Goal: Task Accomplishment & Management: Manage account settings

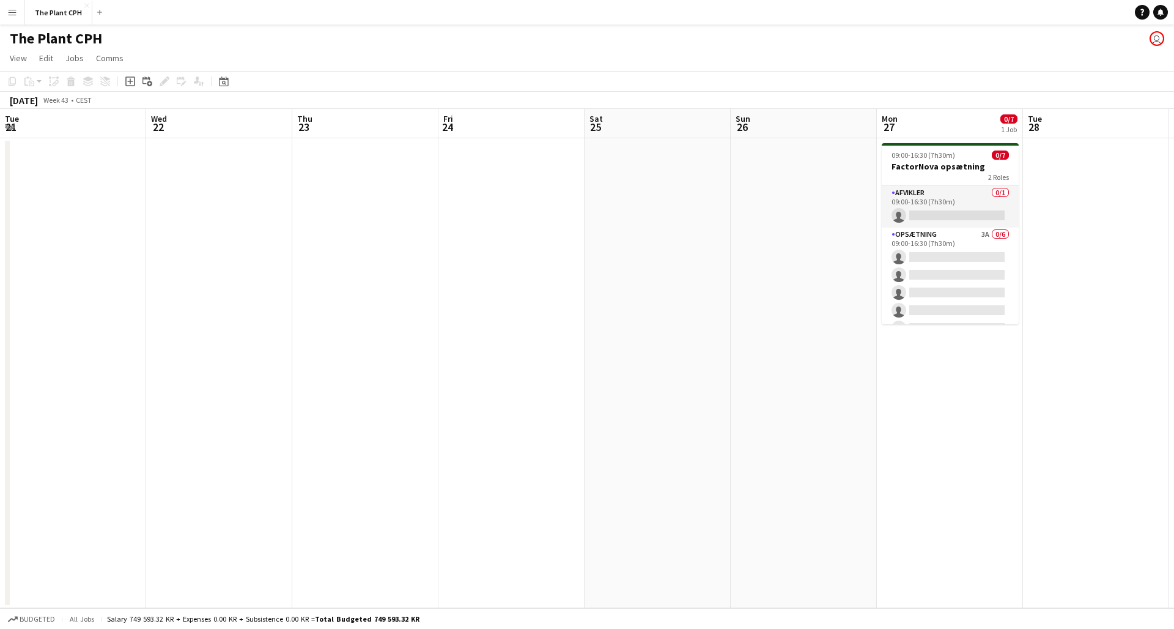
scroll to position [0, 418]
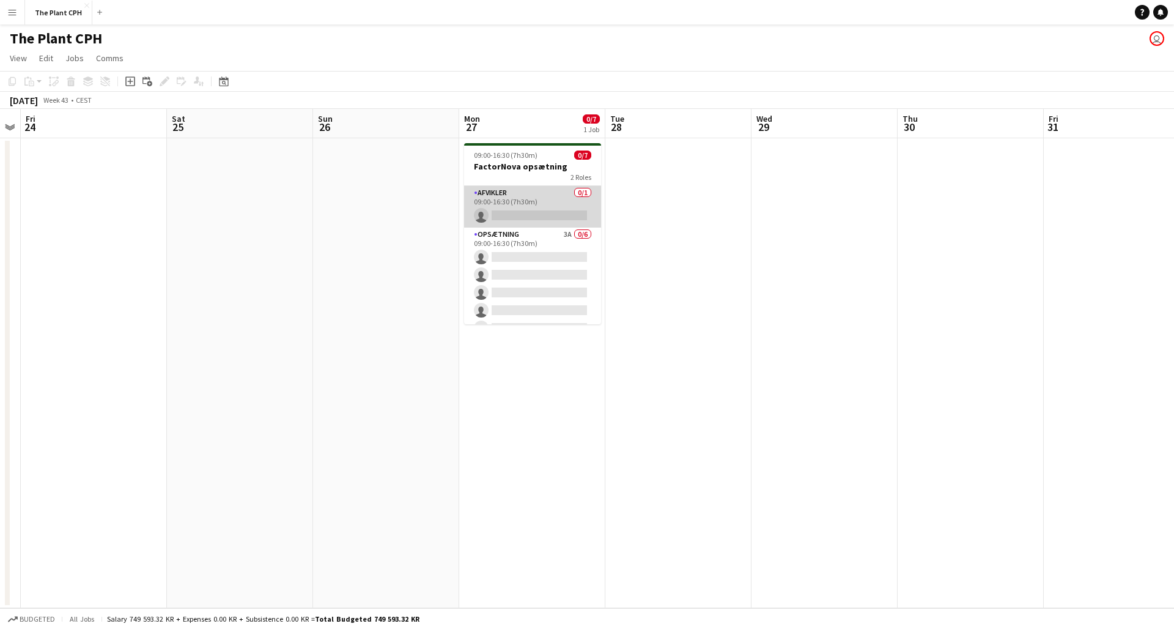
click at [516, 204] on app-card-role "Afvikler 0/1 09:00-16:30 (7h30m) single-neutral-actions" at bounding box center [532, 207] width 137 height 42
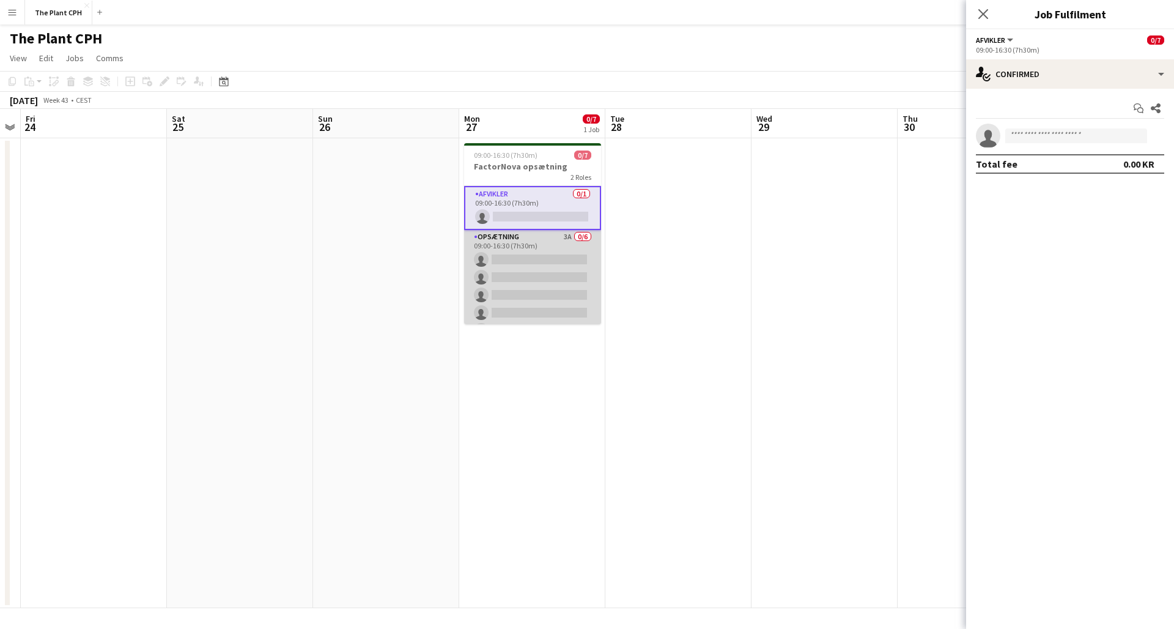
click at [535, 292] on app-card-role "Opsætning 3A 0/6 09:00-16:30 (7h30m) single-neutral-actions single-neutral-acti…" at bounding box center [532, 295] width 137 height 130
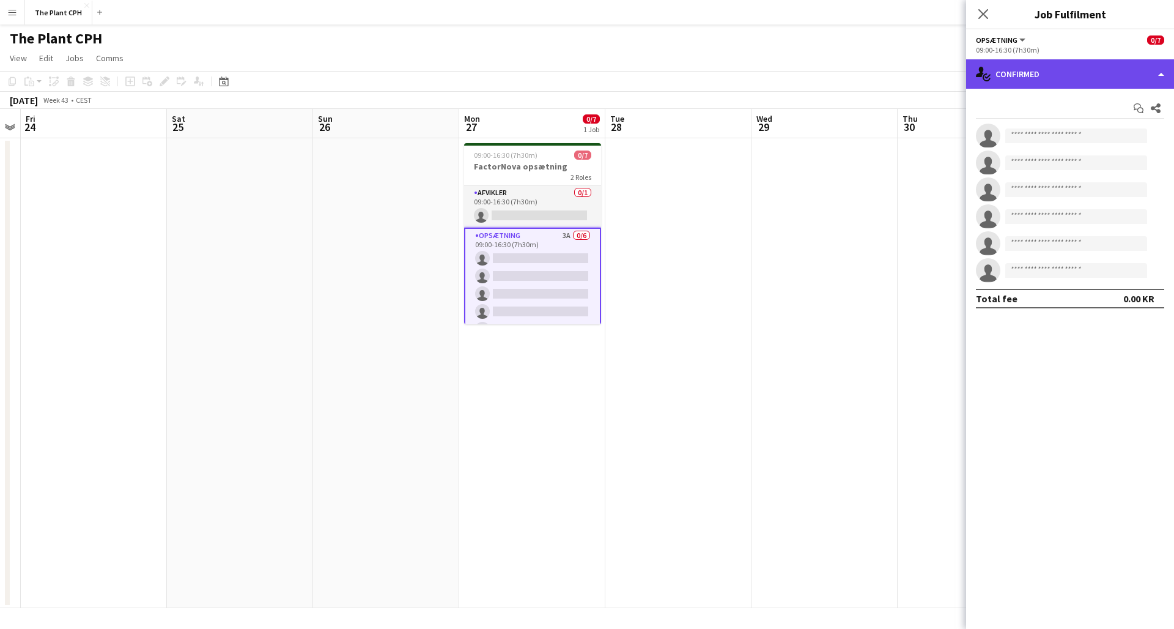
click at [1037, 70] on div "single-neutral-actions-check-2 Confirmed" at bounding box center [1070, 73] width 208 height 29
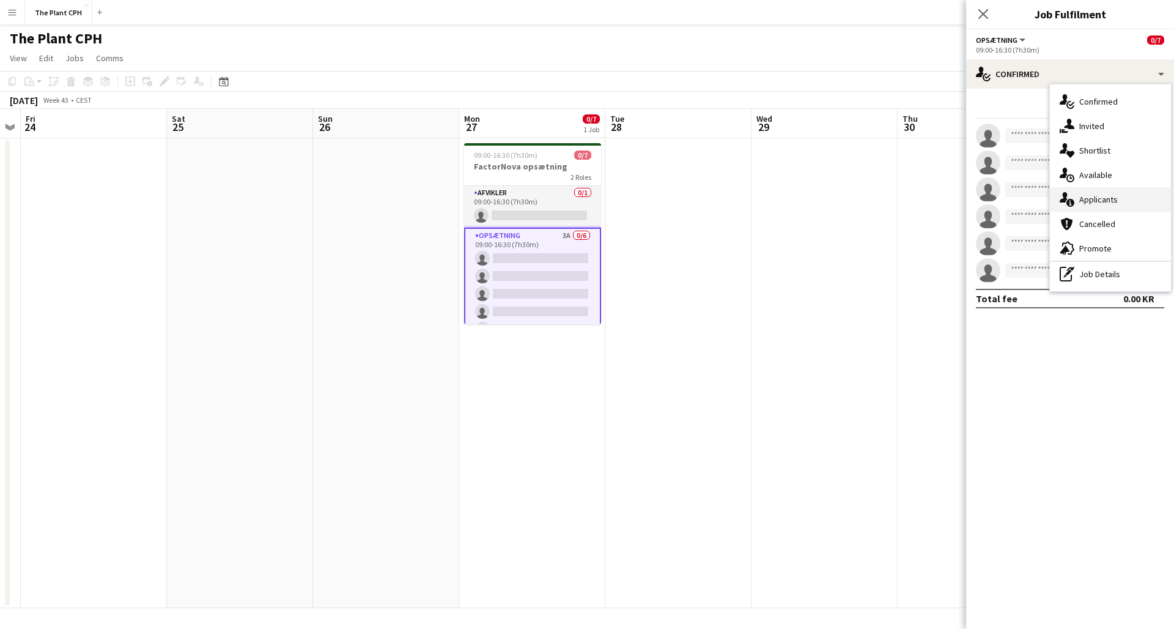
click at [1085, 192] on div "single-neutral-actions-information Applicants" at bounding box center [1110, 199] width 121 height 24
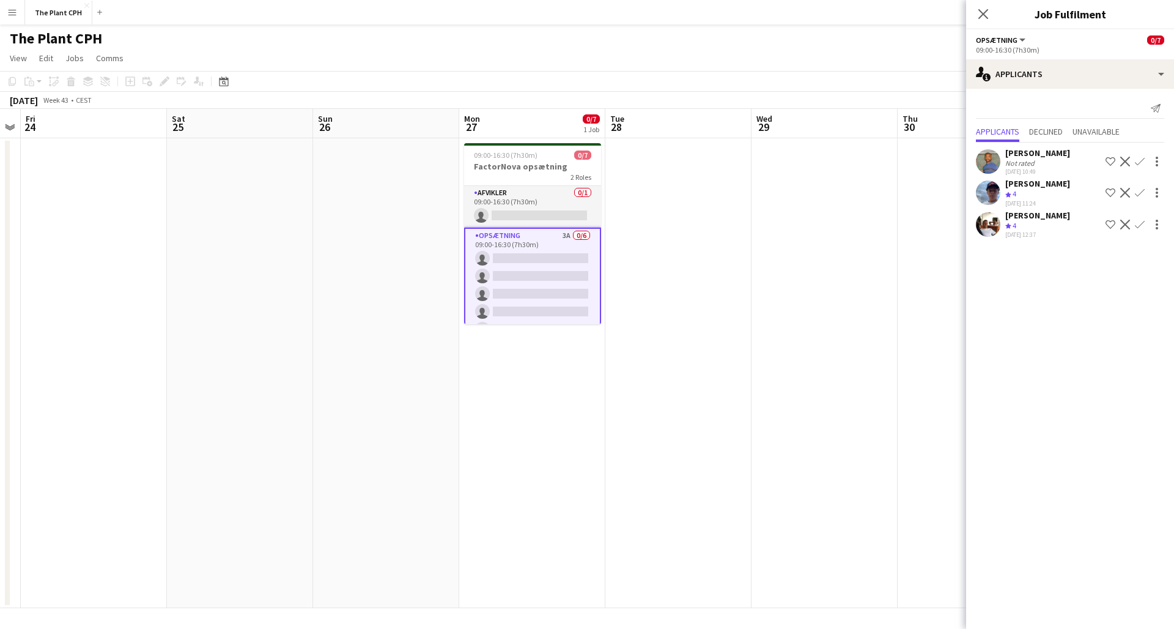
click at [939, 245] on app-date-cell at bounding box center [971, 373] width 146 height 470
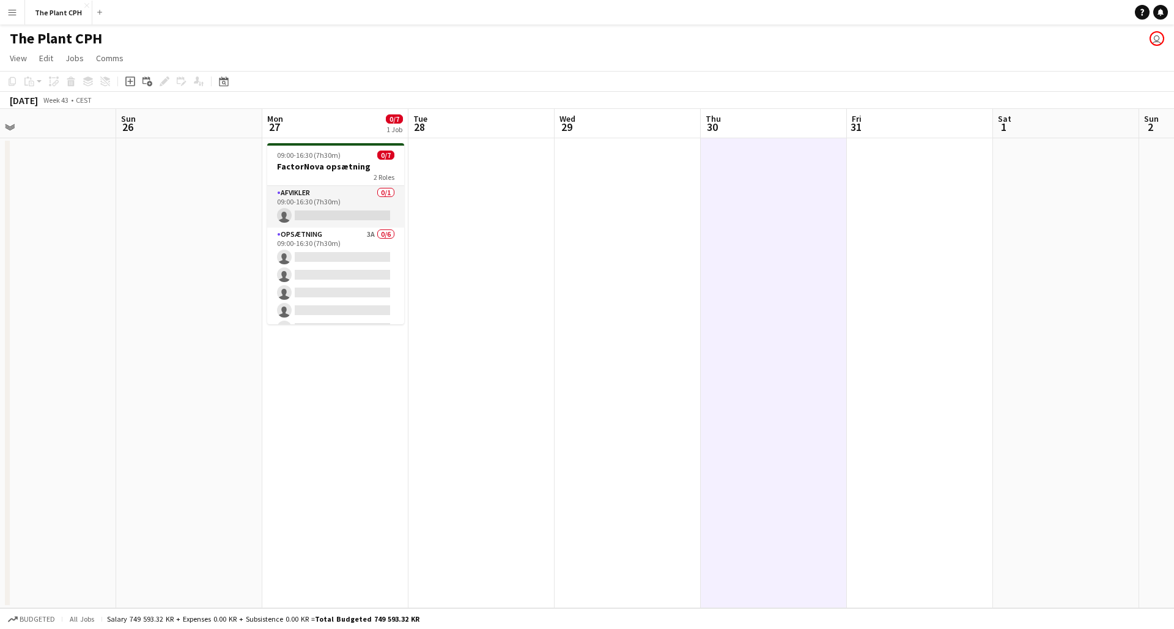
scroll to position [0, 472]
click at [282, 208] on app-card-role "Afvikler 0/1 09:00-16:30 (7h30m) single-neutral-actions" at bounding box center [332, 207] width 137 height 42
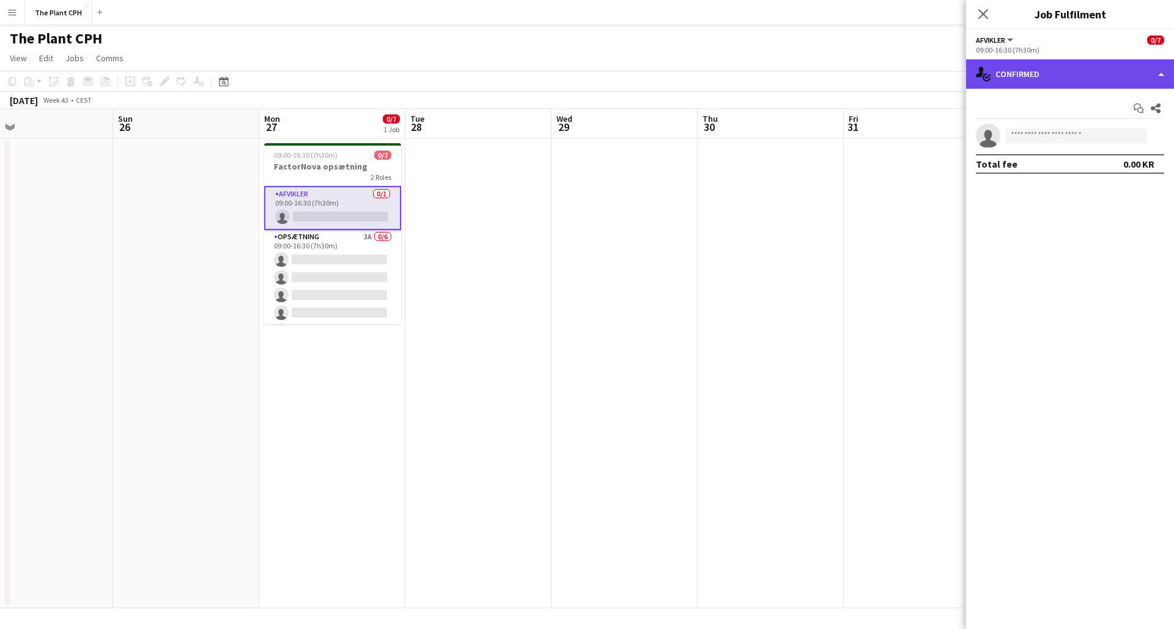
click at [1051, 80] on div "single-neutral-actions-check-2 Confirmed" at bounding box center [1070, 73] width 208 height 29
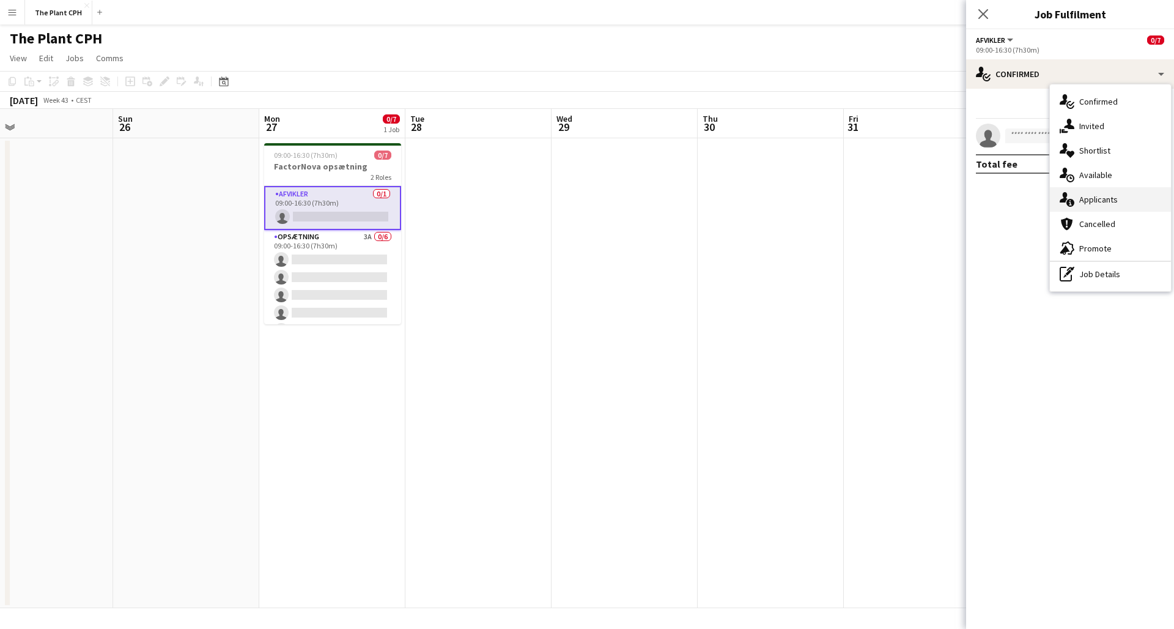
click at [1089, 198] on span "Applicants" at bounding box center [1099, 199] width 39 height 11
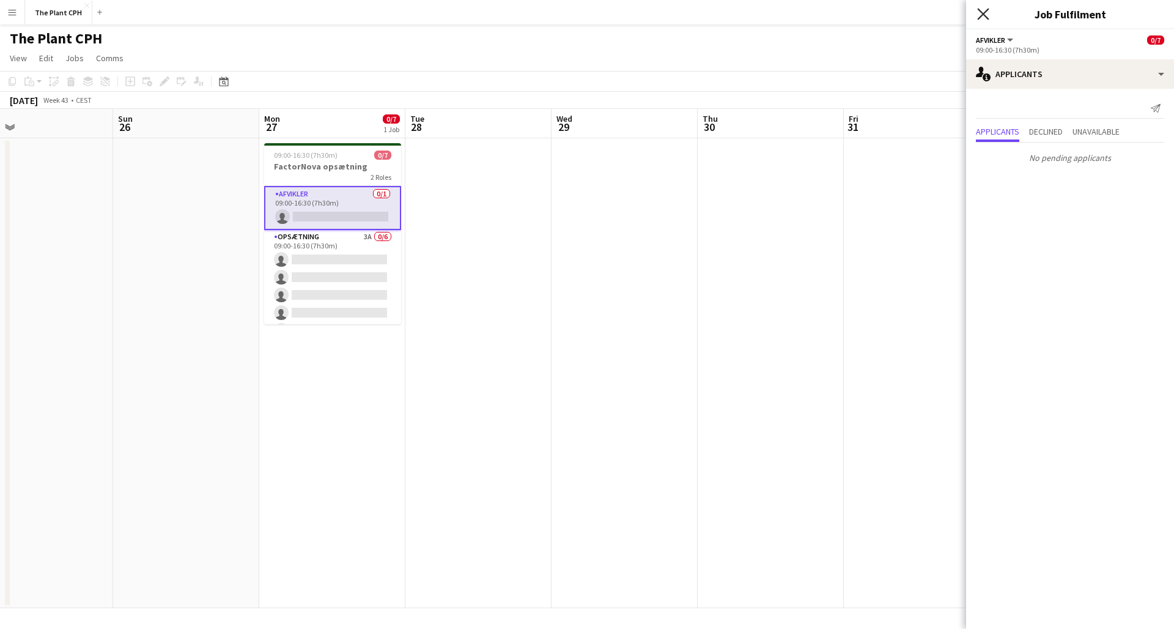
click at [979, 10] on icon at bounding box center [983, 14] width 12 height 12
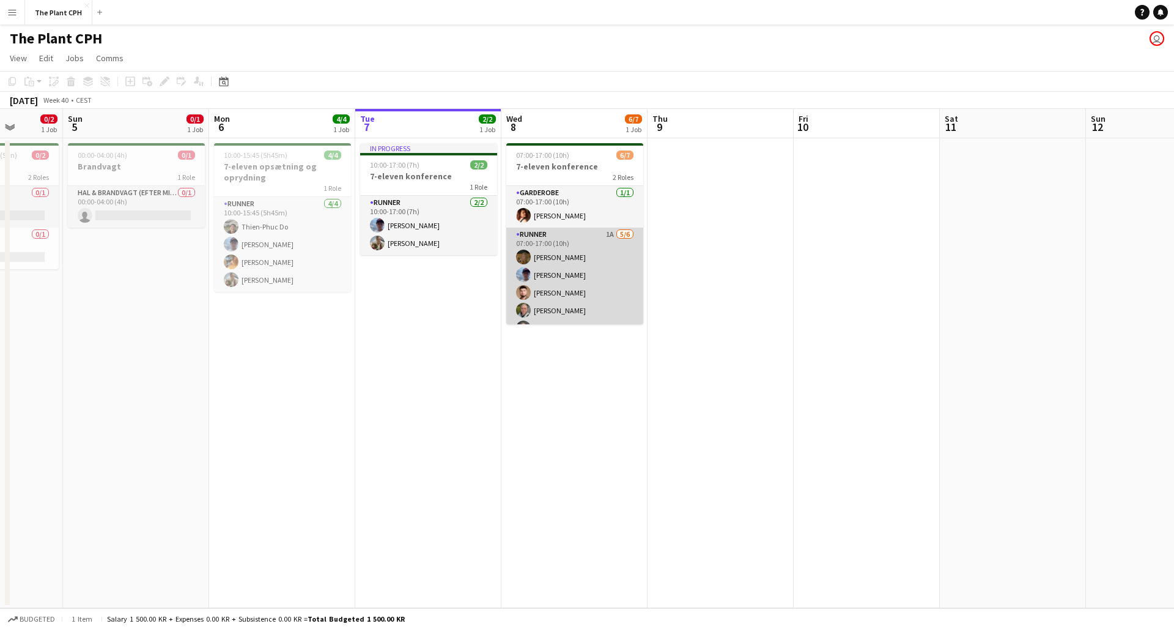
scroll to position [0, 0]
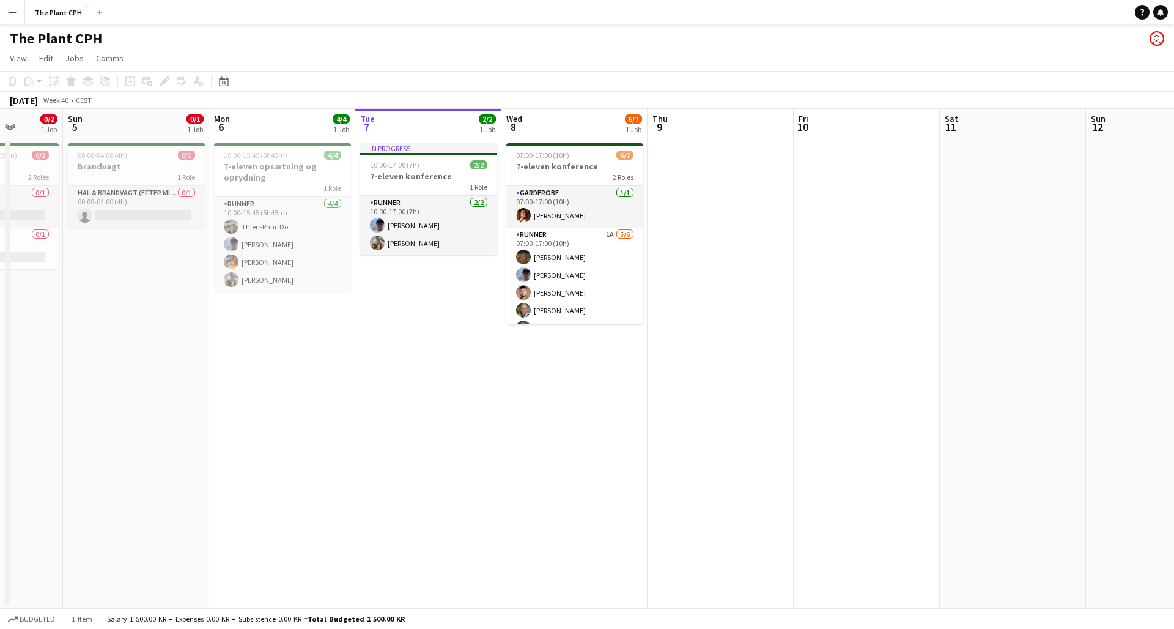
click at [13, 6] on button "Menu" at bounding box center [12, 12] width 24 height 24
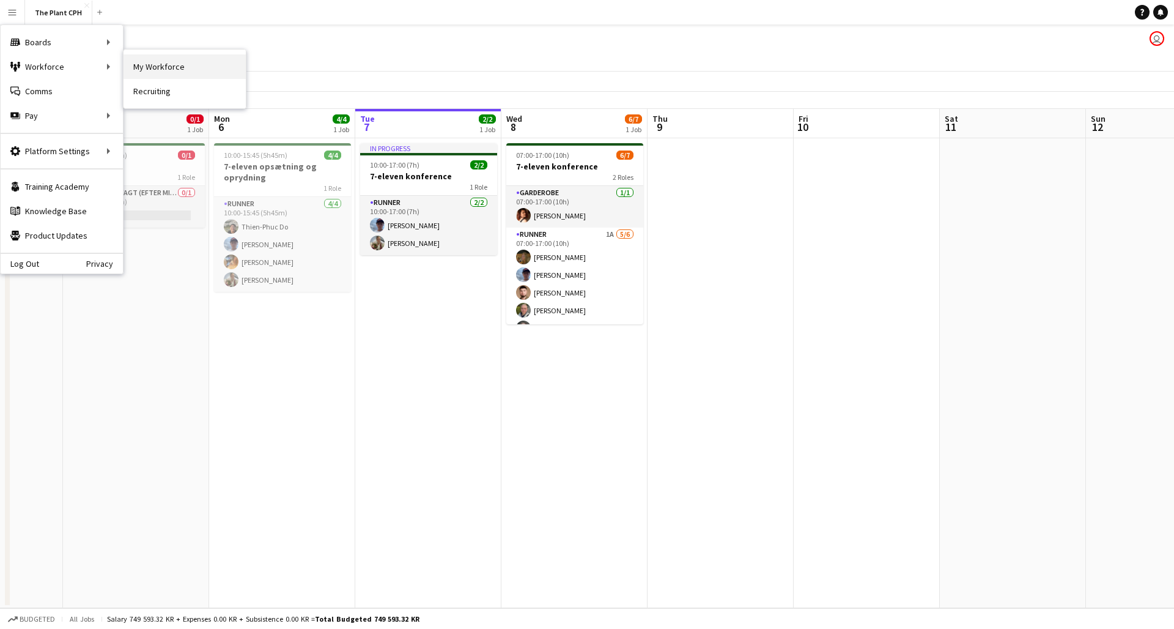
click at [201, 71] on link "My Workforce" at bounding box center [185, 66] width 122 height 24
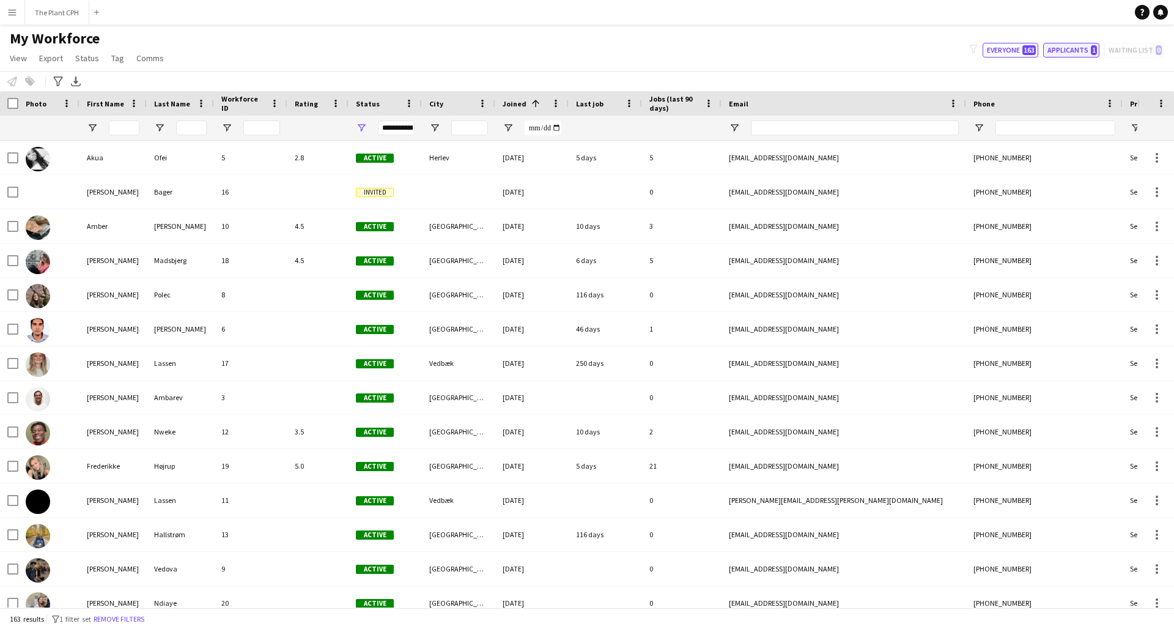
click at [1065, 43] on button "Applicants 1" at bounding box center [1071, 50] width 56 height 15
type input "**********"
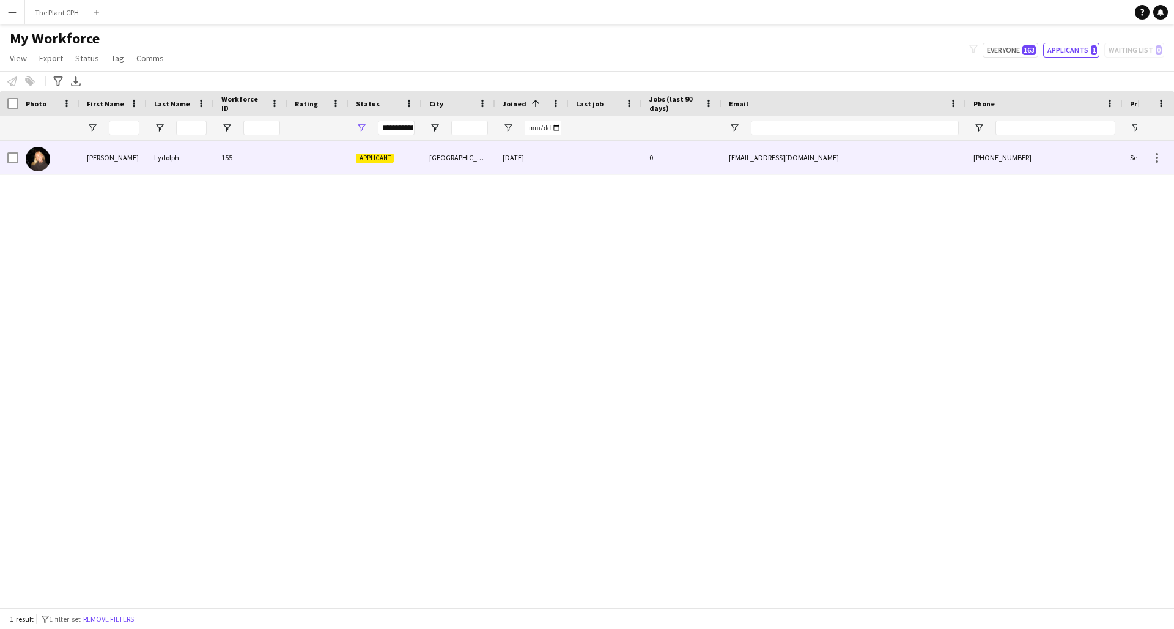
click at [117, 162] on div "[PERSON_NAME]" at bounding box center [113, 158] width 67 height 34
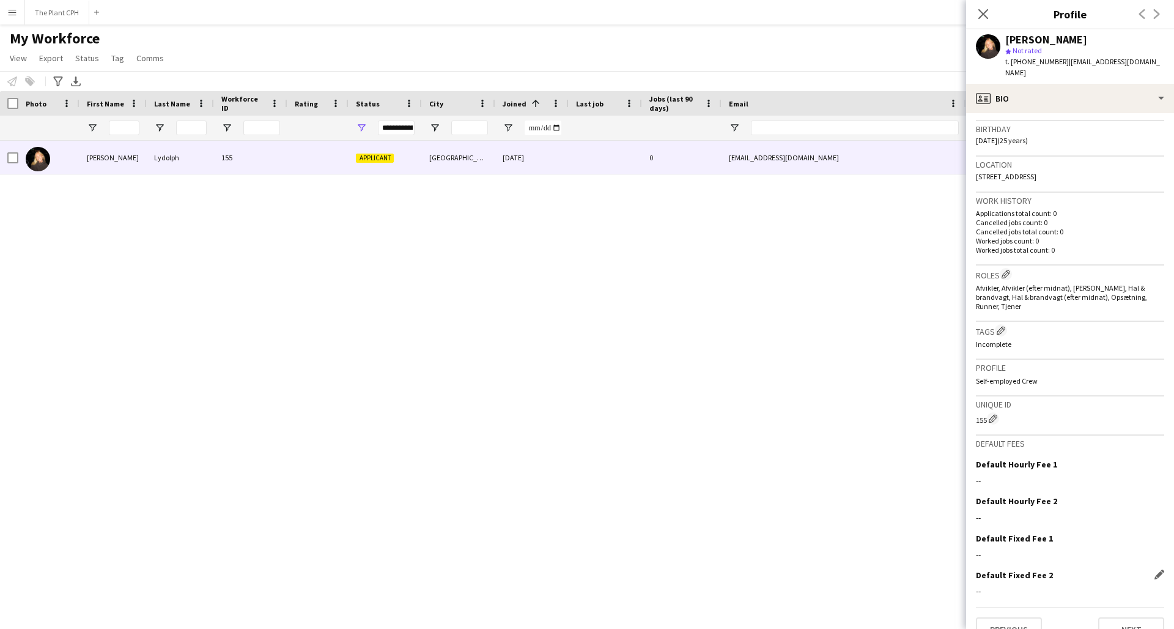
scroll to position [220, 0]
click at [1139, 618] on button "Next" at bounding box center [1131, 630] width 66 height 24
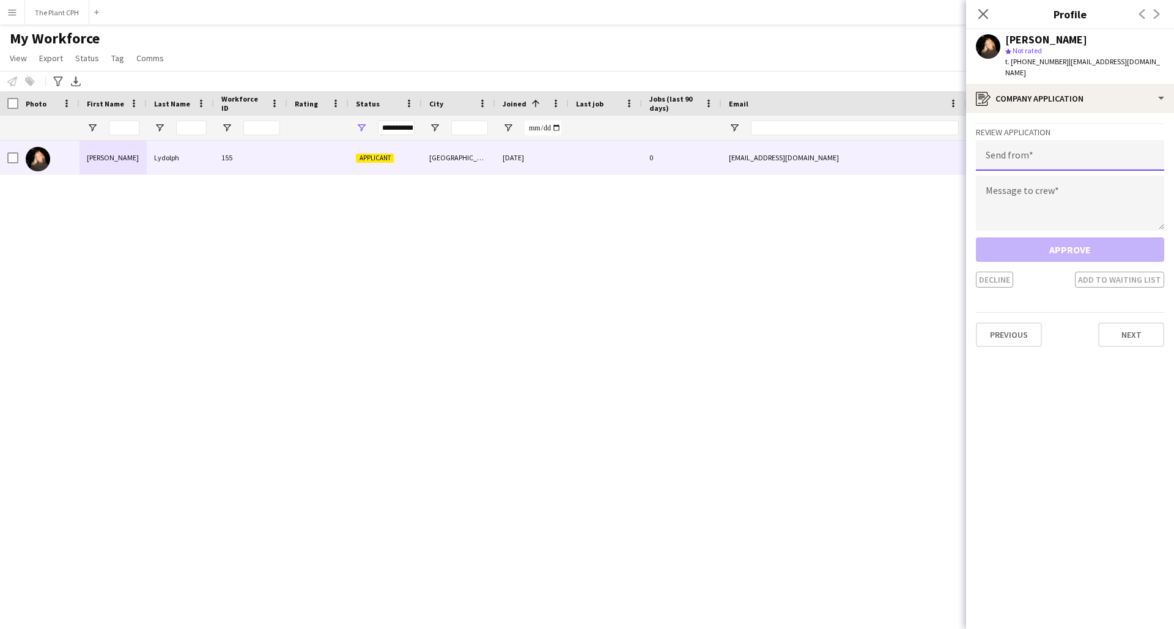
click at [1030, 149] on input "email" at bounding box center [1070, 155] width 188 height 31
type input "**********"
click at [1023, 197] on textarea at bounding box center [1070, 203] width 188 height 55
paste textarea "**********"
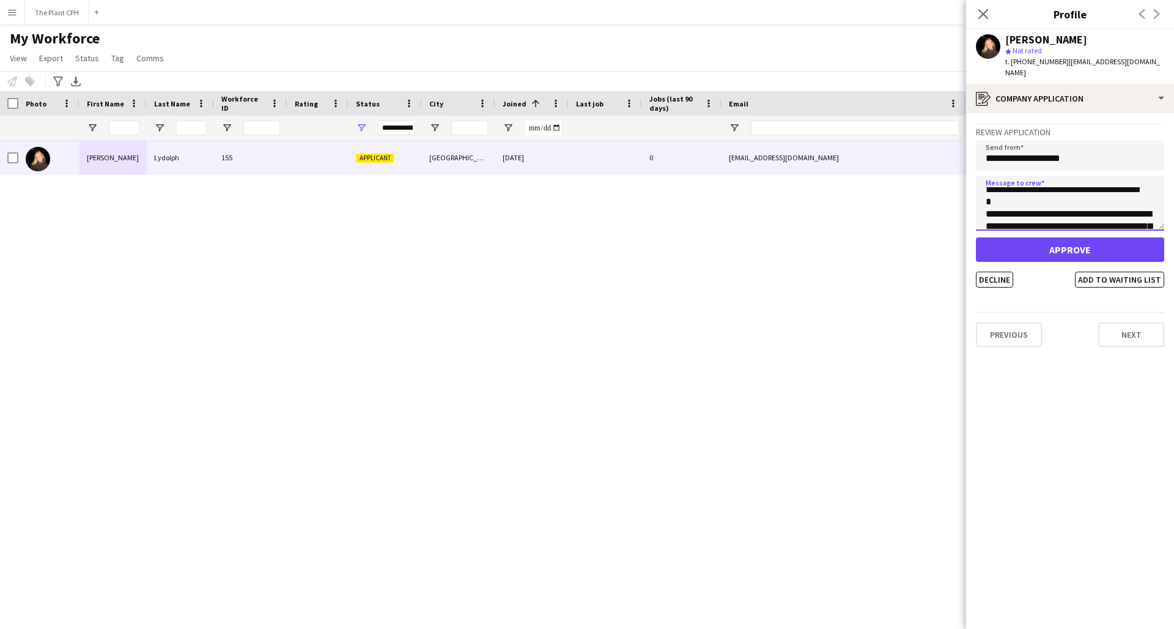
scroll to position [29, 0]
drag, startPoint x: 1057, startPoint y: 206, endPoint x: 1056, endPoint y: 214, distance: 8.6
click at [1057, 206] on textarea "**********" at bounding box center [1070, 203] width 188 height 55
click at [1098, 180] on textarea "**********" at bounding box center [1070, 203] width 188 height 55
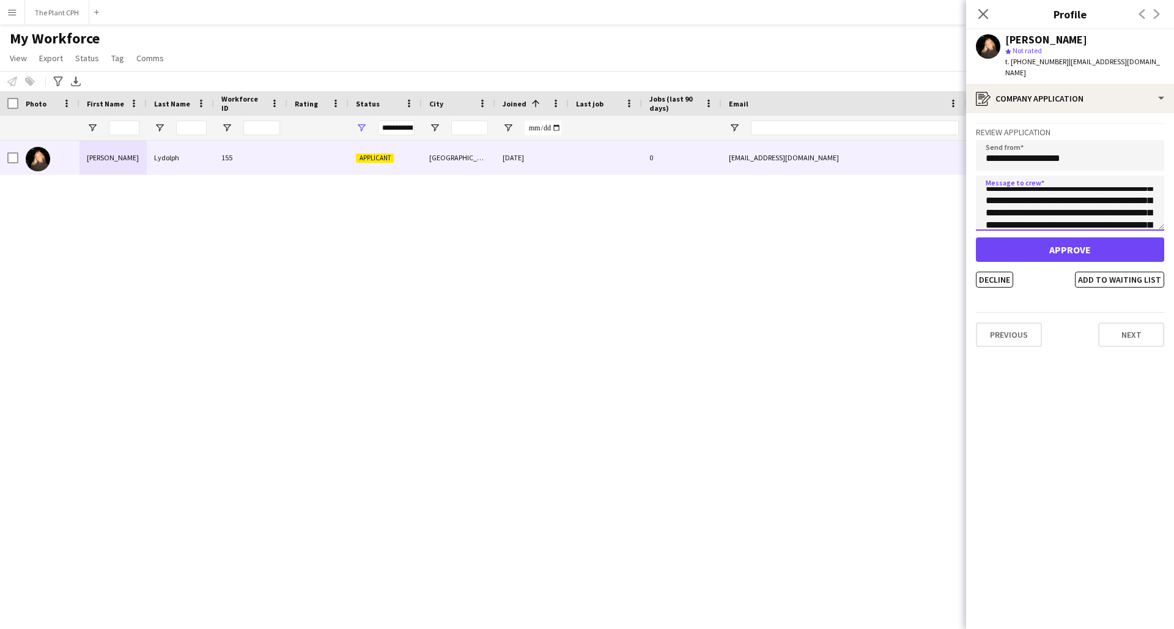
scroll to position [104, 0]
click at [1039, 191] on textarea "**********" at bounding box center [1070, 203] width 188 height 55
click at [1007, 205] on textarea "**********" at bounding box center [1070, 203] width 188 height 55
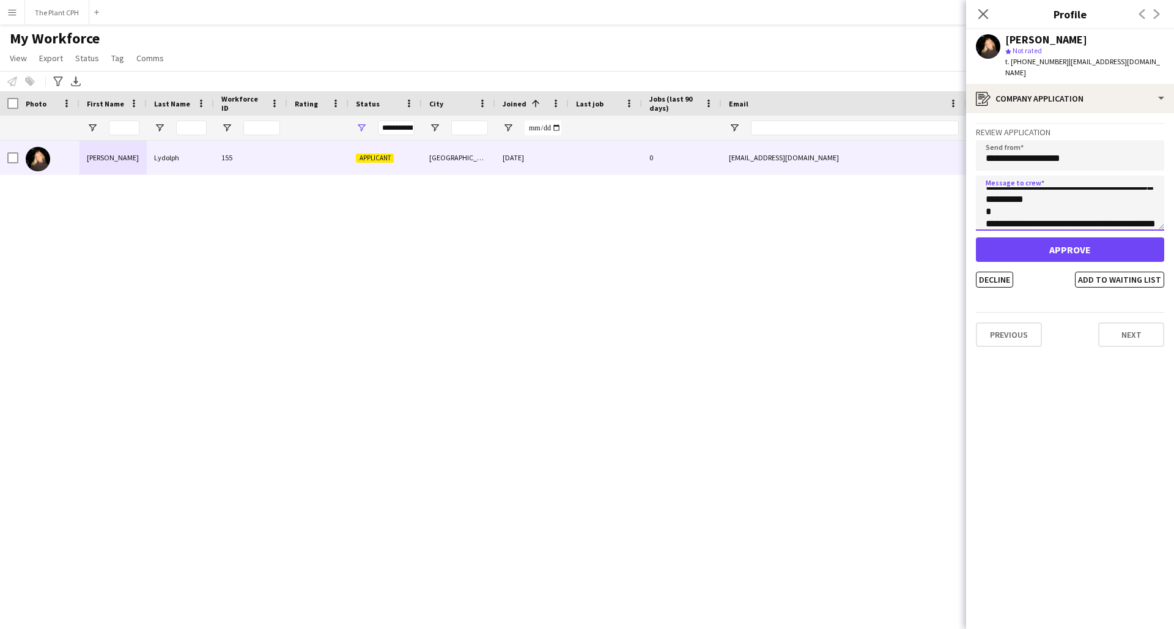
click at [1147, 191] on textarea "**********" at bounding box center [1070, 203] width 188 height 55
click at [1133, 193] on textarea "**********" at bounding box center [1070, 203] width 188 height 55
click at [1042, 204] on textarea "**********" at bounding box center [1070, 203] width 188 height 55
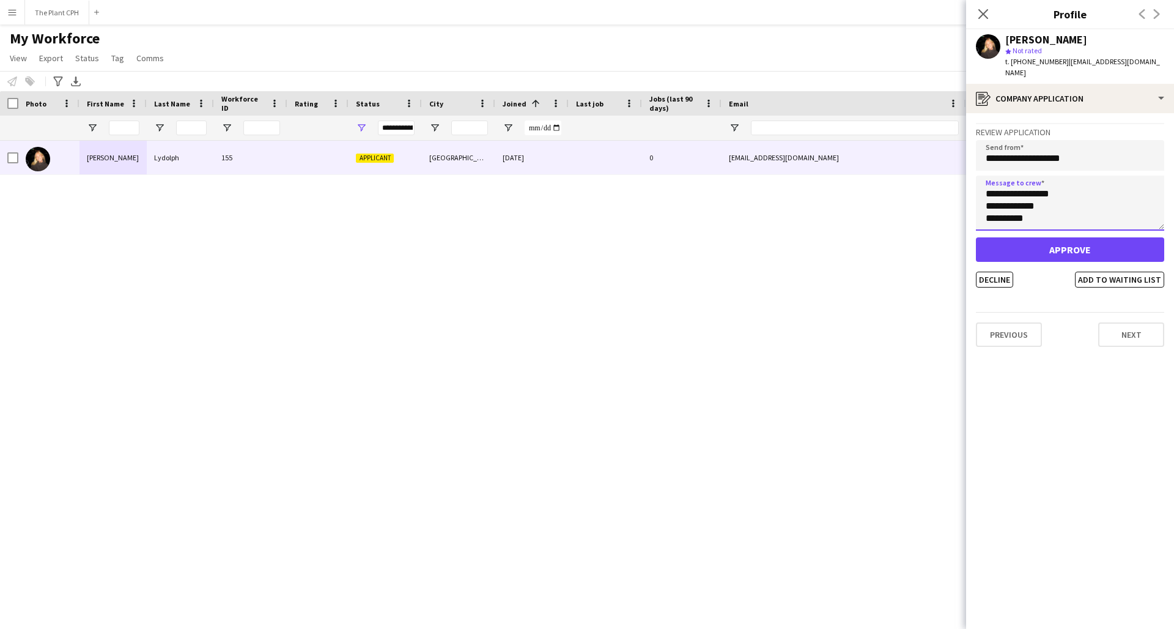
type textarea "**********"
click at [1083, 241] on button "Approve" at bounding box center [1070, 249] width 188 height 24
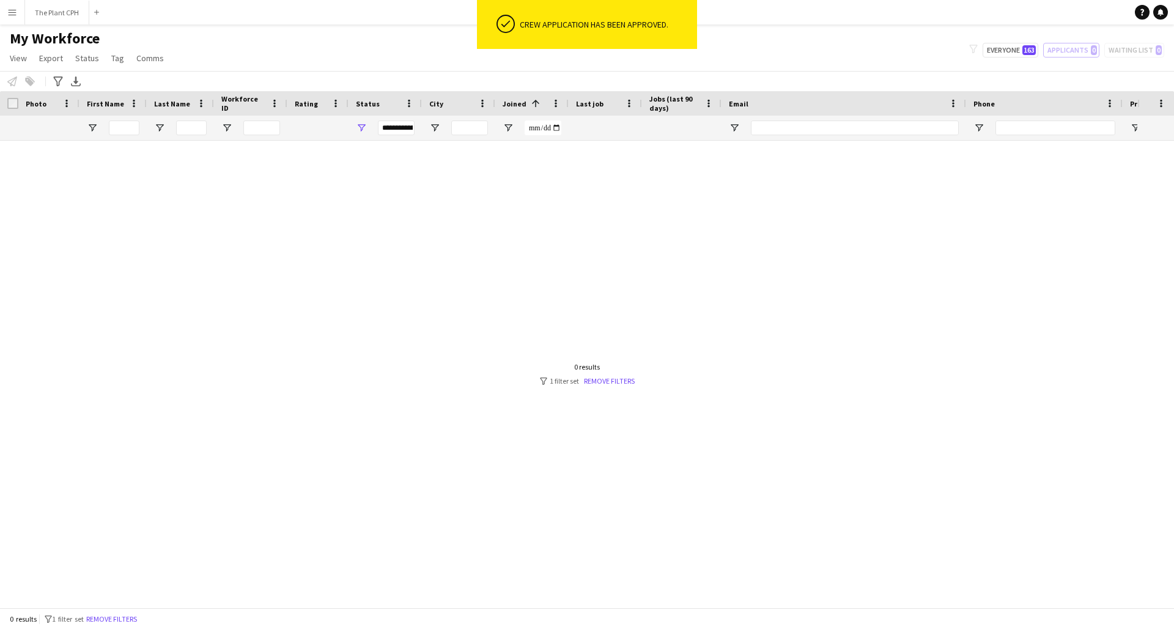
click at [12, 7] on button "Menu" at bounding box center [12, 12] width 24 height 24
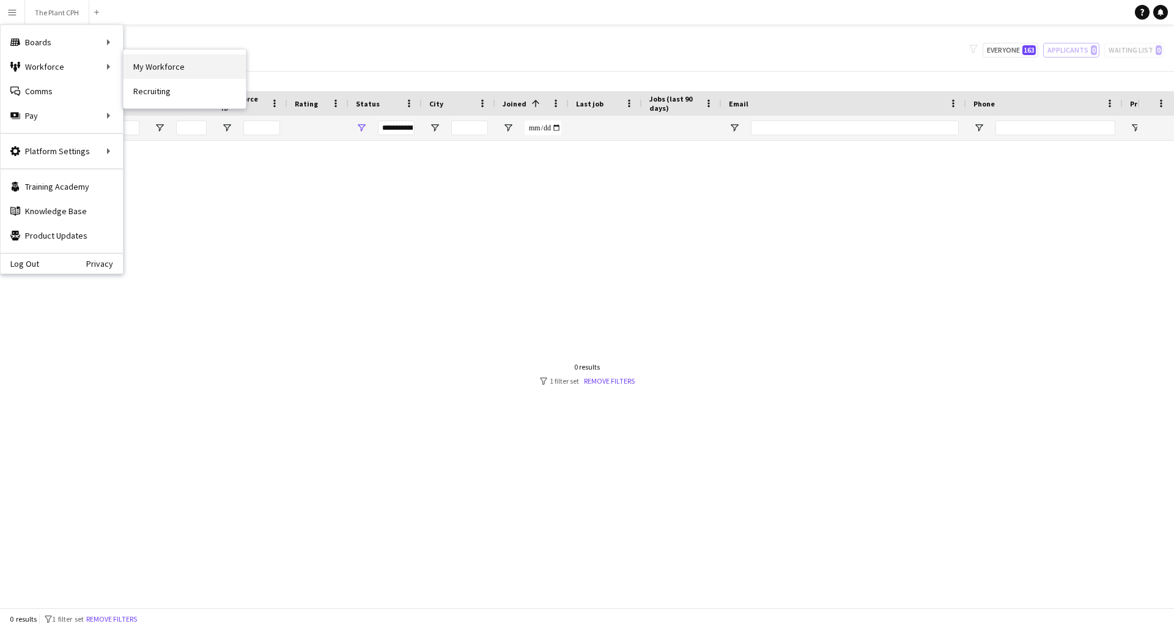
click at [166, 65] on link "My Workforce" at bounding box center [185, 66] width 122 height 24
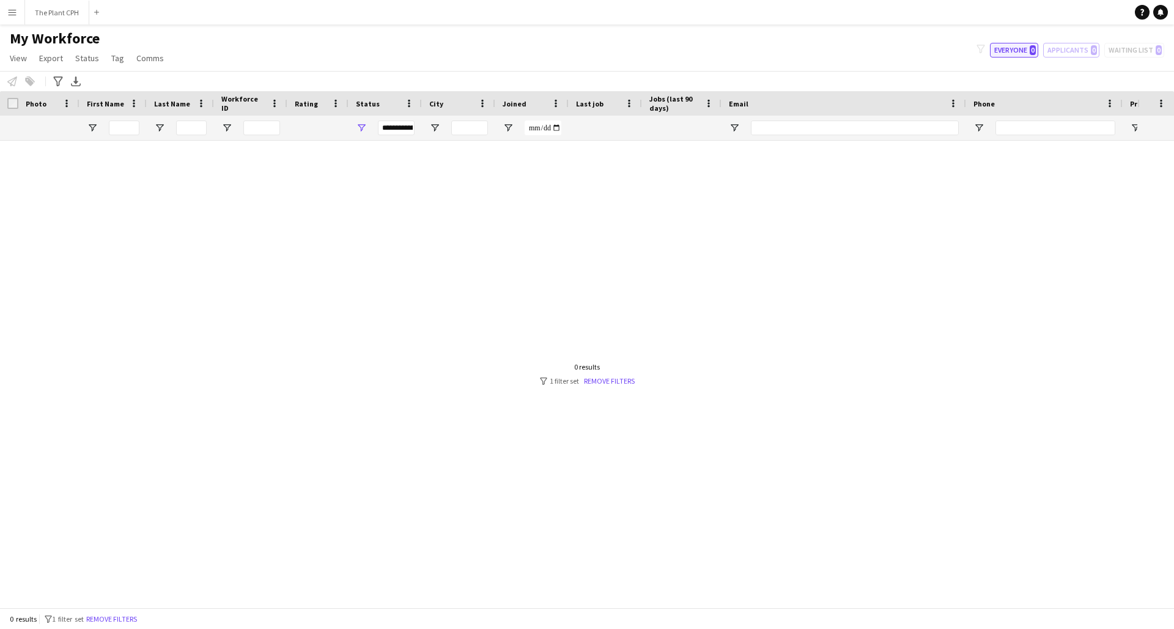
click at [1010, 48] on button "Everyone 0" at bounding box center [1014, 50] width 48 height 15
type input "**********"
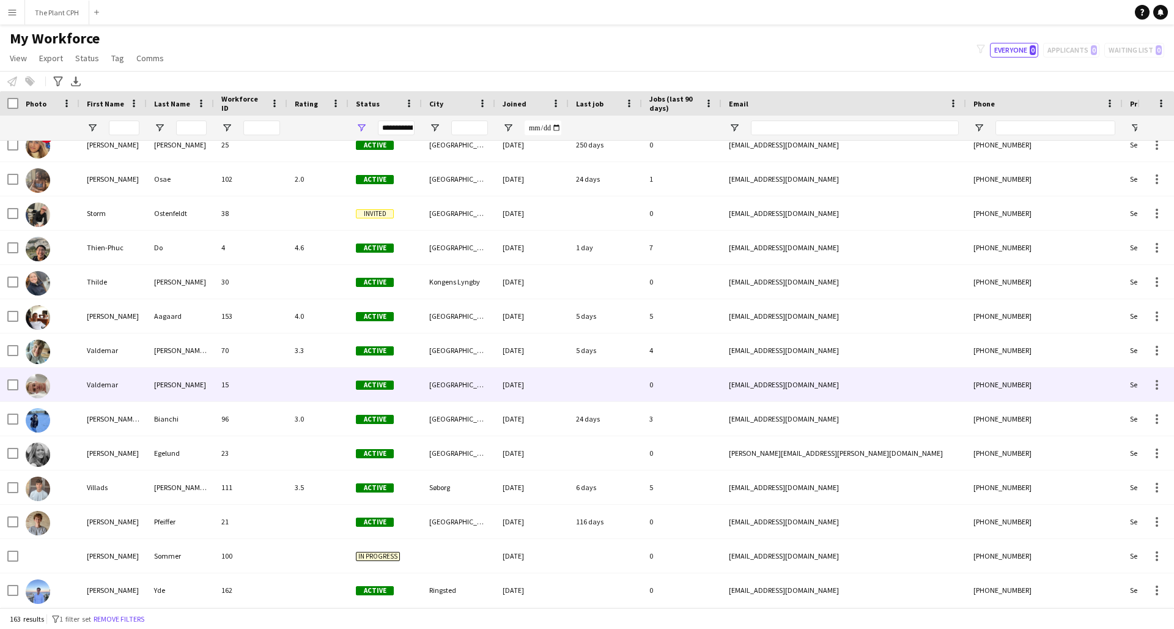
scroll to position [5088, 0]
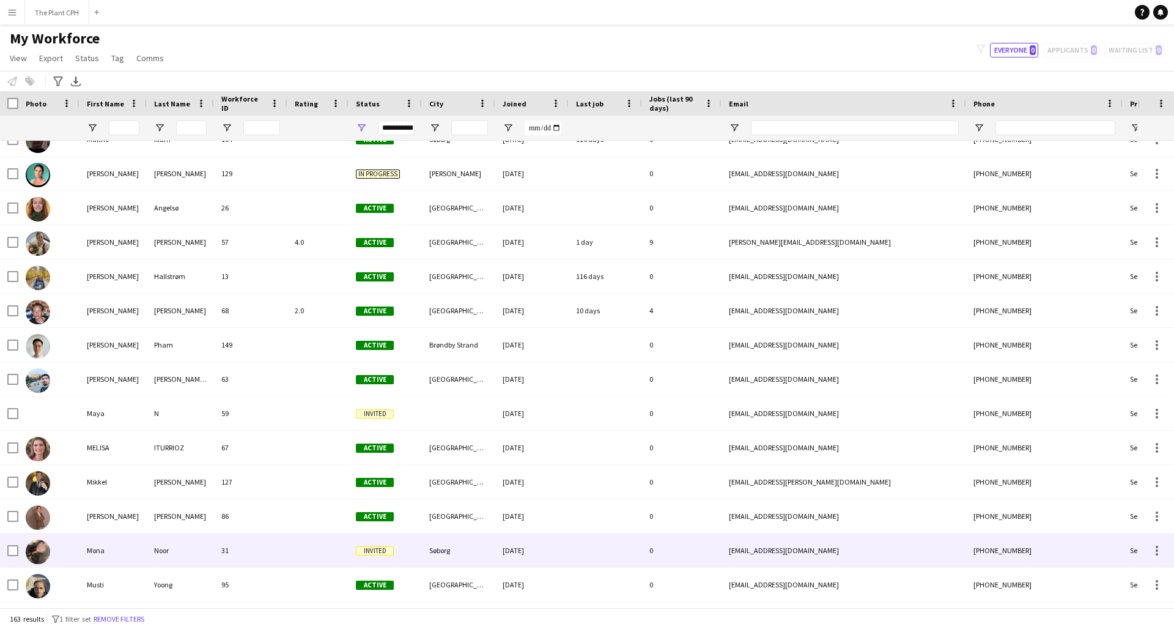
click at [282, 552] on div "31" at bounding box center [250, 550] width 73 height 34
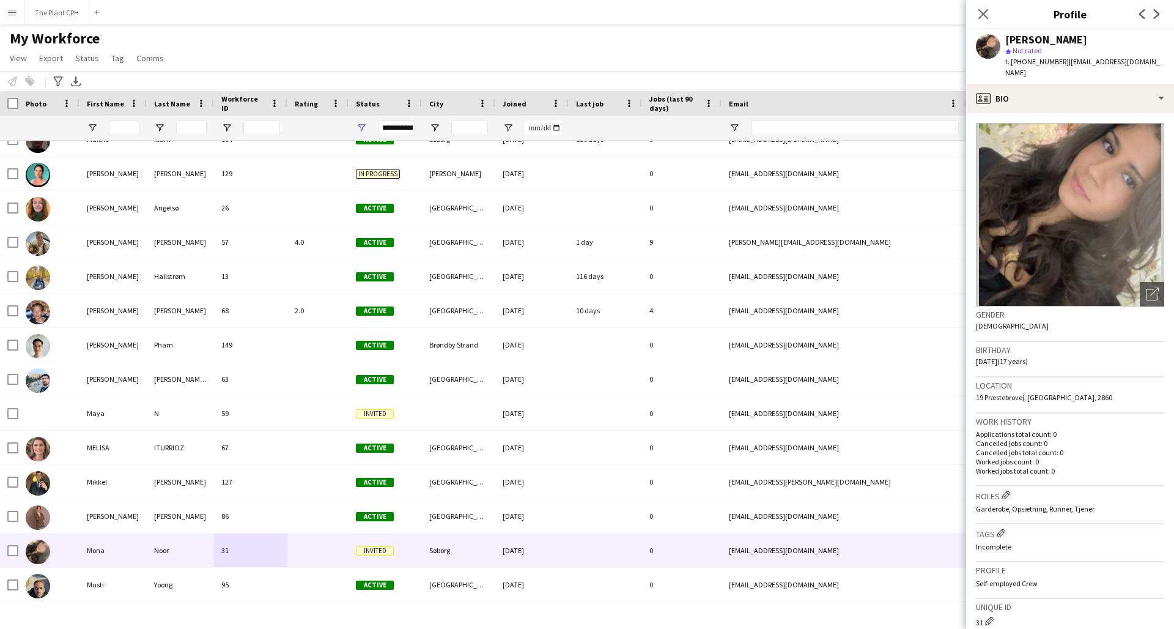
drag, startPoint x: 1138, startPoint y: 62, endPoint x: 1058, endPoint y: 65, distance: 79.6
click at [1058, 65] on app-profile-header "[PERSON_NAME] star Not rated t. [PHONE_NUMBER] | [EMAIL_ADDRESS][DOMAIN_NAME]" at bounding box center [1070, 56] width 208 height 54
copy span "[EMAIL_ADDRESS][DOMAIN_NAME]"
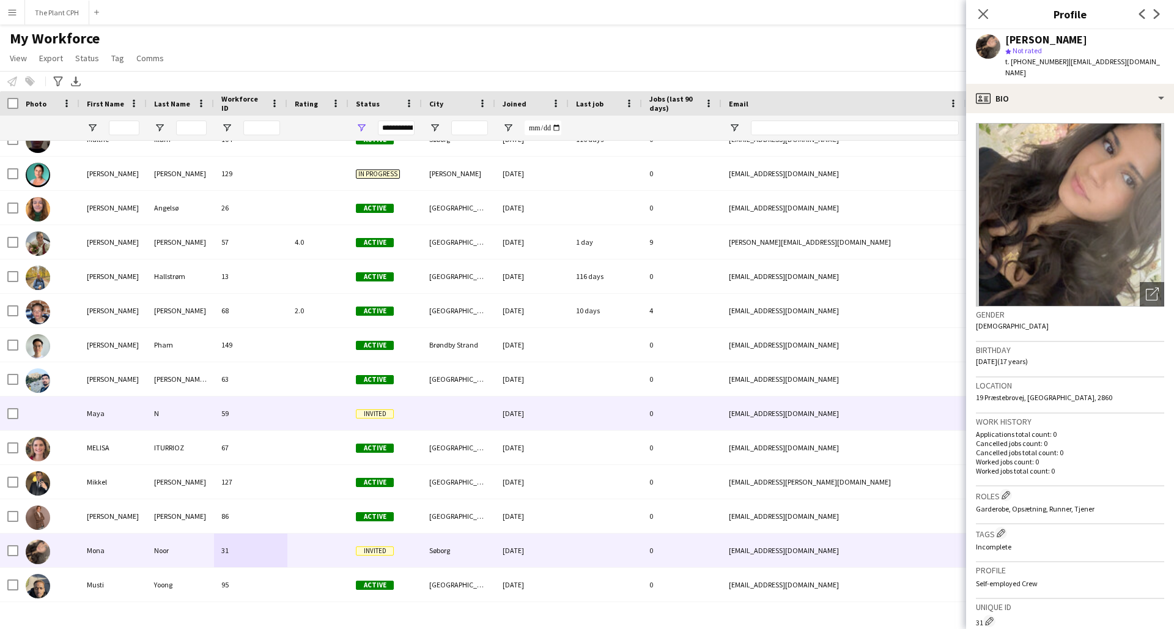
click at [257, 406] on div "59" at bounding box center [250, 413] width 73 height 34
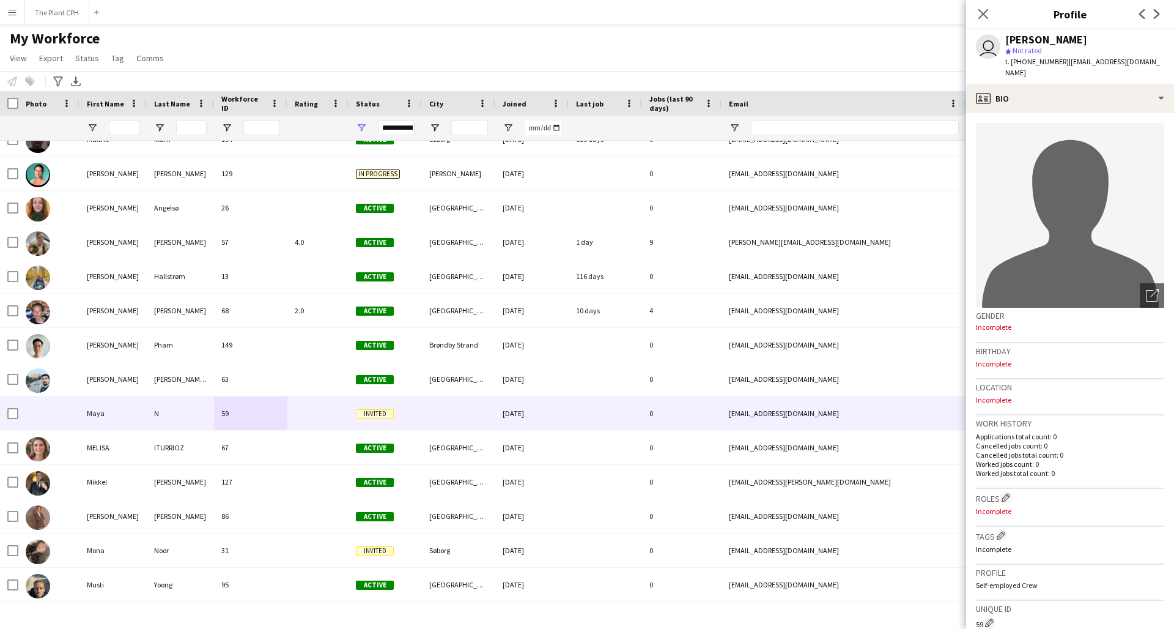
drag, startPoint x: 1121, startPoint y: 63, endPoint x: 1056, endPoint y: 64, distance: 64.8
click at [1056, 64] on div "user [PERSON_NAME] N star Not rated t. [PHONE_NUMBER] | [EMAIL_ADDRESS][DOMAIN_…" at bounding box center [1070, 56] width 208 height 54
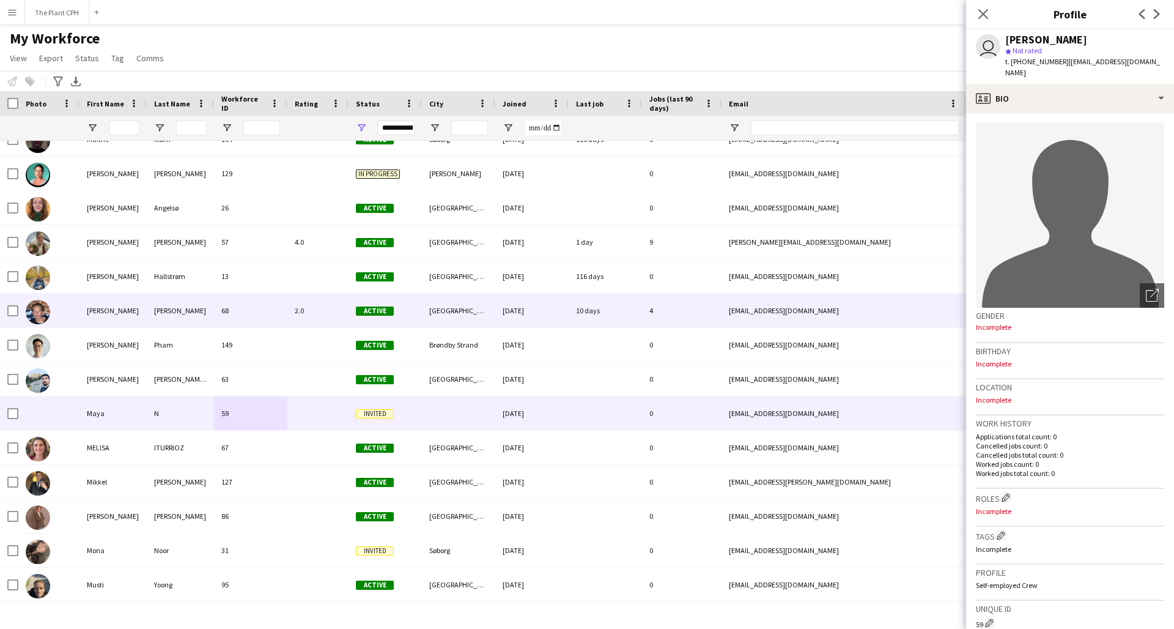
copy span "[EMAIL_ADDRESS][DOMAIN_NAME]"
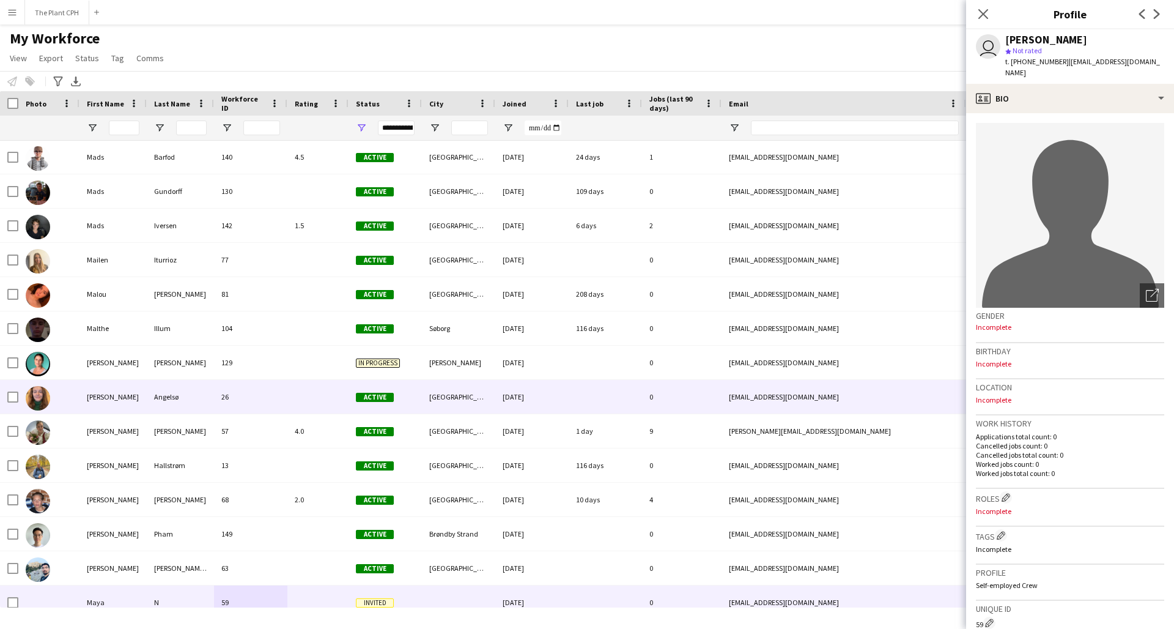
scroll to position [3254, 0]
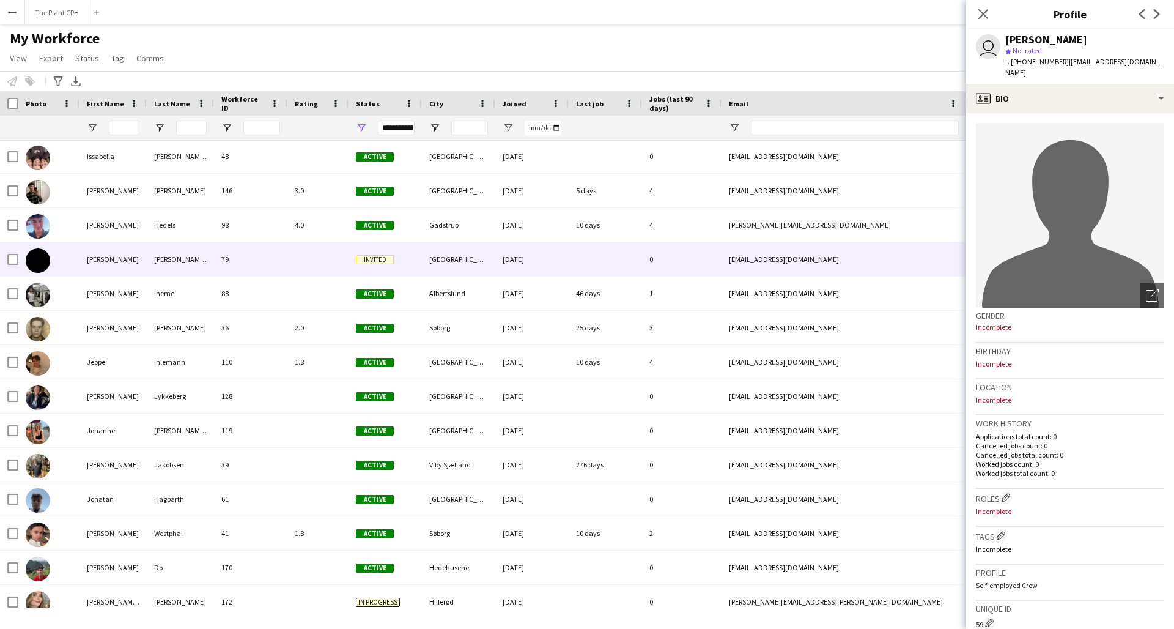
click at [283, 273] on div "79" at bounding box center [250, 259] width 73 height 34
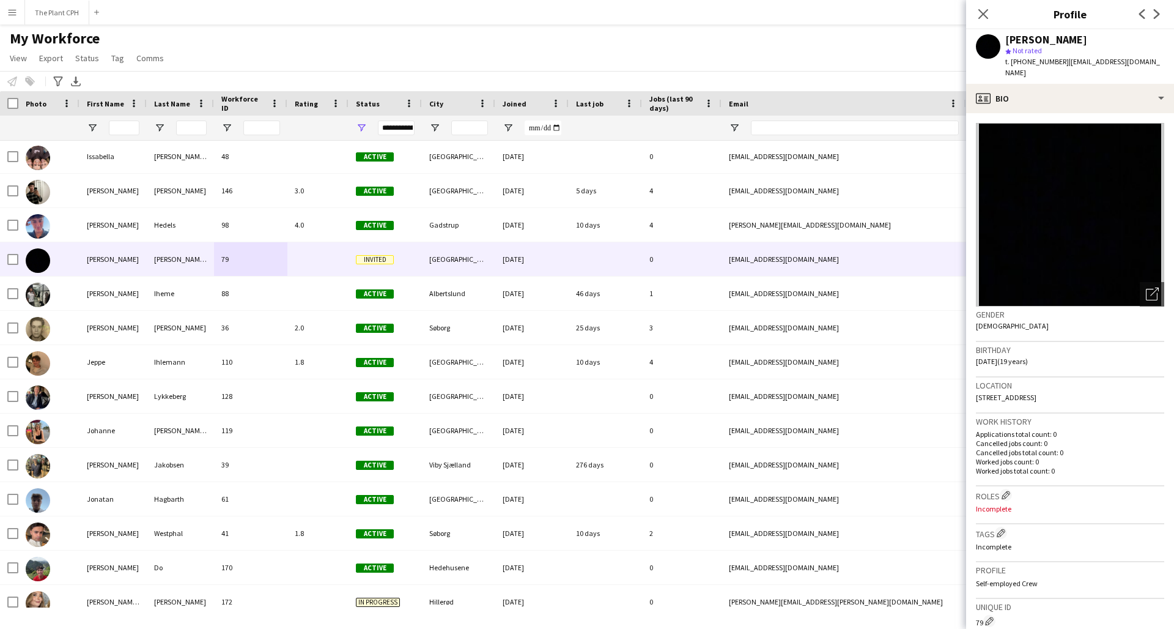
drag, startPoint x: 1144, startPoint y: 61, endPoint x: 1056, endPoint y: 64, distance: 88.7
click at [1056, 64] on div "[PERSON_NAME] ullerichs star Not rated t. [PHONE_NUMBER] | [EMAIL_ADDRESS][DOMA…" at bounding box center [1070, 56] width 208 height 54
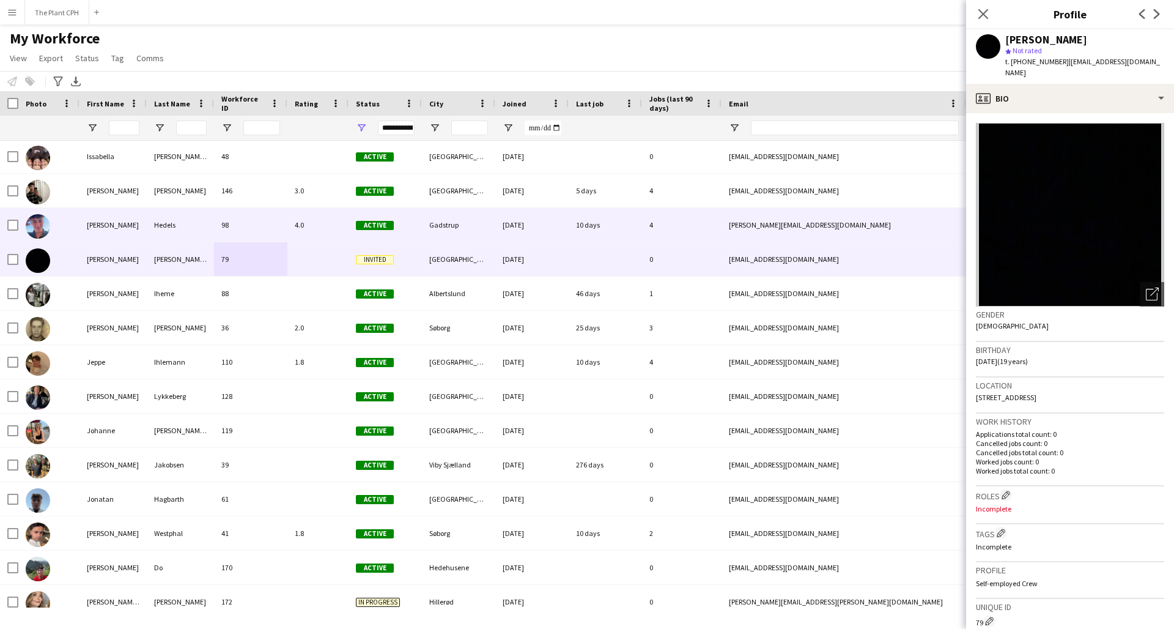
copy span "[EMAIL_ADDRESS][DOMAIN_NAME]"
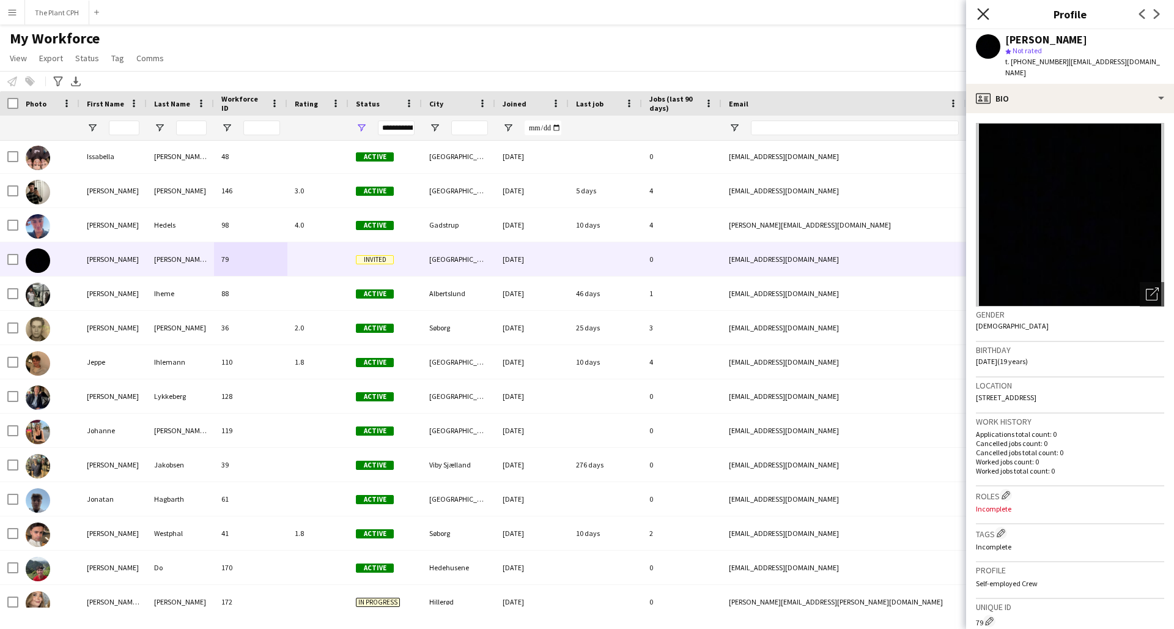
click at [987, 15] on icon "Close pop-in" at bounding box center [983, 14] width 12 height 12
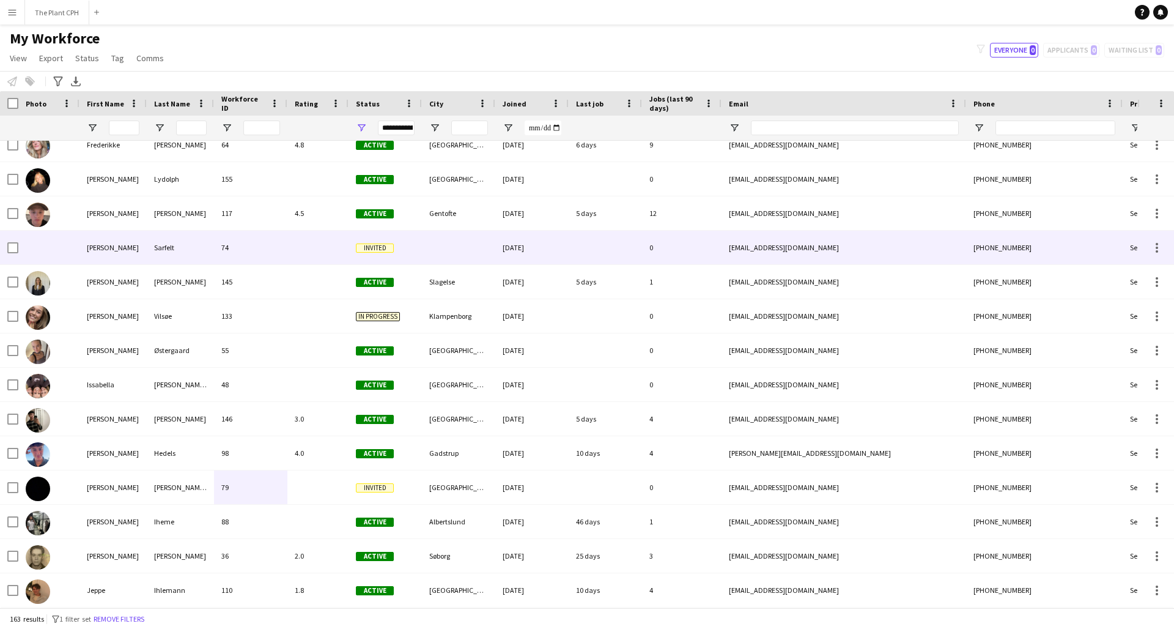
click at [285, 256] on div "74" at bounding box center [250, 248] width 73 height 34
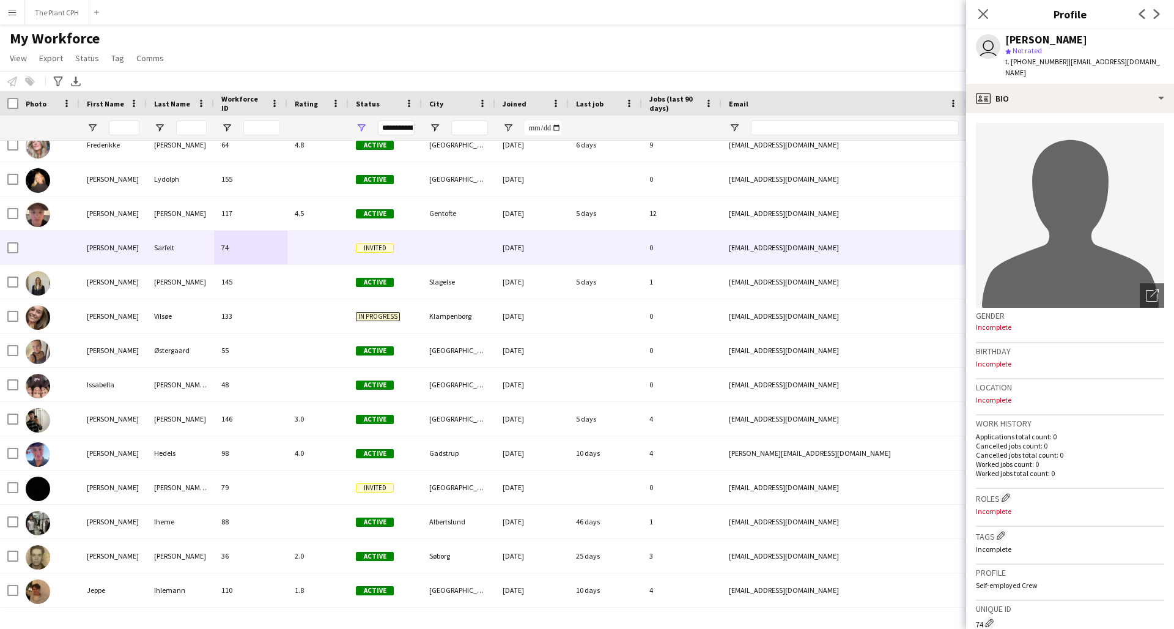
drag, startPoint x: 1128, startPoint y: 61, endPoint x: 1056, endPoint y: 65, distance: 71.7
click at [1056, 65] on div "user [PERSON_NAME] star Not rated t. [PHONE_NUMBER] | [EMAIL_ADDRESS][DOMAIN_NA…" at bounding box center [1070, 56] width 208 height 54
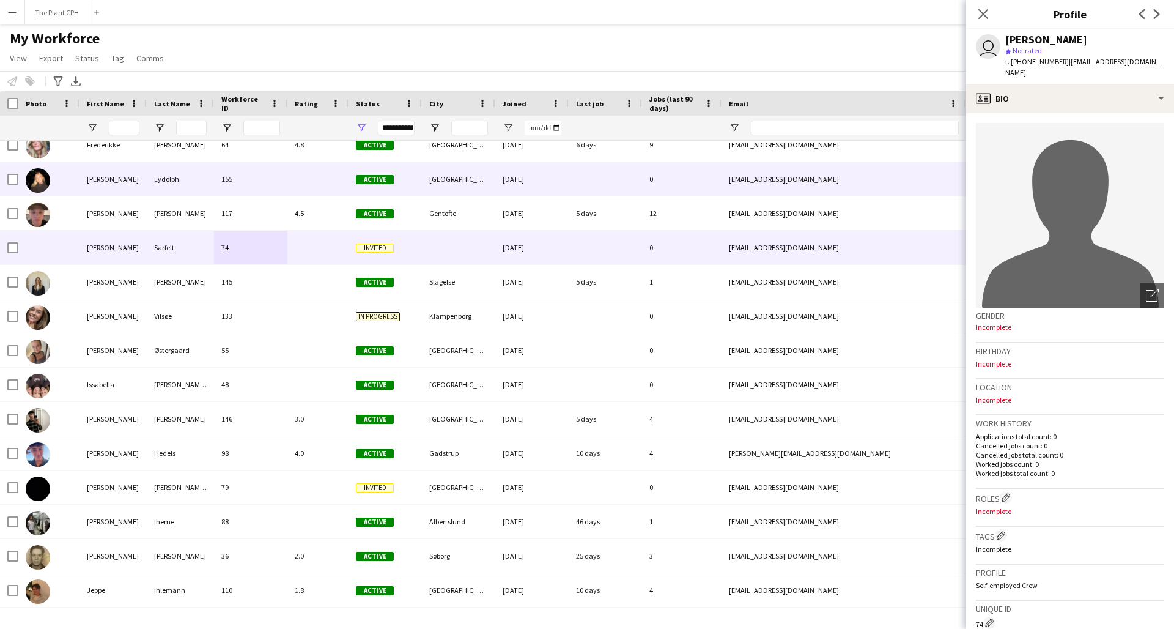
copy span "[EMAIL_ADDRESS][DOMAIN_NAME]"
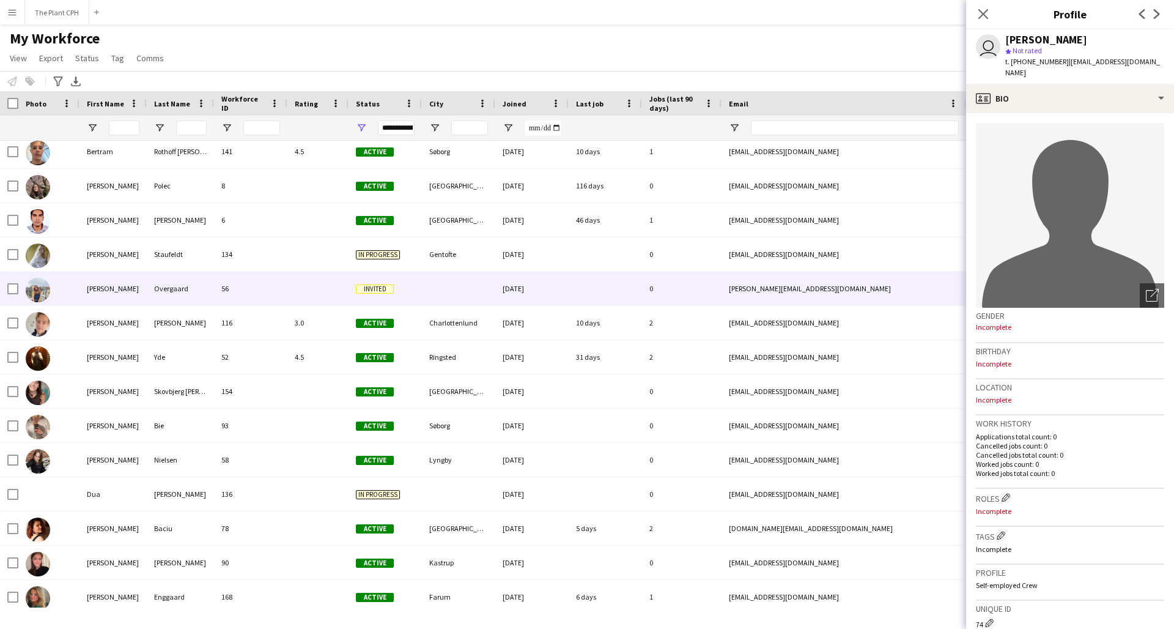
click at [292, 295] on div at bounding box center [317, 289] width 61 height 34
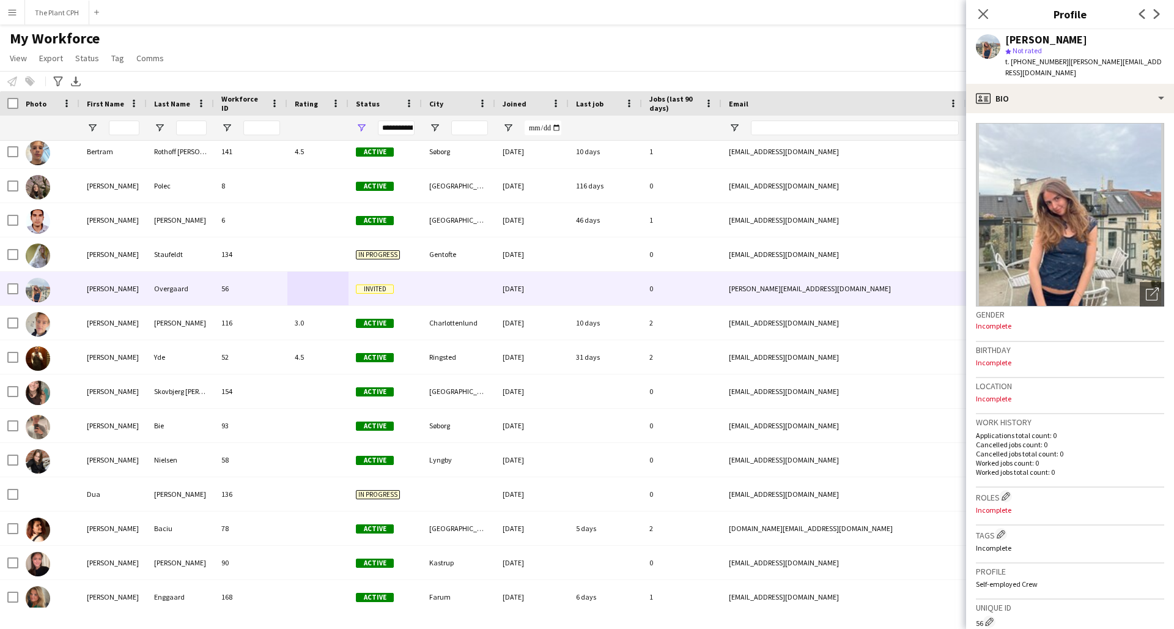
drag, startPoint x: 1132, startPoint y: 62, endPoint x: 1053, endPoint y: 69, distance: 79.2
click at [1057, 65] on div "[PERSON_NAME] star Not rated t. [PHONE_NUMBER] | [PERSON_NAME][EMAIL_ADDRESS][D…" at bounding box center [1070, 56] width 208 height 54
copy span "[PERSON_NAME][EMAIL_ADDRESS][DOMAIN_NAME]"
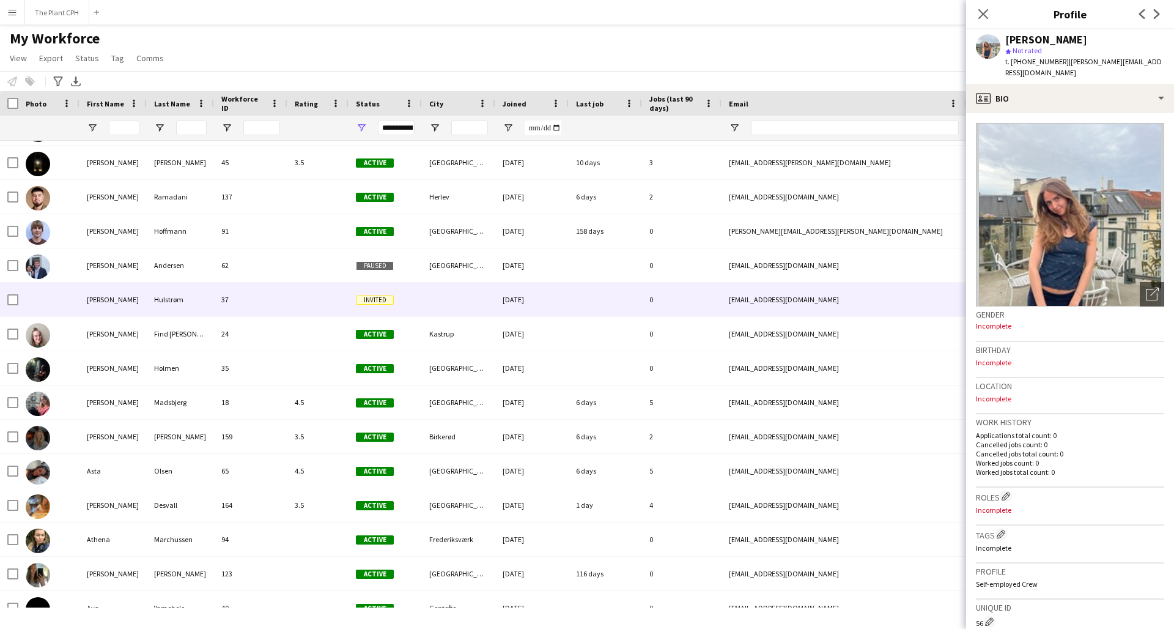
click at [442, 302] on div at bounding box center [458, 300] width 73 height 34
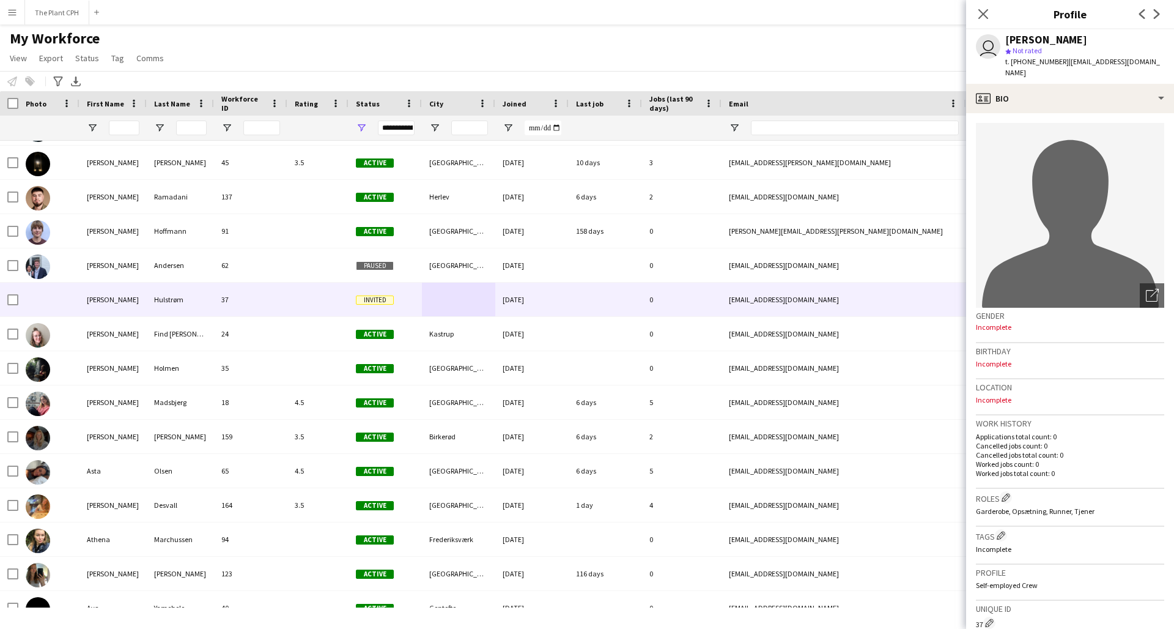
drag, startPoint x: 1139, startPoint y: 63, endPoint x: 1058, endPoint y: 64, distance: 81.4
click at [1058, 64] on span "| [EMAIL_ADDRESS][DOMAIN_NAME]" at bounding box center [1083, 67] width 155 height 20
copy span "[EMAIL_ADDRESS][DOMAIN_NAME]"
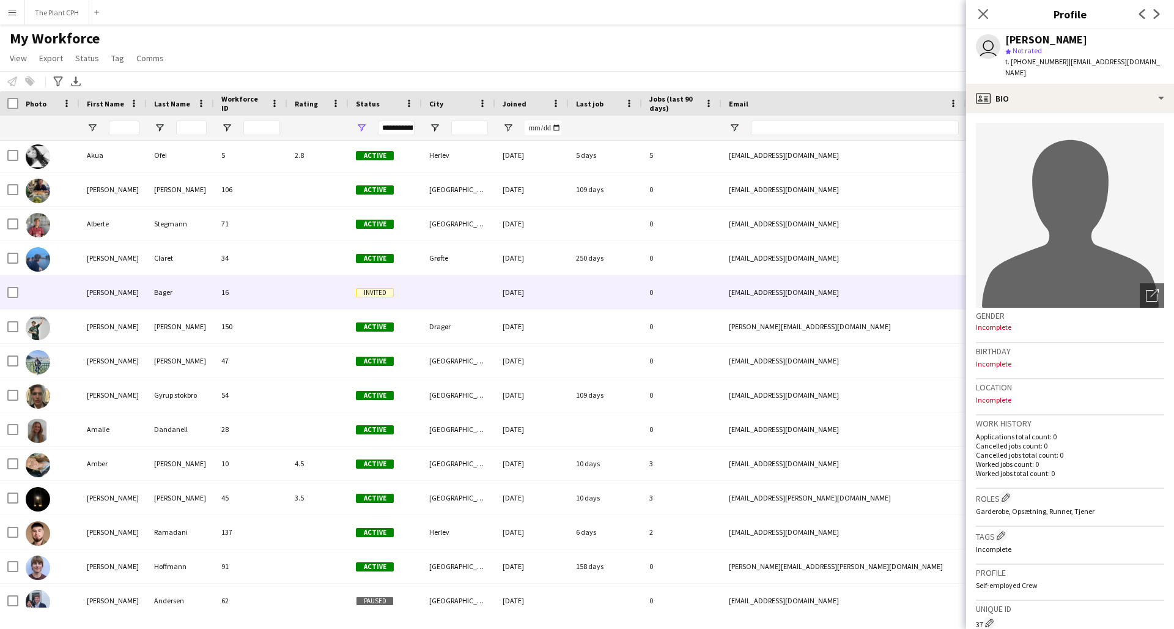
click at [247, 284] on div "16" at bounding box center [250, 292] width 73 height 34
drag, startPoint x: 1144, startPoint y: 60, endPoint x: 1058, endPoint y: 66, distance: 86.5
click at [1058, 66] on div "user [PERSON_NAME] star Not rated t. [PHONE_NUMBER] | [EMAIL_ADDRESS][DOMAIN_NA…" at bounding box center [1070, 56] width 208 height 54
drag, startPoint x: 1146, startPoint y: 58, endPoint x: 1056, endPoint y: 65, distance: 90.2
click at [1056, 65] on div "user [PERSON_NAME] star Not rated t. [PHONE_NUMBER] | [EMAIL_ADDRESS][DOMAIN_NA…" at bounding box center [1070, 56] width 208 height 54
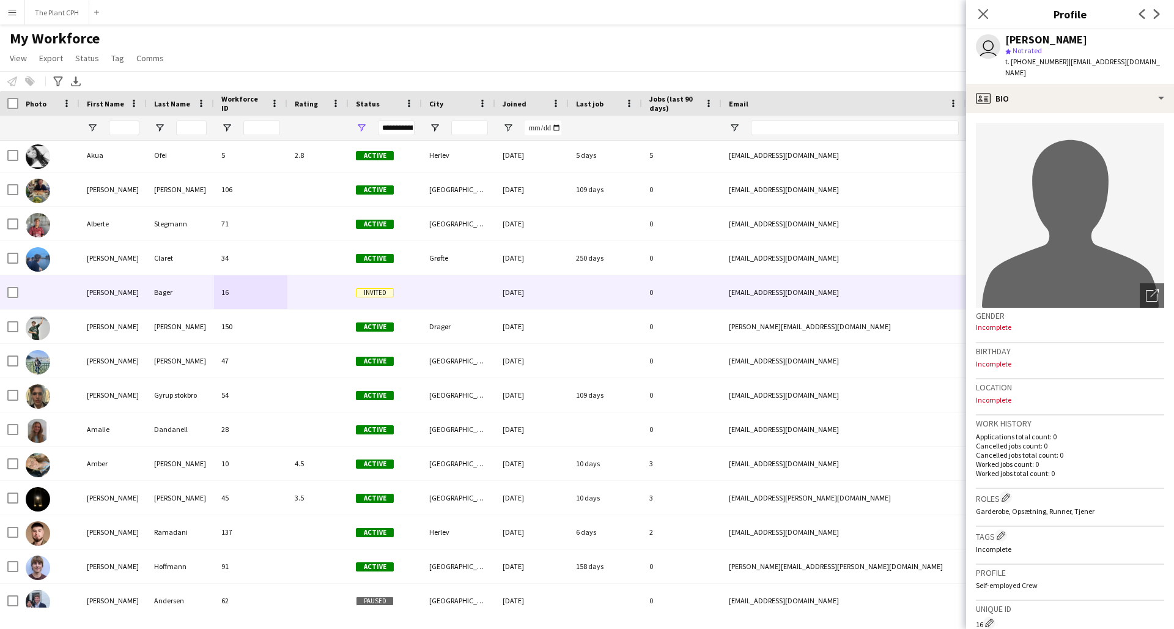
copy span "[EMAIL_ADDRESS][DOMAIN_NAME]"
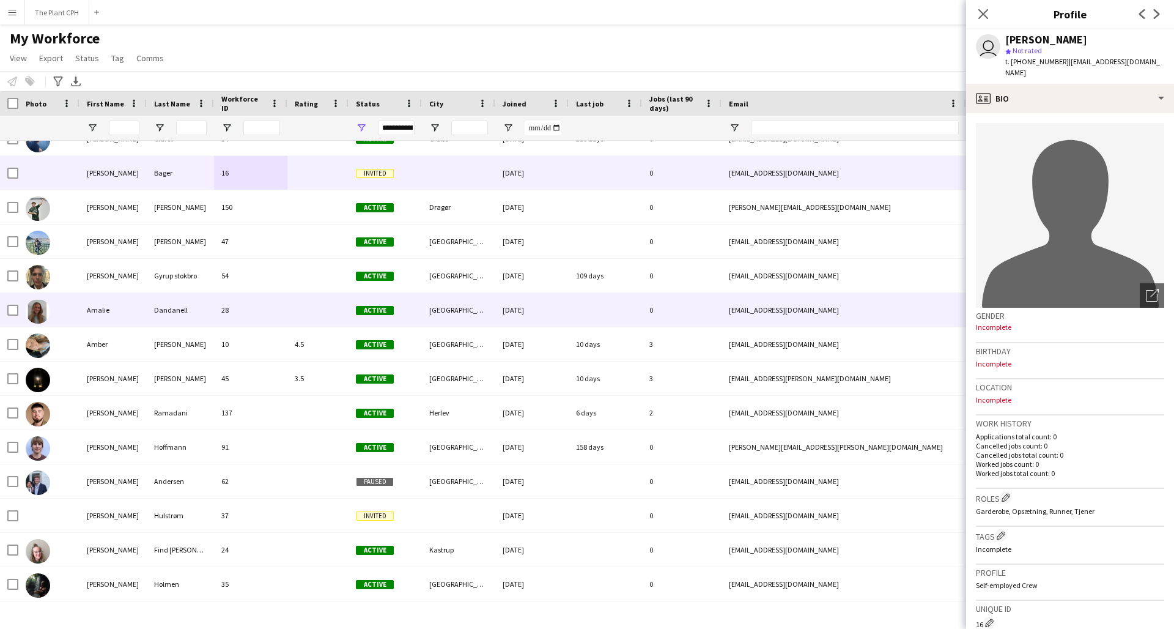
scroll to position [222, 0]
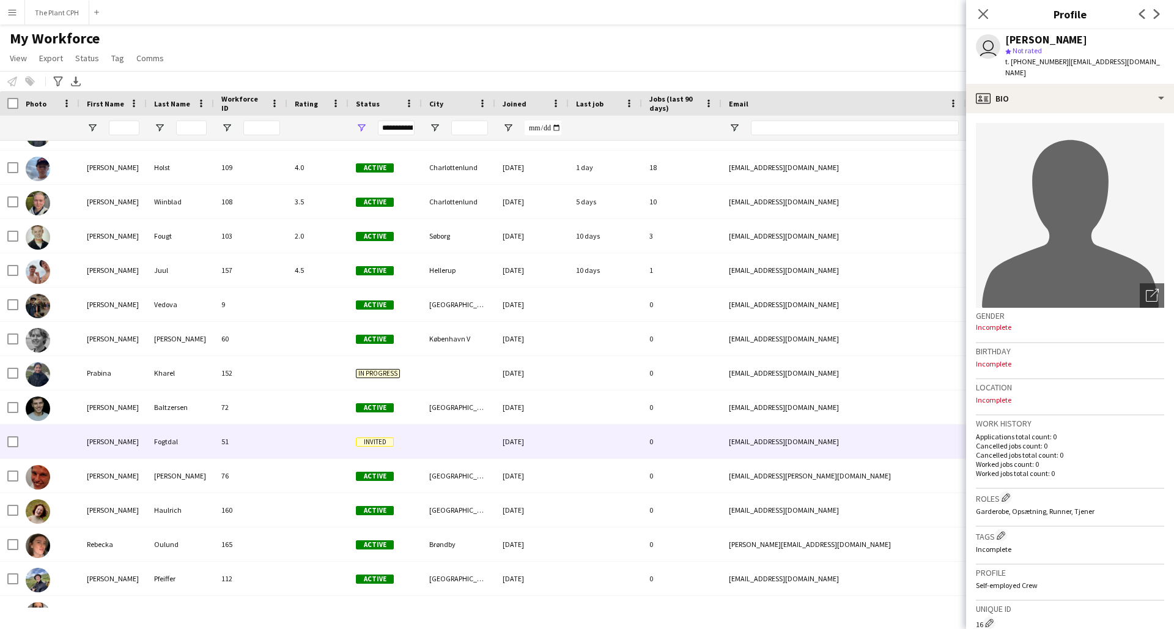
click at [286, 436] on div "51" at bounding box center [250, 441] width 73 height 34
drag, startPoint x: 1134, startPoint y: 62, endPoint x: 1017, endPoint y: 83, distance: 119.3
click at [1057, 65] on app-profile-header "user [PERSON_NAME] star Not rated t. [PHONE_NUMBER] | [EMAIL_ADDRESS][DOMAIN_NA…" at bounding box center [1070, 56] width 208 height 54
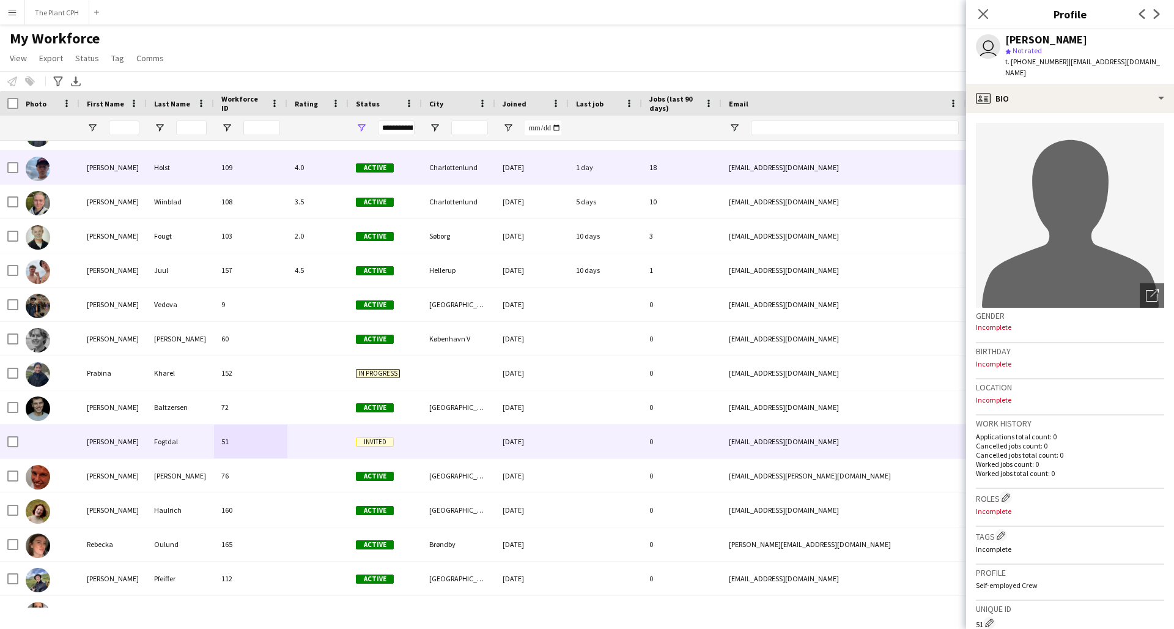
copy span "[EMAIL_ADDRESS][DOMAIN_NAME]"
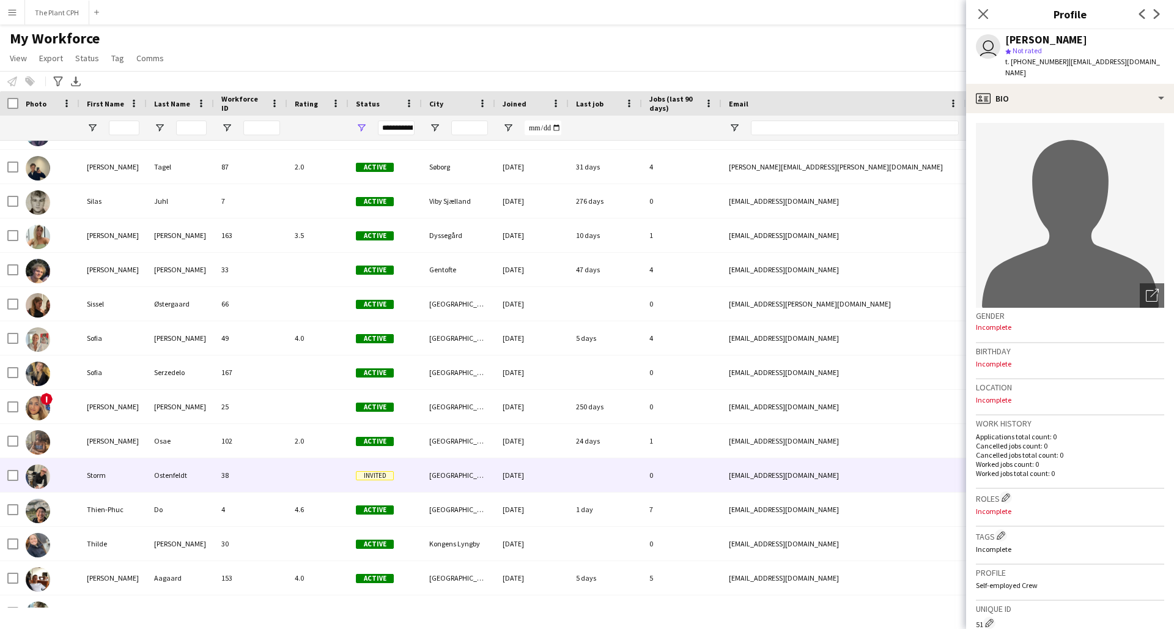
click at [245, 480] on div "38" at bounding box center [250, 475] width 73 height 34
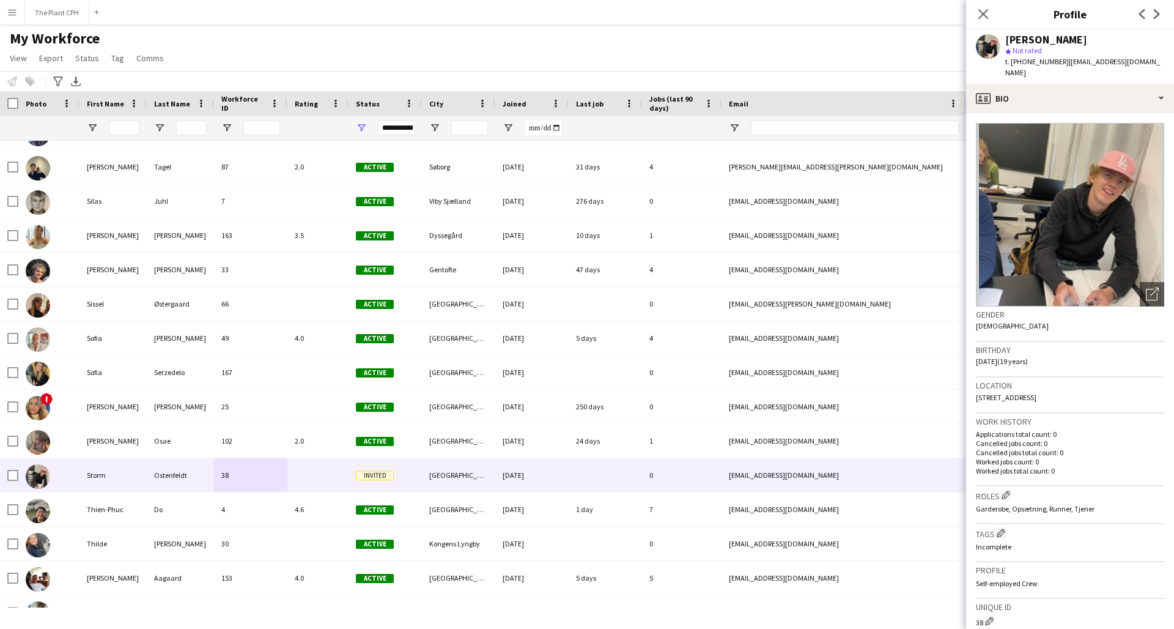
drag, startPoint x: 1139, startPoint y: 61, endPoint x: 1059, endPoint y: 64, distance: 80.8
click at [1059, 64] on div "[PERSON_NAME] star Not rated t. [PHONE_NUMBER] | [EMAIL_ADDRESS][DOMAIN_NAME]" at bounding box center [1070, 56] width 208 height 54
click at [1111, 52] on div "star Not rated" at bounding box center [1085, 50] width 159 height 11
drag, startPoint x: 1148, startPoint y: 64, endPoint x: 1058, endPoint y: 65, distance: 89.9
click at [1058, 64] on div "[PERSON_NAME] star Not rated t. [PHONE_NUMBER] | [EMAIL_ADDRESS][DOMAIN_NAME]" at bounding box center [1070, 56] width 208 height 54
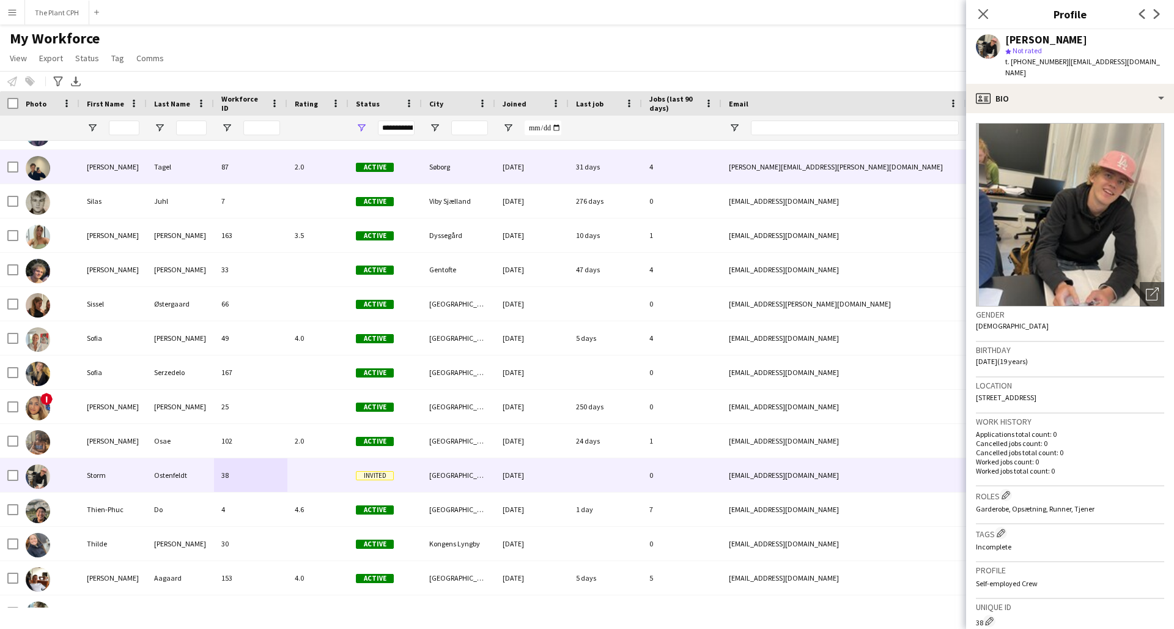
copy span "[EMAIL_ADDRESS][DOMAIN_NAME]"
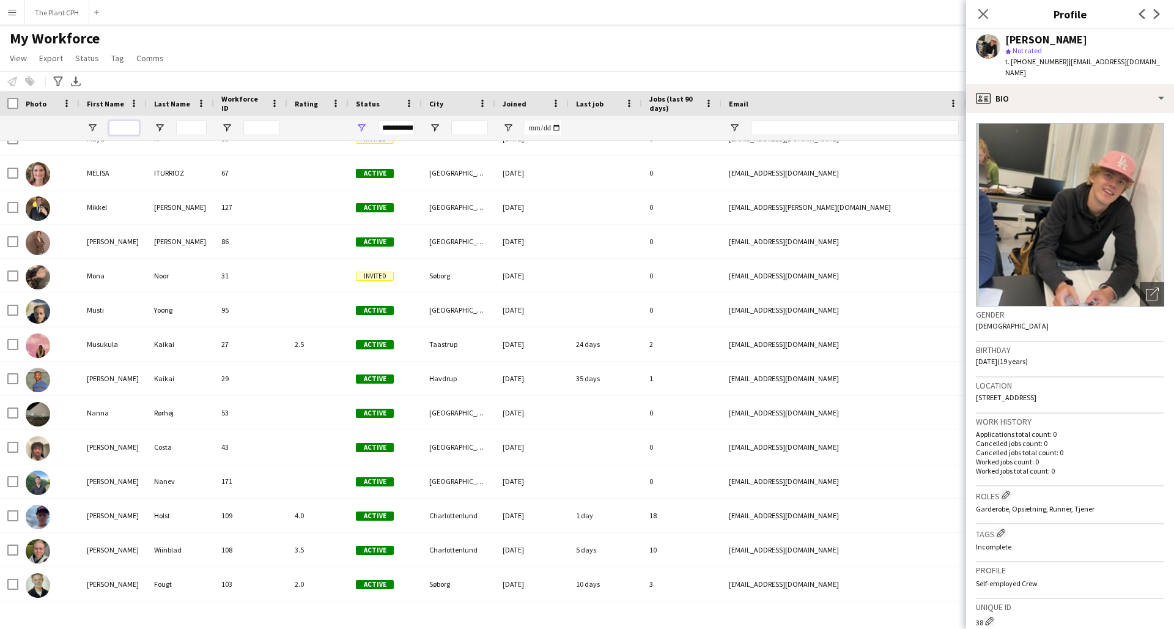
click at [130, 125] on input "First Name Filter Input" at bounding box center [124, 127] width 31 height 15
type input "*****"
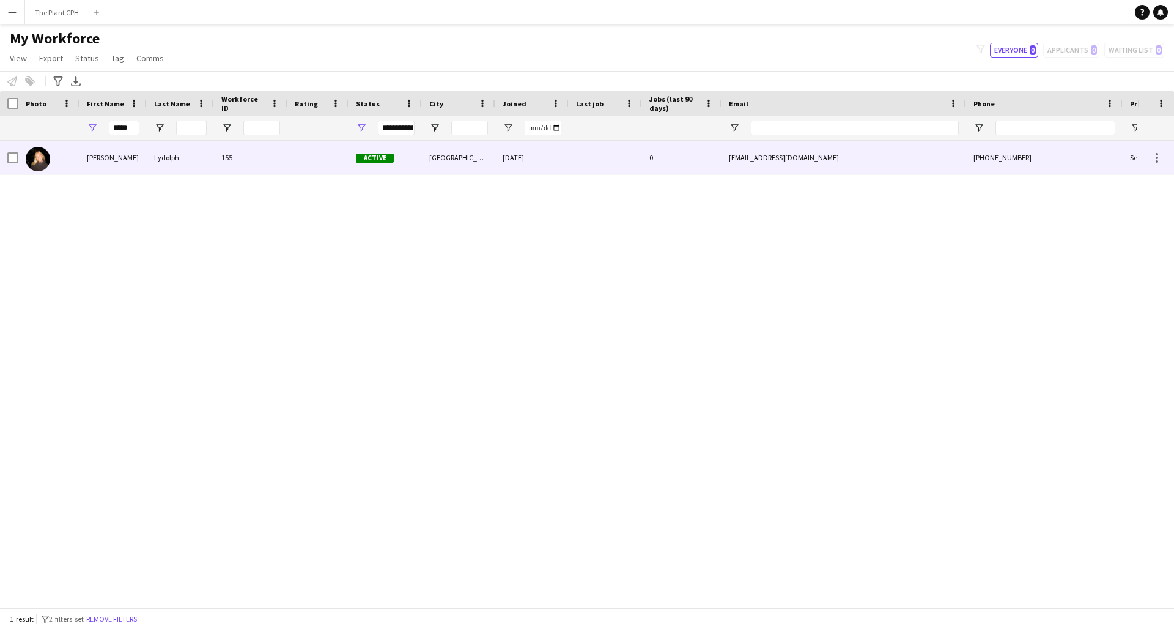
click at [117, 150] on div "[PERSON_NAME]" at bounding box center [113, 158] width 67 height 34
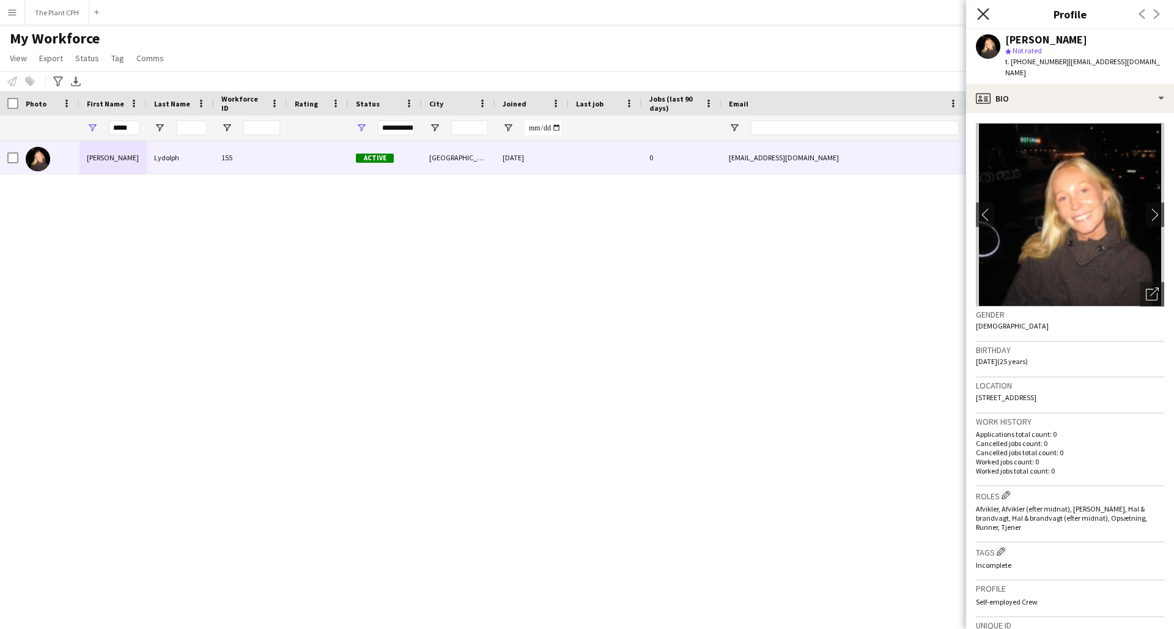
click at [985, 13] on icon "Close pop-in" at bounding box center [983, 14] width 12 height 12
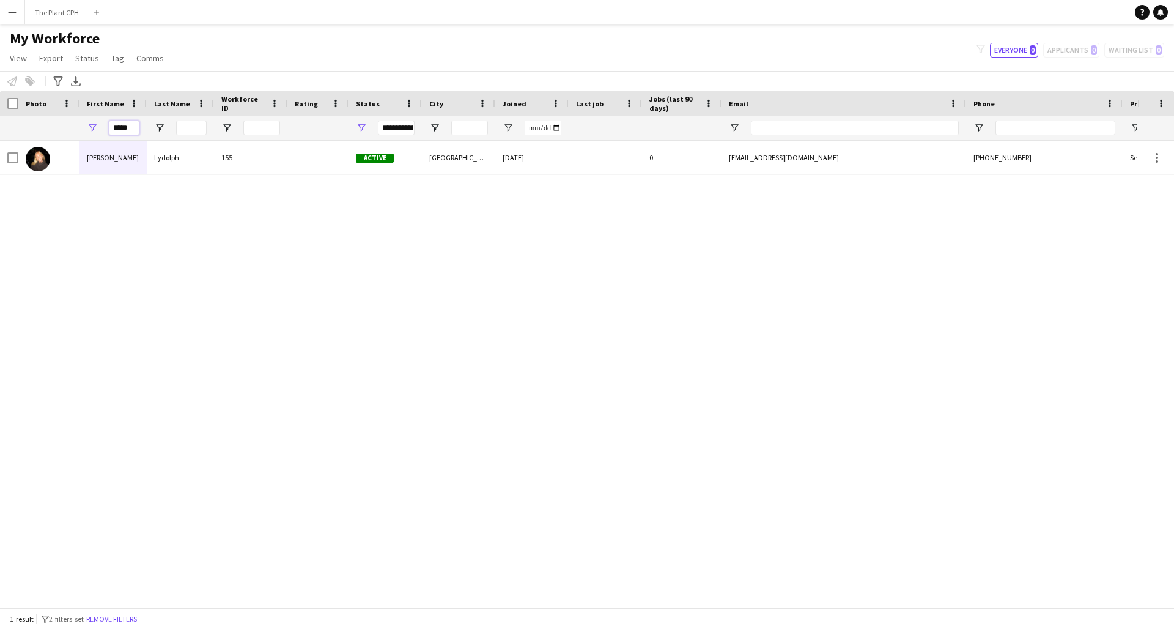
drag, startPoint x: 134, startPoint y: 128, endPoint x: 84, endPoint y: 125, distance: 50.2
click at [84, 125] on div "*****" at bounding box center [113, 128] width 67 height 24
click at [138, 296] on div "[PERSON_NAME] 155 Active [GEOGRAPHIC_DATA] [DATE] 0 [EMAIL_ADDRESS][DOMAIN_NAME…" at bounding box center [569, 374] width 1138 height 467
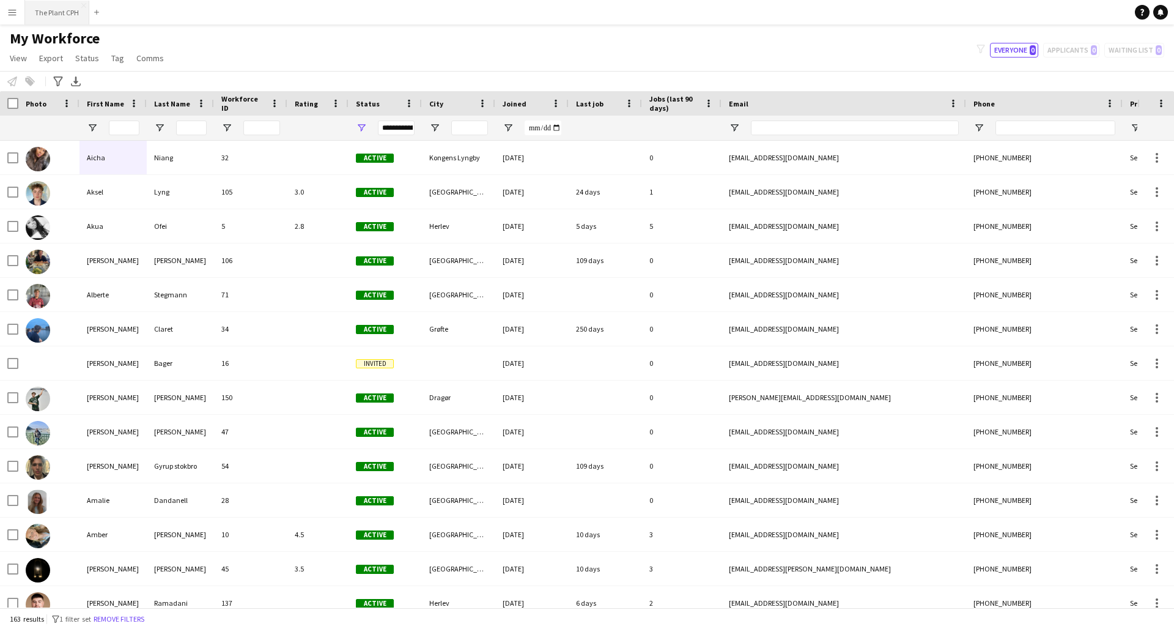
click at [56, 17] on button "The Plant CPH Close" at bounding box center [57, 13] width 64 height 24
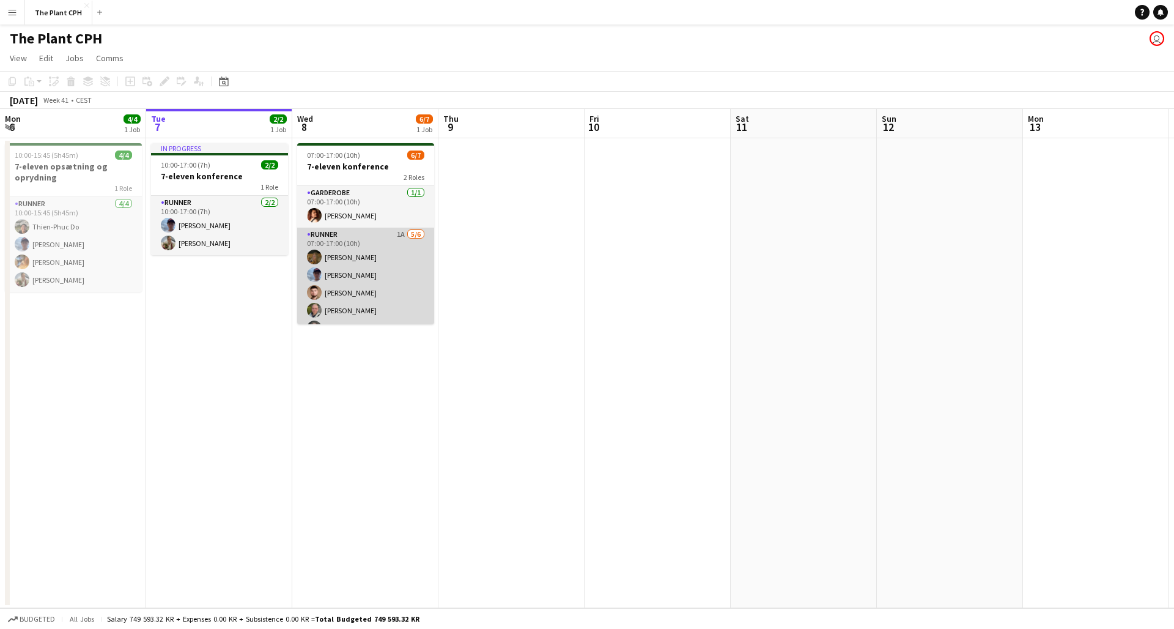
click at [376, 298] on app-card-role "Runner 1A [DATE] 07:00-17:00 (10h) [PERSON_NAME] [PERSON_NAME] [PERSON_NAME] [P…" at bounding box center [365, 293] width 137 height 130
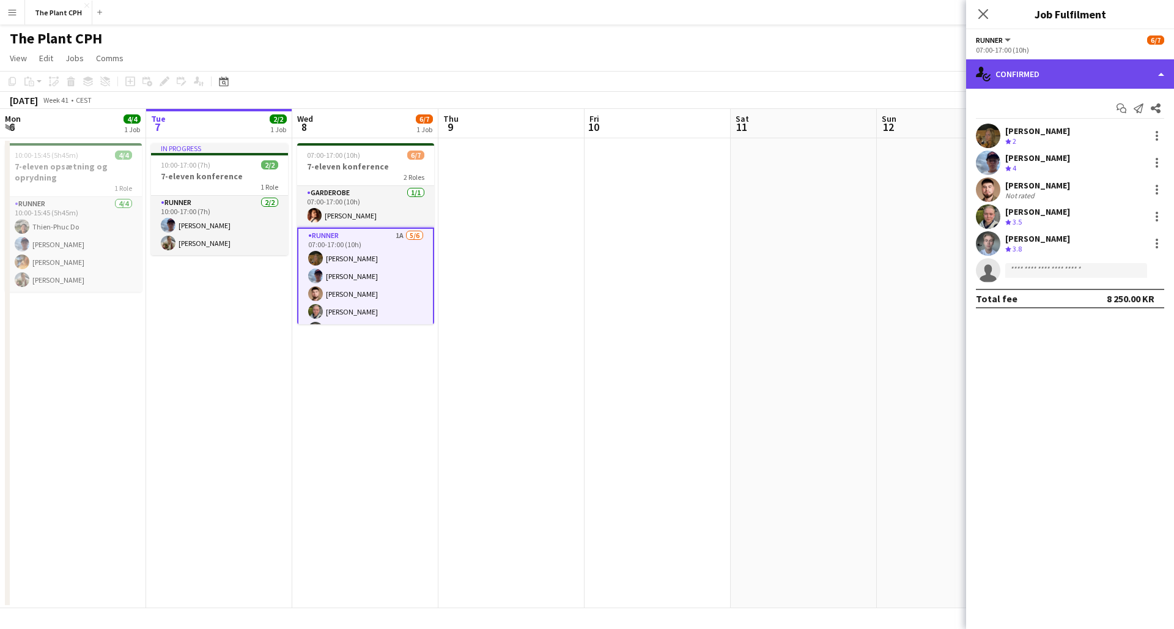
click at [1070, 74] on div "single-neutral-actions-check-2 Confirmed" at bounding box center [1070, 73] width 208 height 29
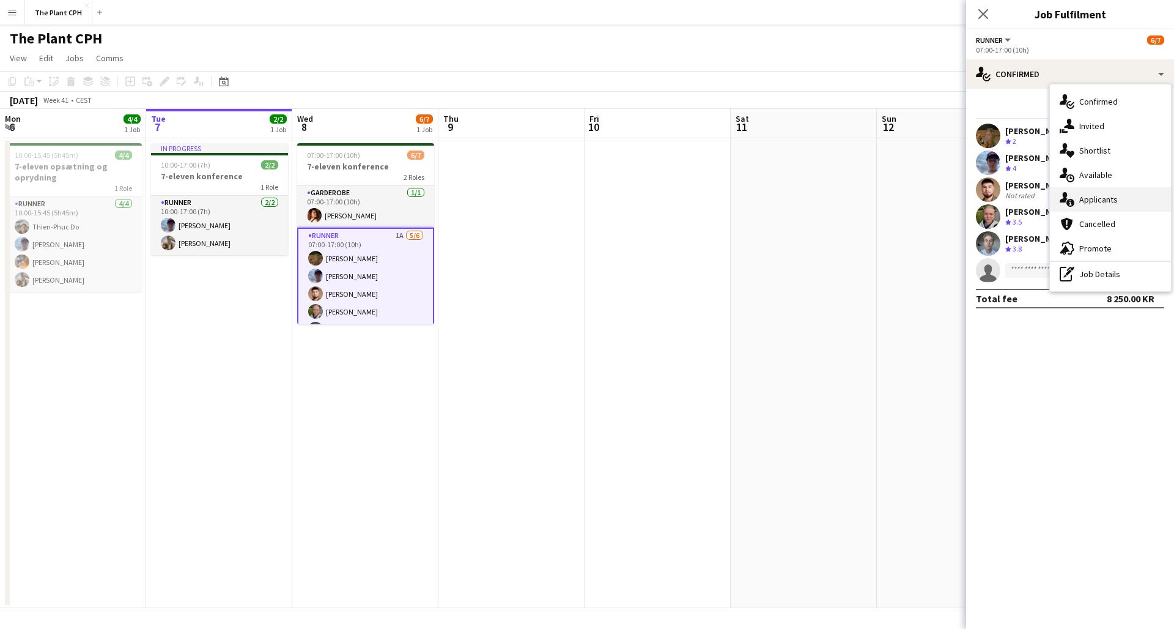
click at [1095, 200] on span "Applicants" at bounding box center [1099, 199] width 39 height 11
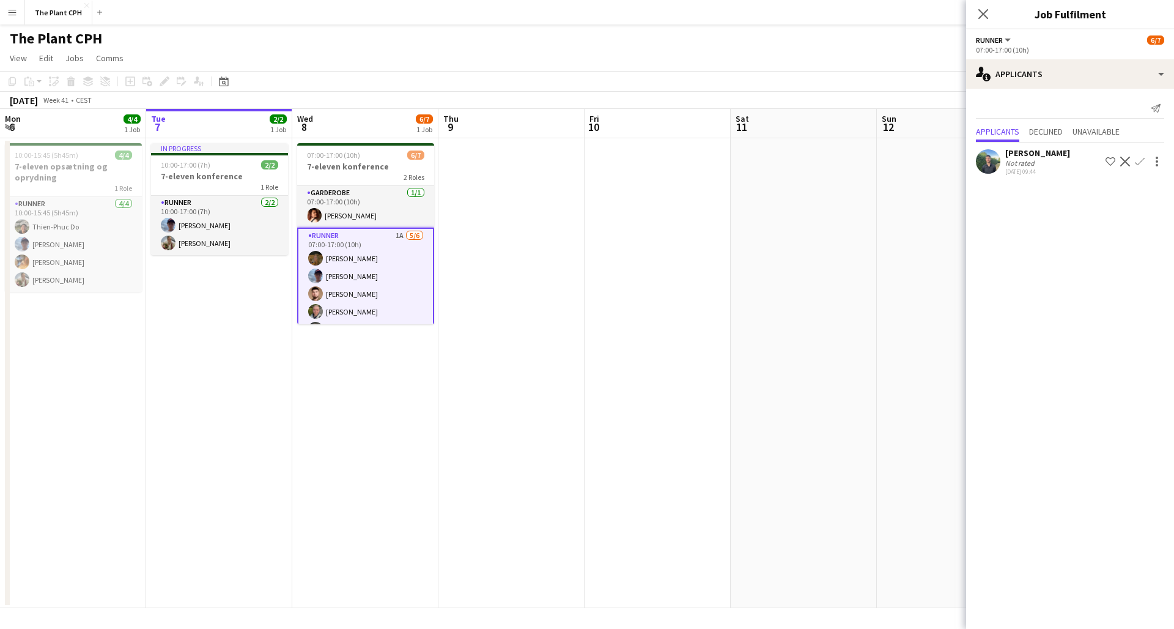
click at [988, 167] on app-user-avatar at bounding box center [988, 161] width 24 height 24
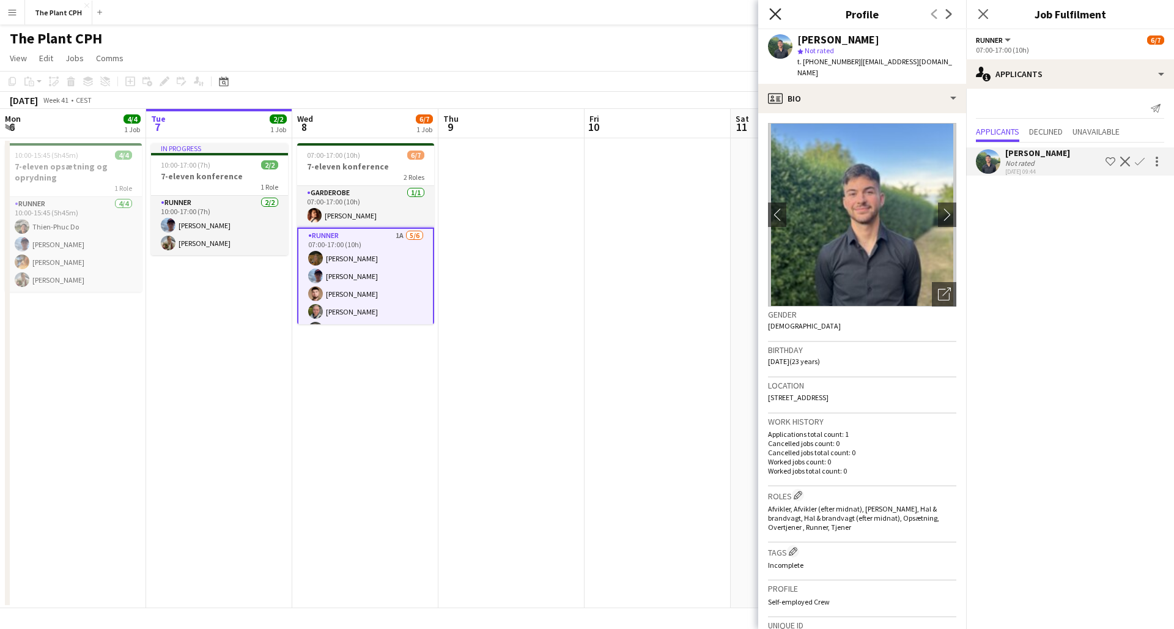
click at [776, 13] on icon at bounding box center [775, 14] width 12 height 12
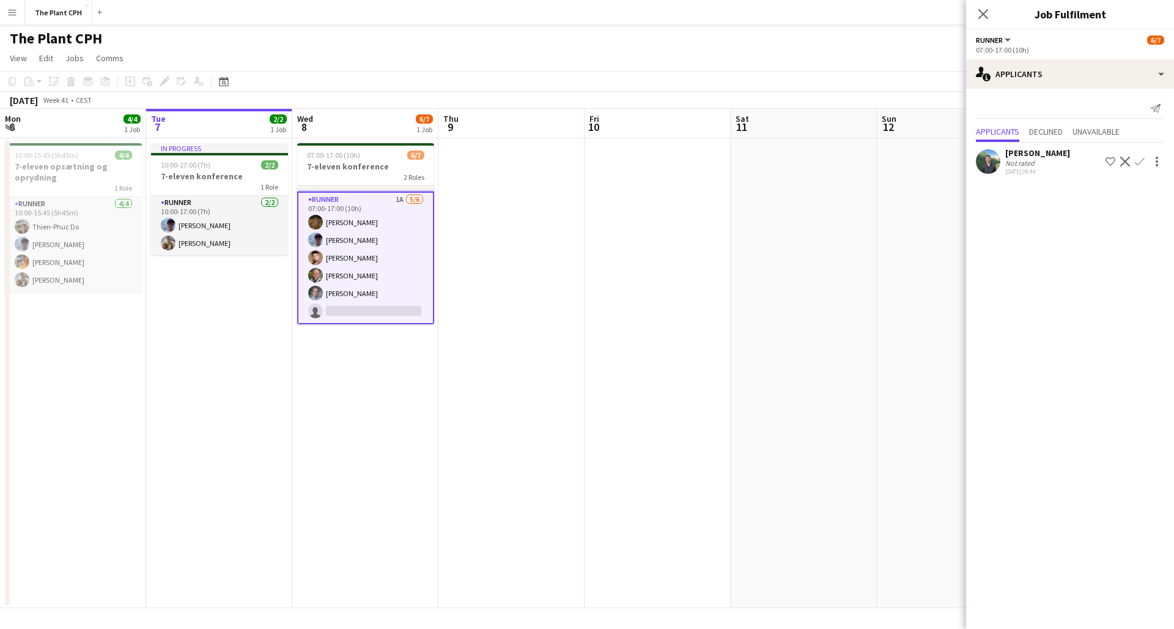
click at [1139, 159] on app-icon "Confirm" at bounding box center [1140, 162] width 10 height 10
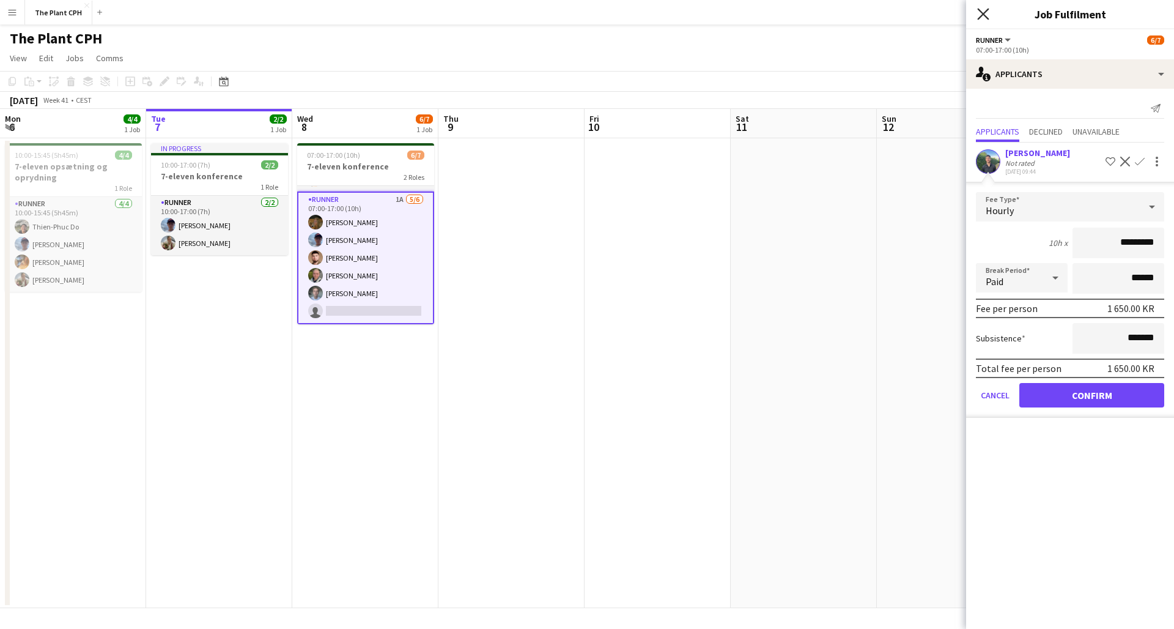
click at [987, 16] on icon "Close pop-in" at bounding box center [983, 14] width 12 height 12
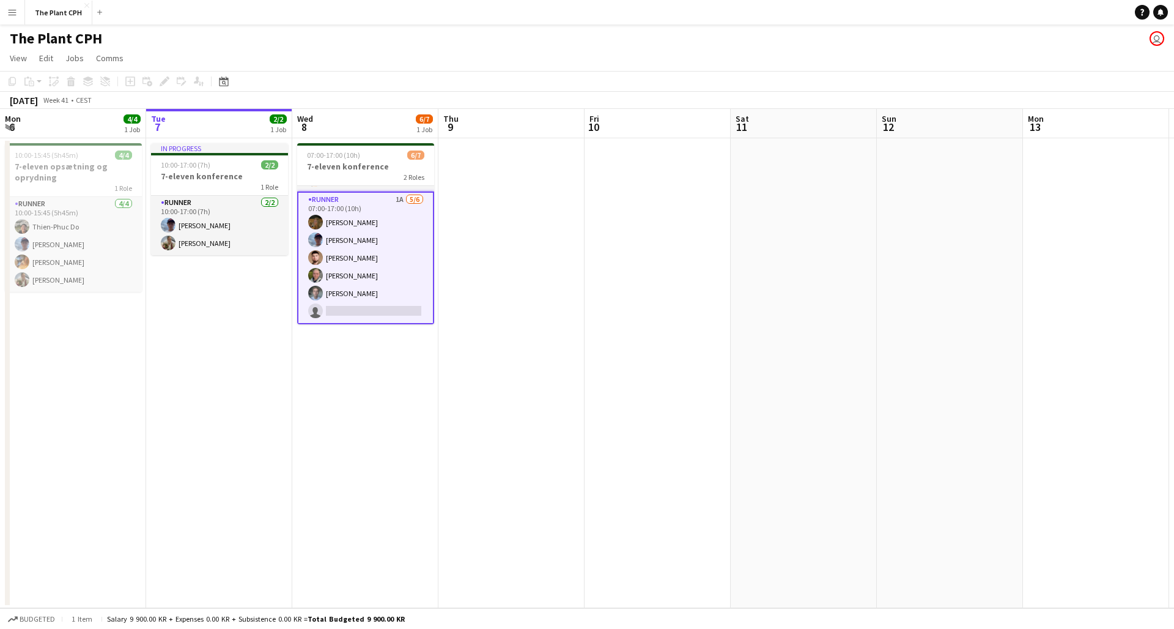
click at [572, 330] on app-date-cell at bounding box center [512, 373] width 146 height 470
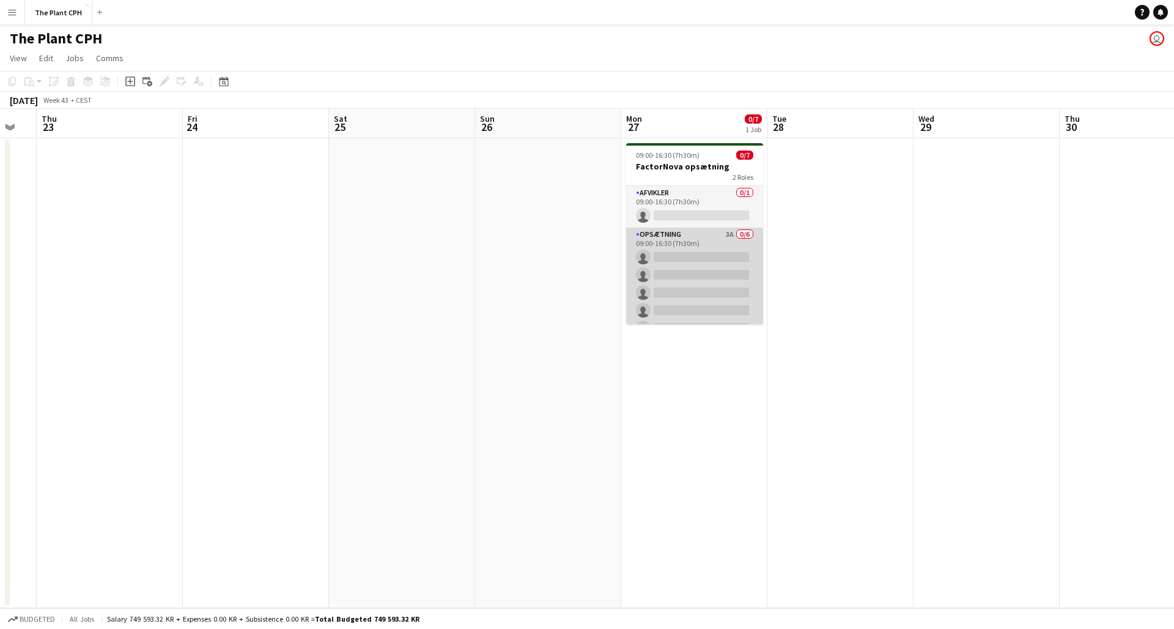
click at [698, 257] on app-card-role "Opsætning 3A 0/6 09:00-16:30 (7h30m) single-neutral-actions single-neutral-acti…" at bounding box center [694, 293] width 137 height 130
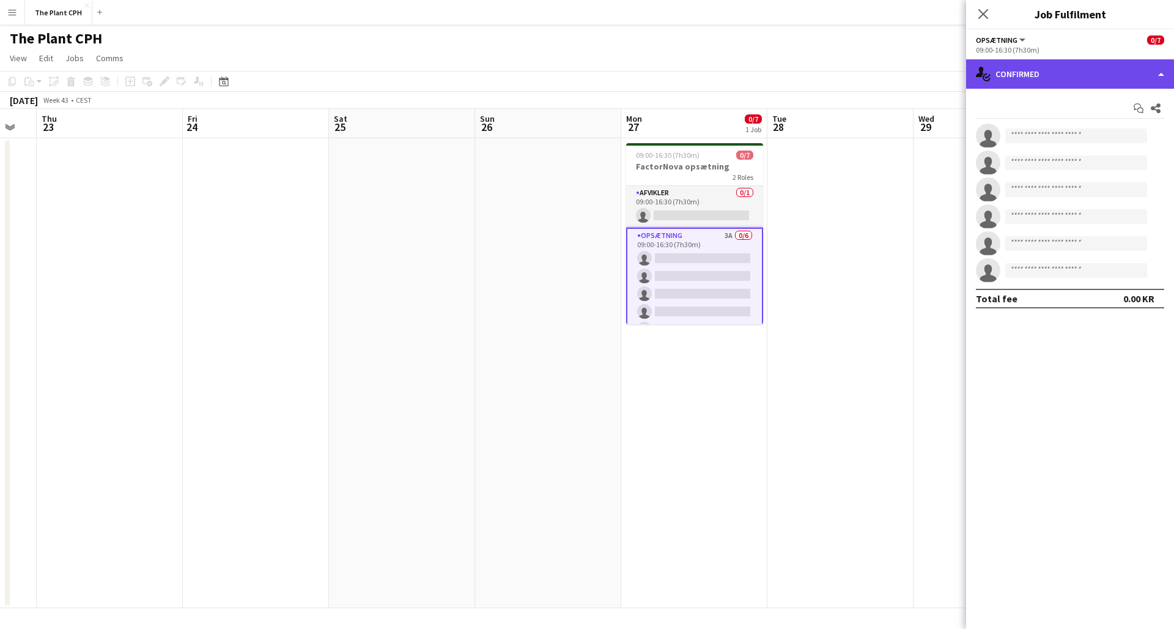
click at [1087, 76] on div "single-neutral-actions-check-2 Confirmed" at bounding box center [1070, 73] width 208 height 29
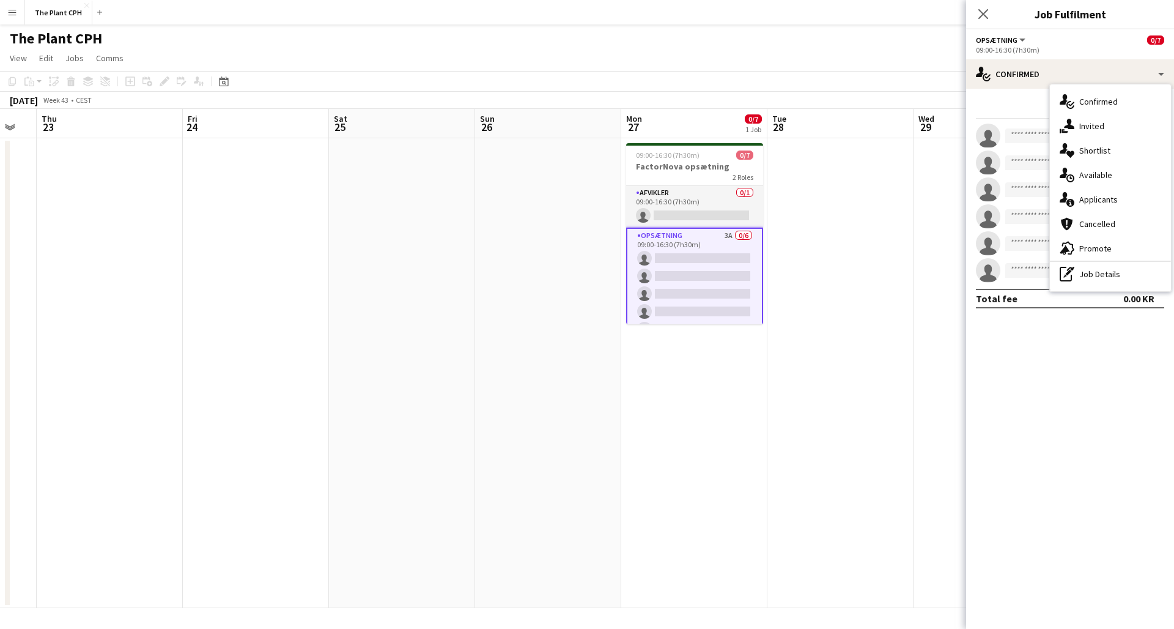
click at [1097, 201] on span "Applicants" at bounding box center [1099, 199] width 39 height 11
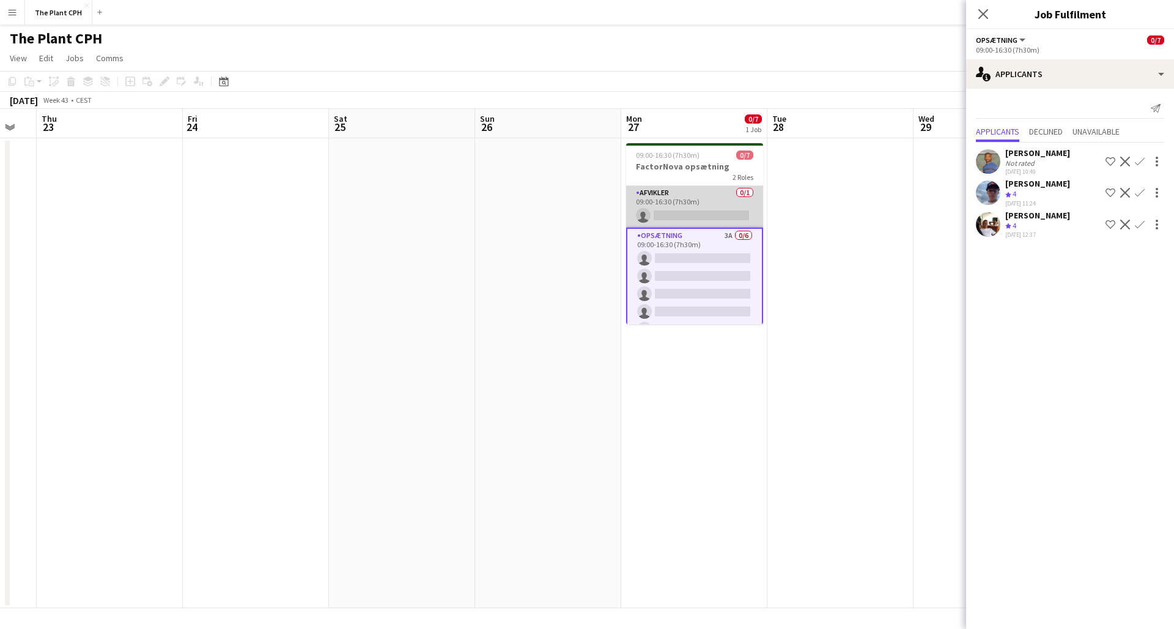
click at [714, 213] on app-card-role "Afvikler 0/1 09:00-16:30 (7h30m) single-neutral-actions" at bounding box center [694, 207] width 137 height 42
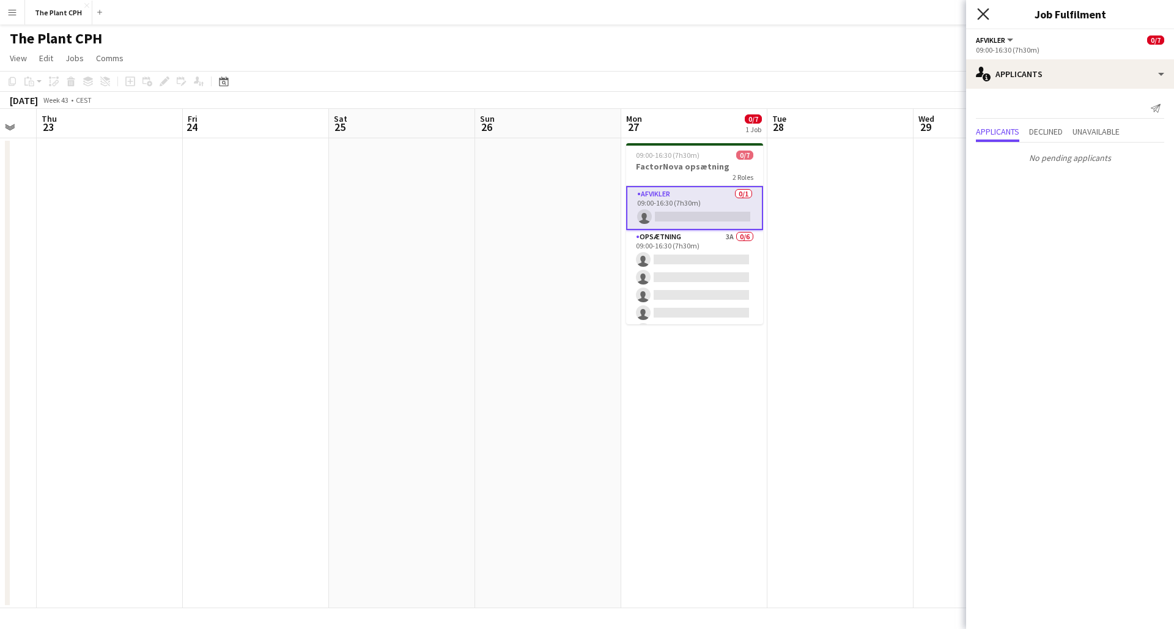
click at [986, 10] on icon "Close pop-in" at bounding box center [983, 14] width 12 height 12
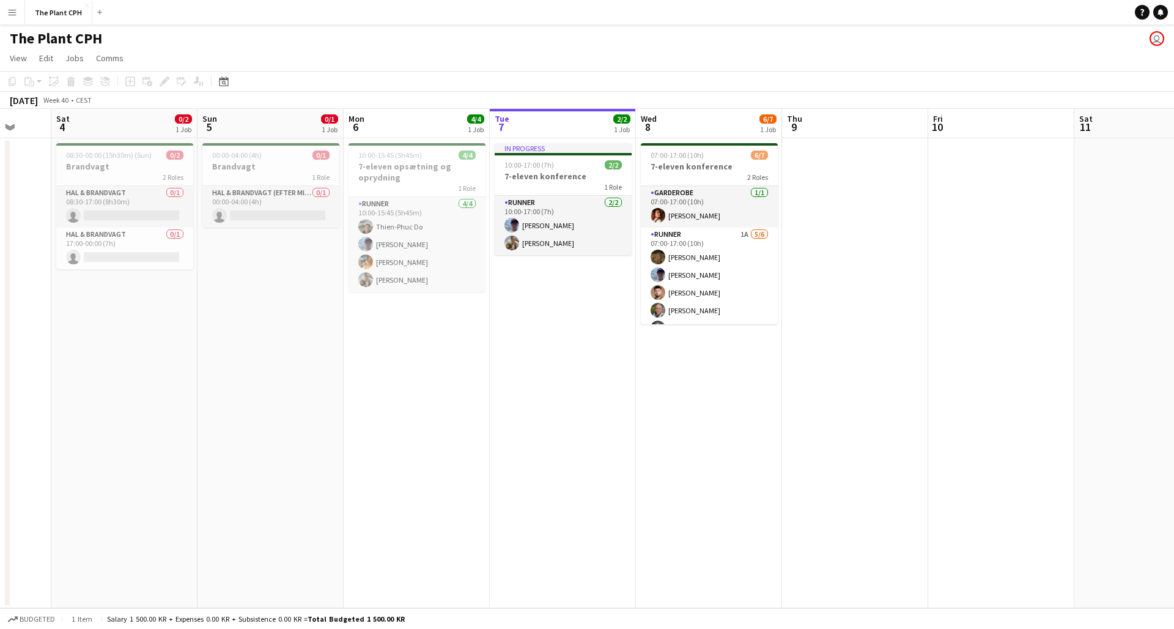
click at [17, 8] on button "Menu" at bounding box center [12, 12] width 24 height 24
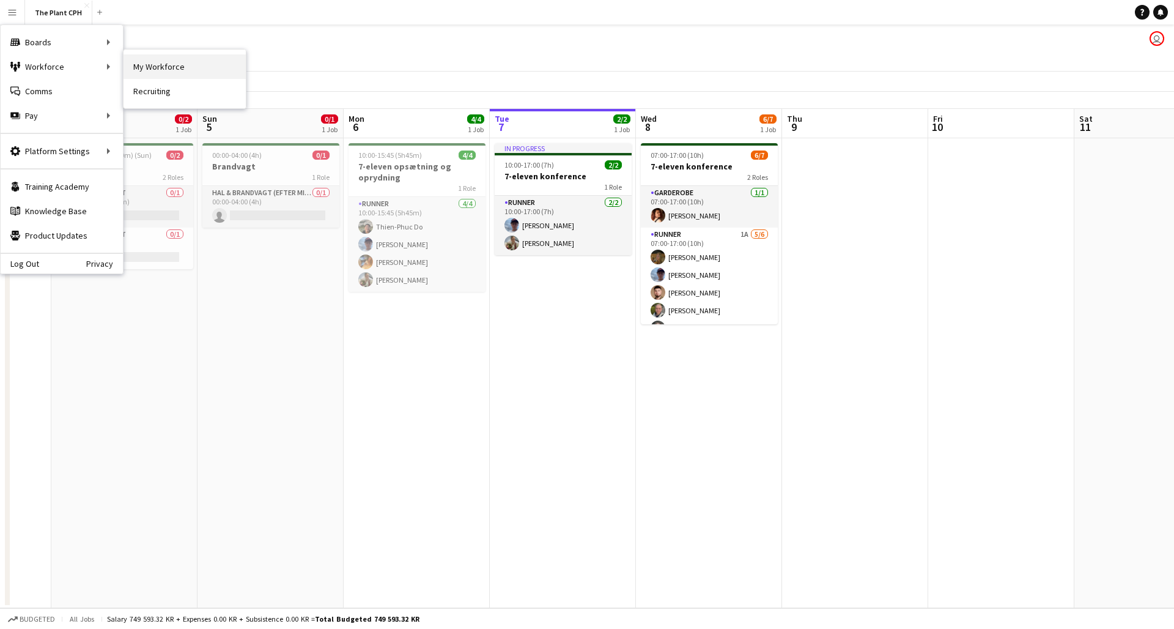
click at [201, 66] on link "My Workforce" at bounding box center [185, 66] width 122 height 24
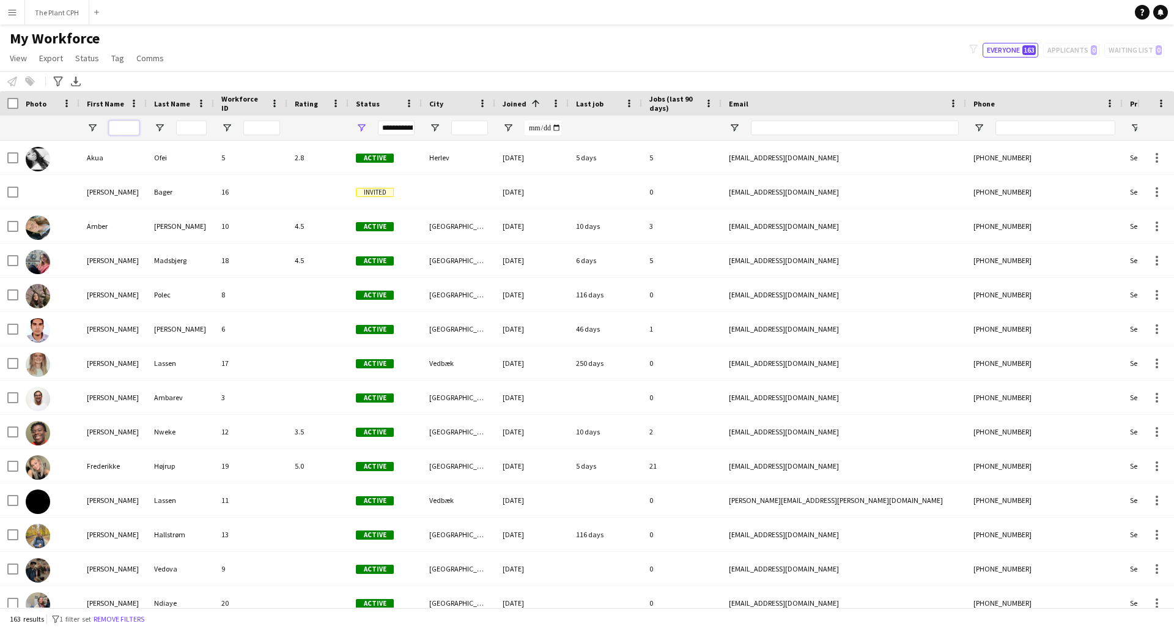
click at [120, 122] on input "First Name Filter Input" at bounding box center [124, 127] width 31 height 15
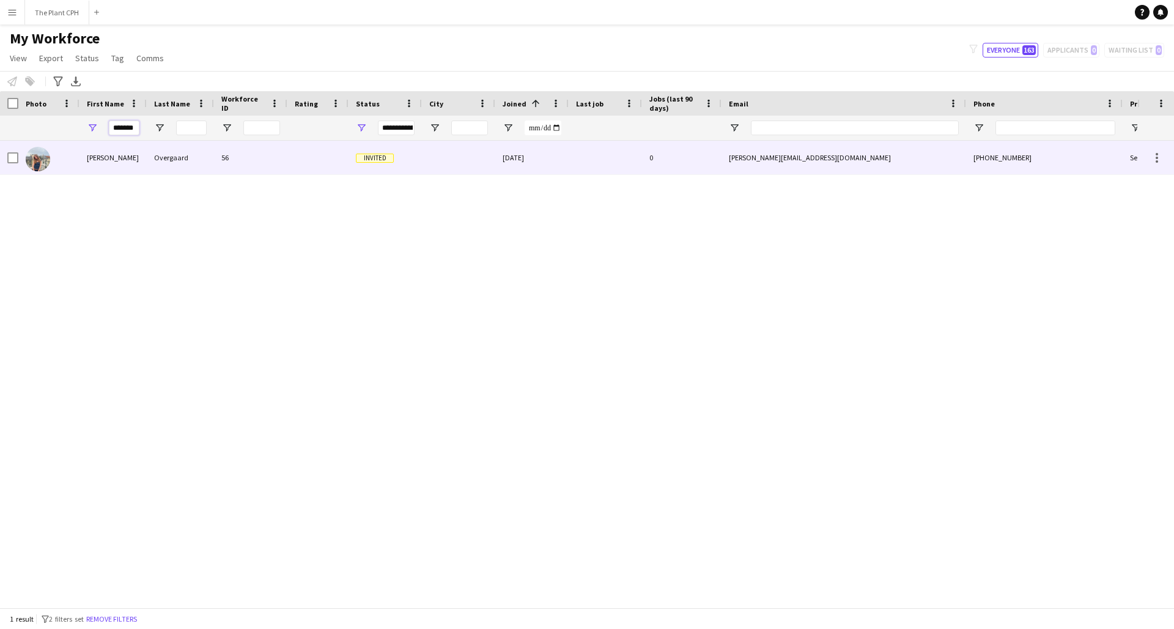
type input "*******"
click at [59, 169] on div at bounding box center [48, 158] width 61 height 34
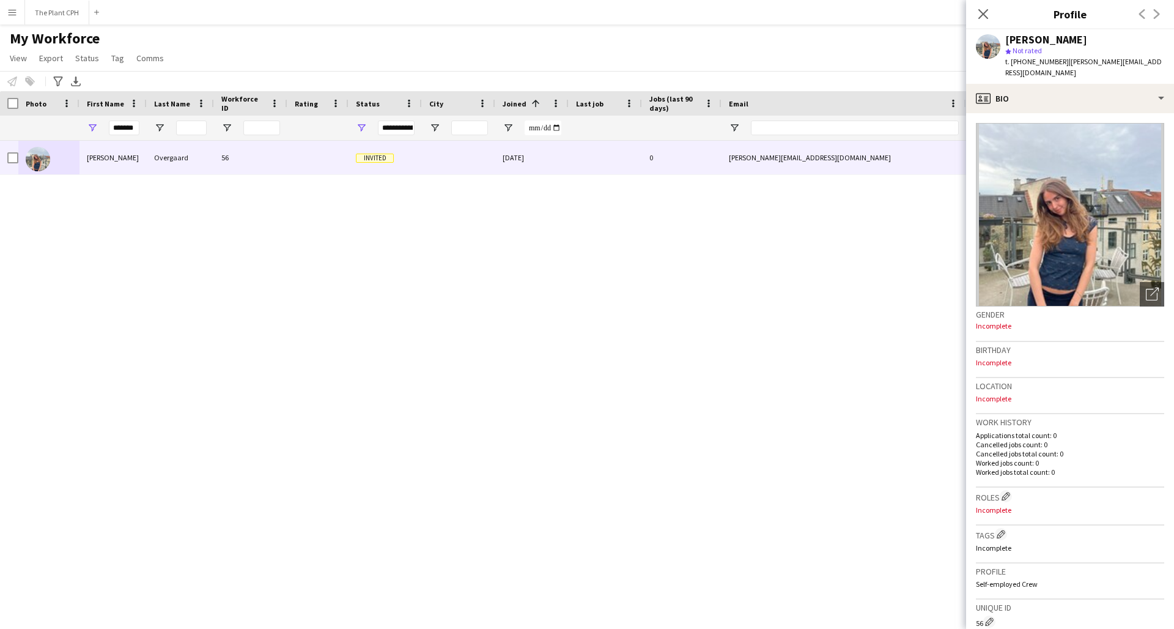
click at [1076, 394] on p "Incomplete" at bounding box center [1070, 398] width 188 height 9
click at [853, 245] on div "[PERSON_NAME] 56 Invited [DATE] 0 [PERSON_NAME][EMAIL_ADDRESS][DOMAIN_NAME] [PH…" at bounding box center [569, 374] width 1138 height 467
click at [164, 246] on div "[PERSON_NAME] 56 Invited [DATE] 0 [PERSON_NAME][EMAIL_ADDRESS][DOMAIN_NAME] [PH…" at bounding box center [569, 374] width 1138 height 467
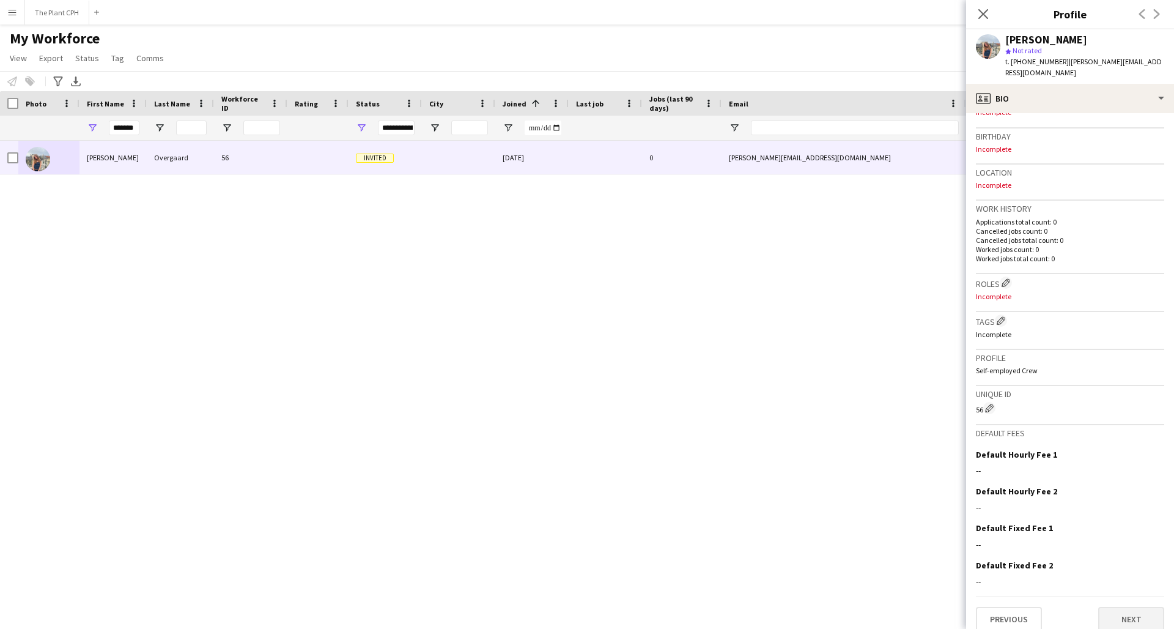
scroll to position [212, 0]
click at [1109, 608] on button "Next" at bounding box center [1131, 620] width 66 height 24
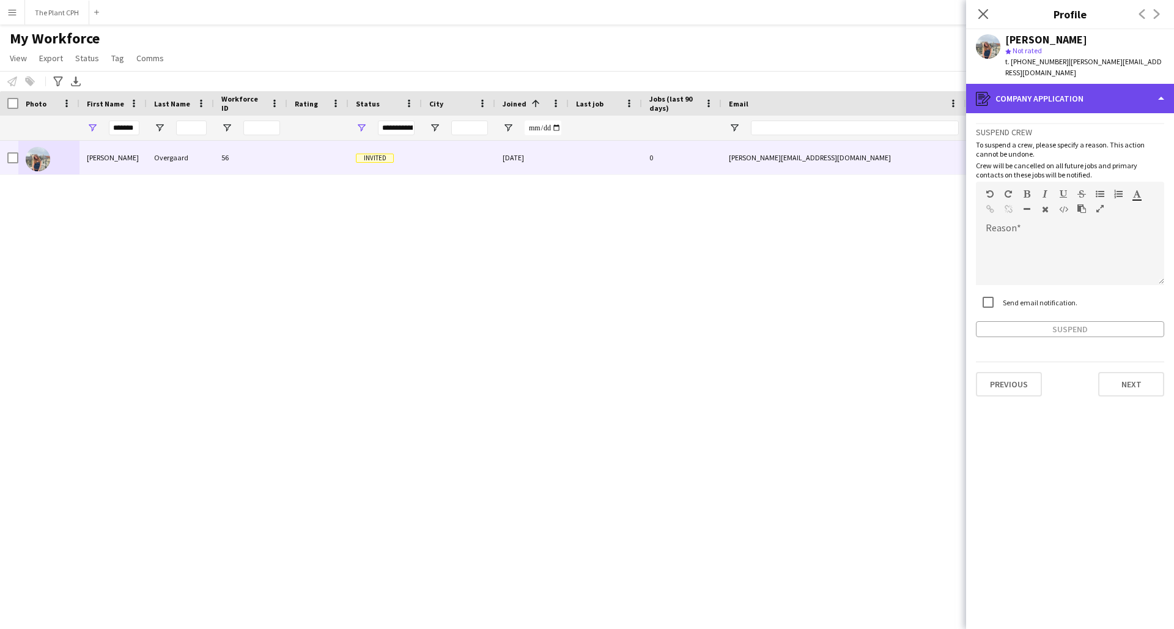
click at [1116, 85] on div "register Company application" at bounding box center [1070, 98] width 208 height 29
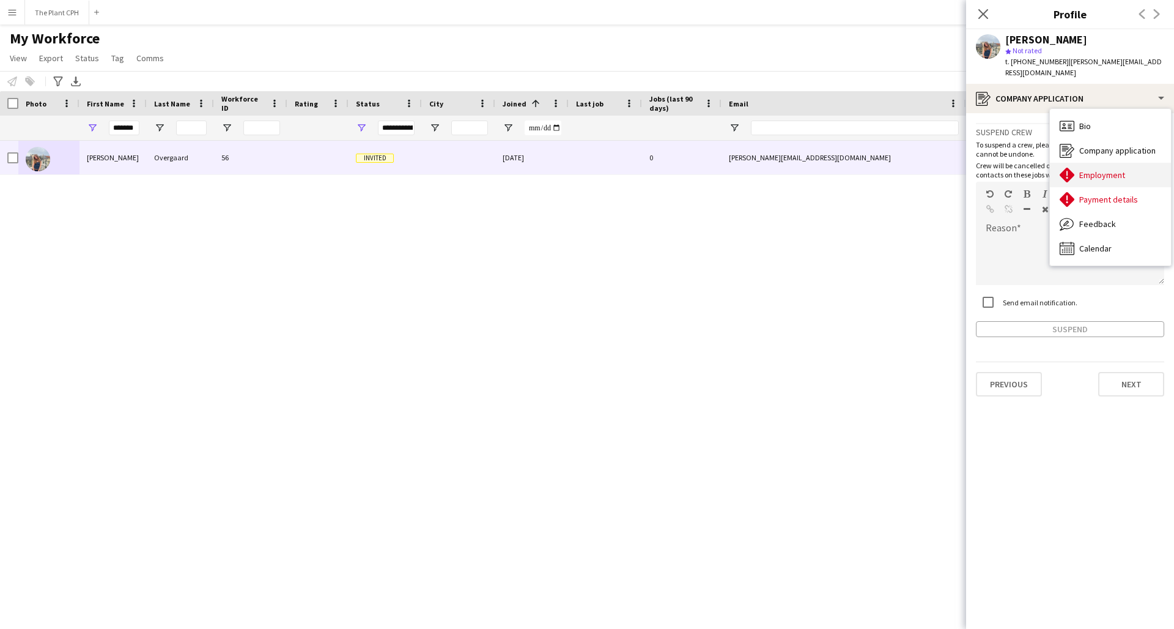
click at [1132, 171] on div "Employment Employment" at bounding box center [1110, 175] width 121 height 24
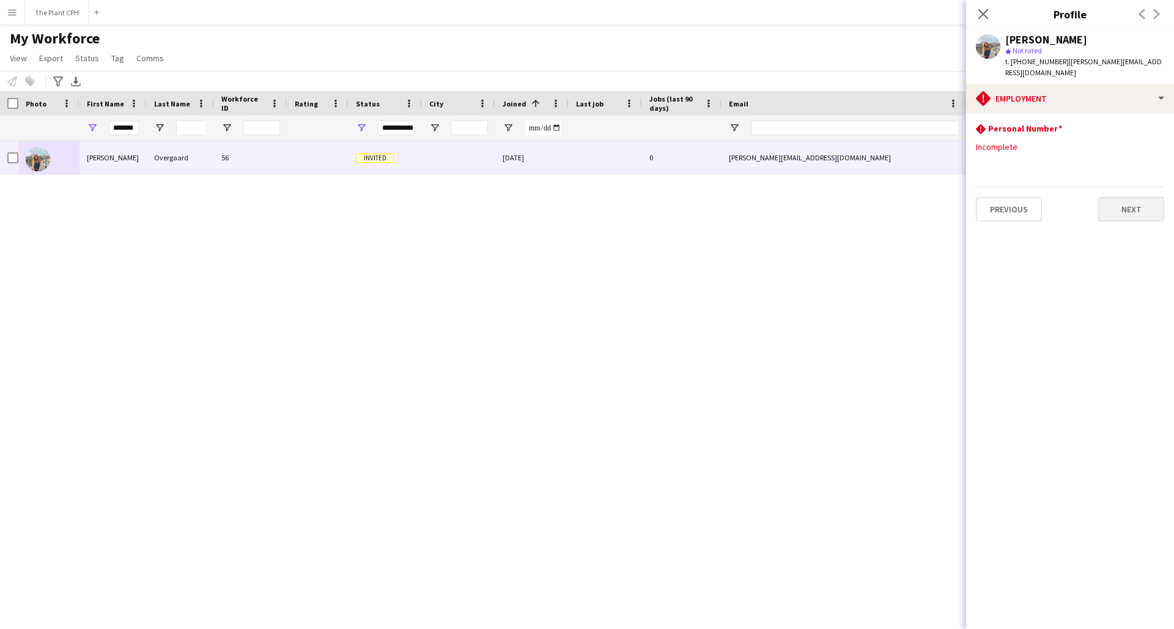
click at [1129, 202] on button "Next" at bounding box center [1131, 209] width 66 height 24
click at [1127, 276] on button "Next" at bounding box center [1131, 288] width 66 height 24
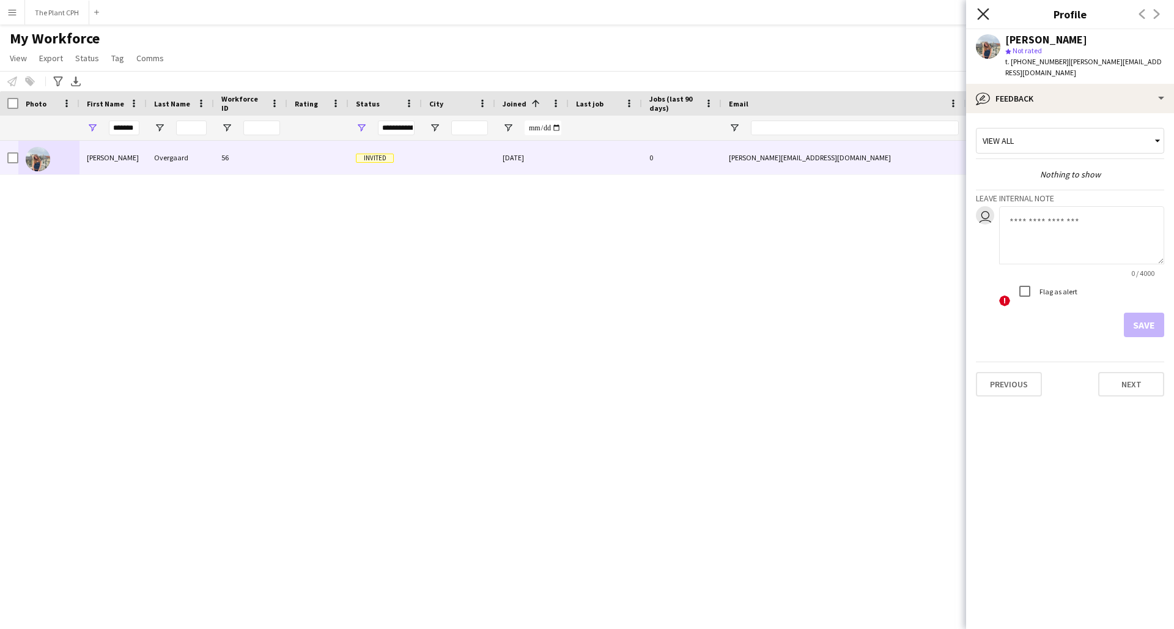
click at [982, 13] on icon at bounding box center [983, 14] width 12 height 12
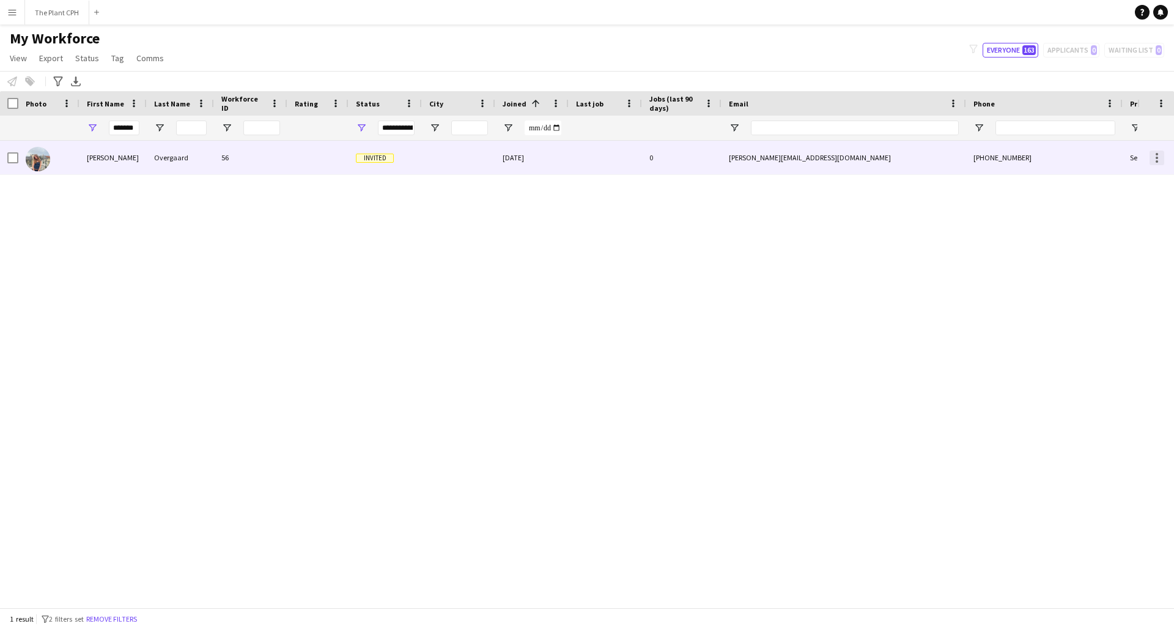
click at [1156, 153] on div at bounding box center [1157, 154] width 2 height 2
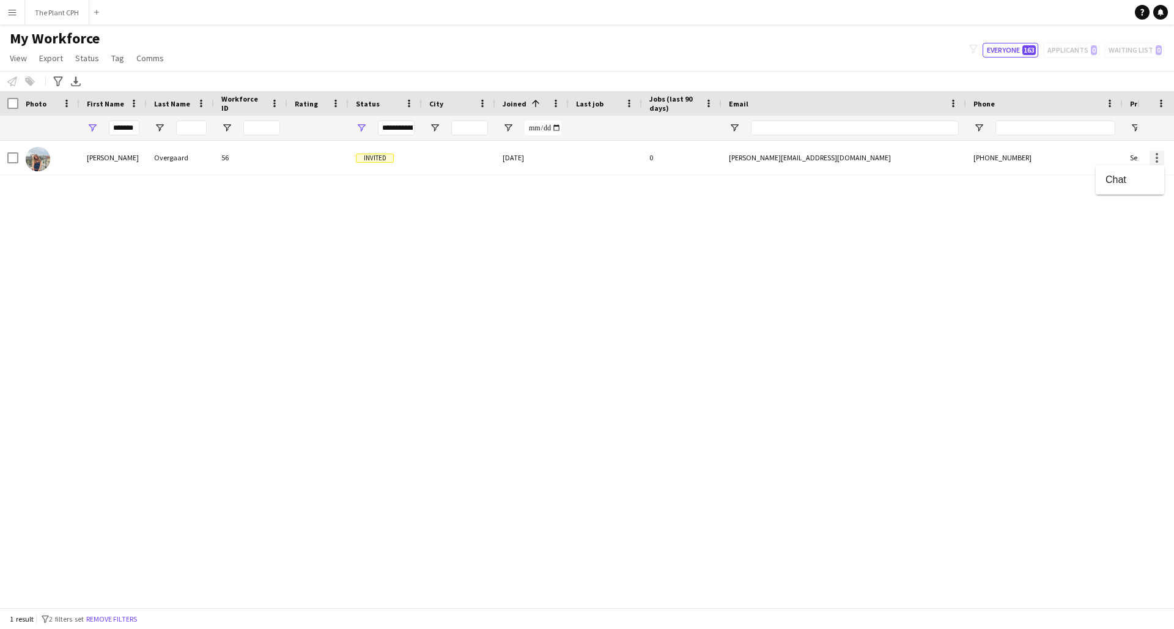
click at [1156, 152] on div at bounding box center [587, 314] width 1174 height 629
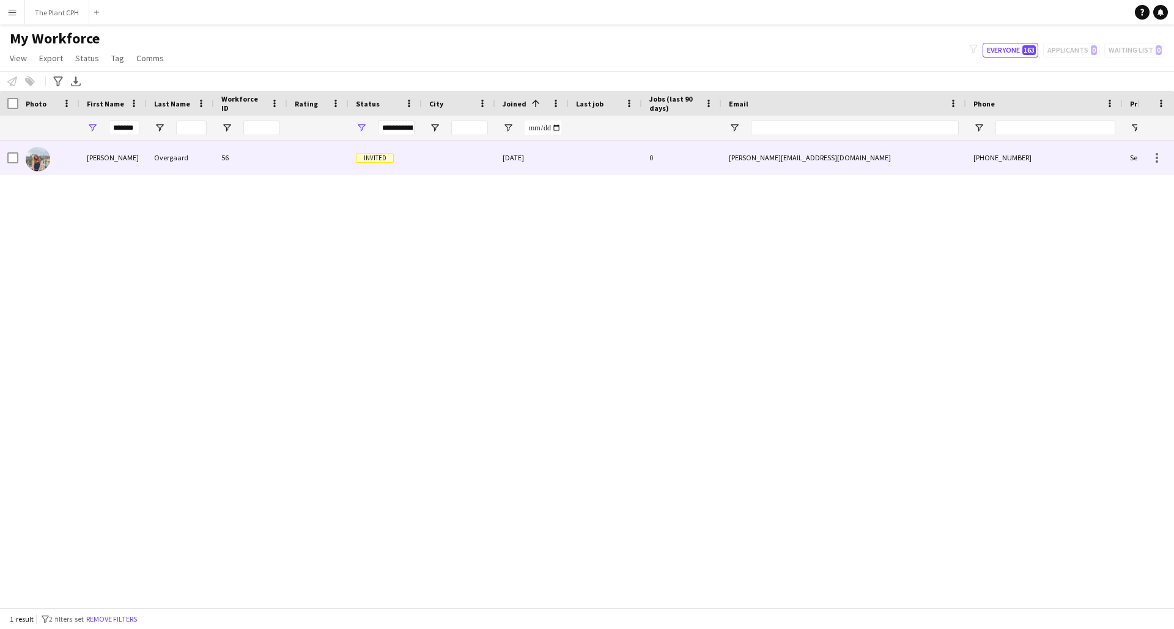
click at [186, 162] on div "Overgaard" at bounding box center [180, 158] width 67 height 34
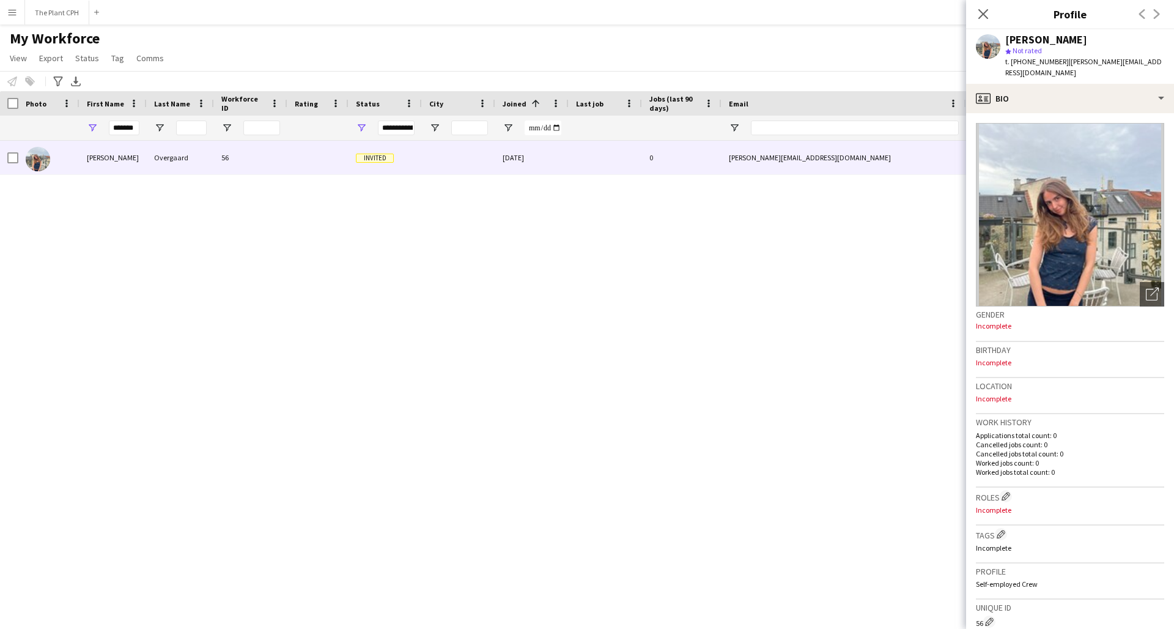
scroll to position [-1, 0]
click at [622, 315] on div "[PERSON_NAME] 56 Invited [DATE] 0 [PERSON_NAME][EMAIL_ADDRESS][DOMAIN_NAME] [PH…" at bounding box center [569, 374] width 1138 height 467
click at [352, 245] on div "[PERSON_NAME] 56 Invited [DATE] 0 [PERSON_NAME][EMAIL_ADDRESS][DOMAIN_NAME] [PH…" at bounding box center [569, 374] width 1138 height 467
click at [16, 21] on button "Menu" at bounding box center [12, 12] width 24 height 24
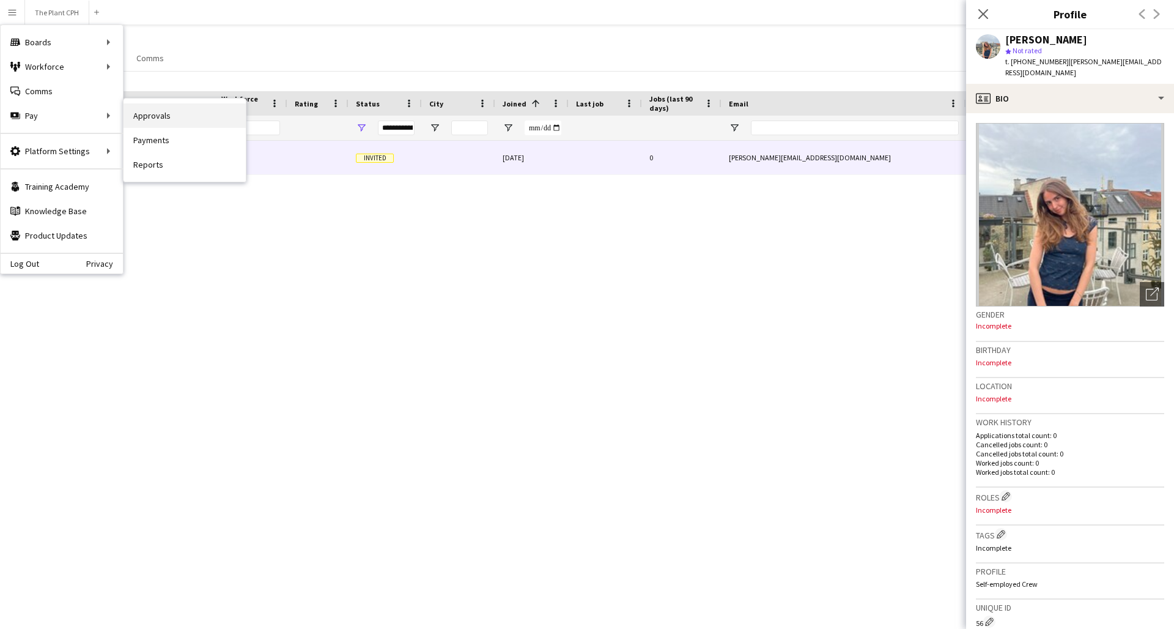
click at [195, 113] on link "Approvals" at bounding box center [185, 115] width 122 height 24
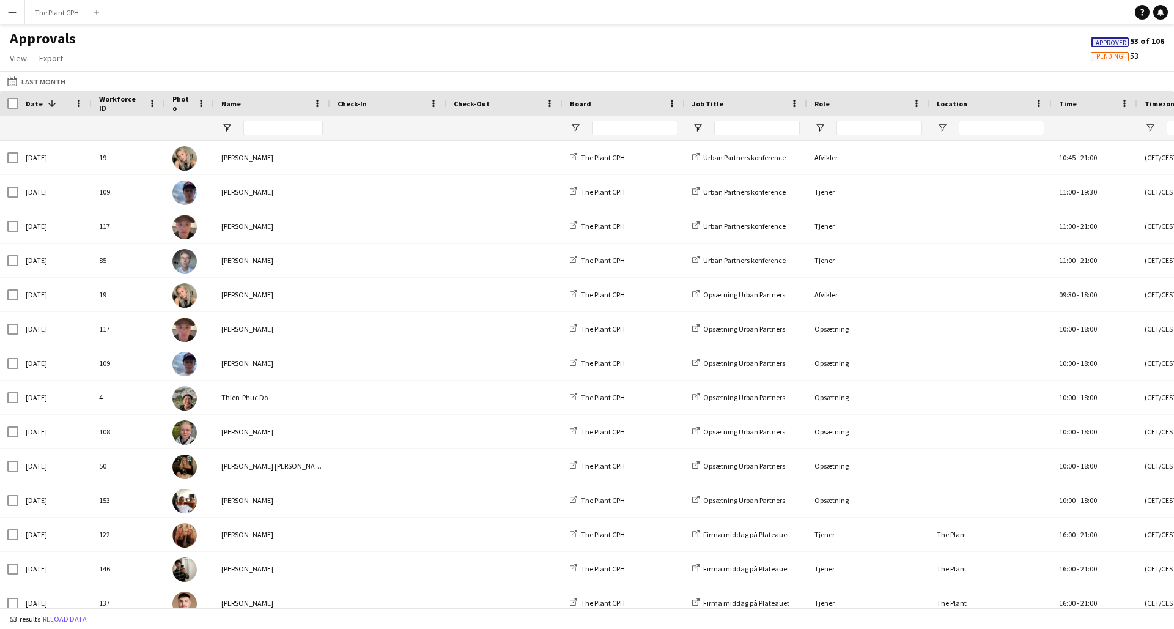
click at [13, 24] on button "Menu" at bounding box center [12, 12] width 24 height 24
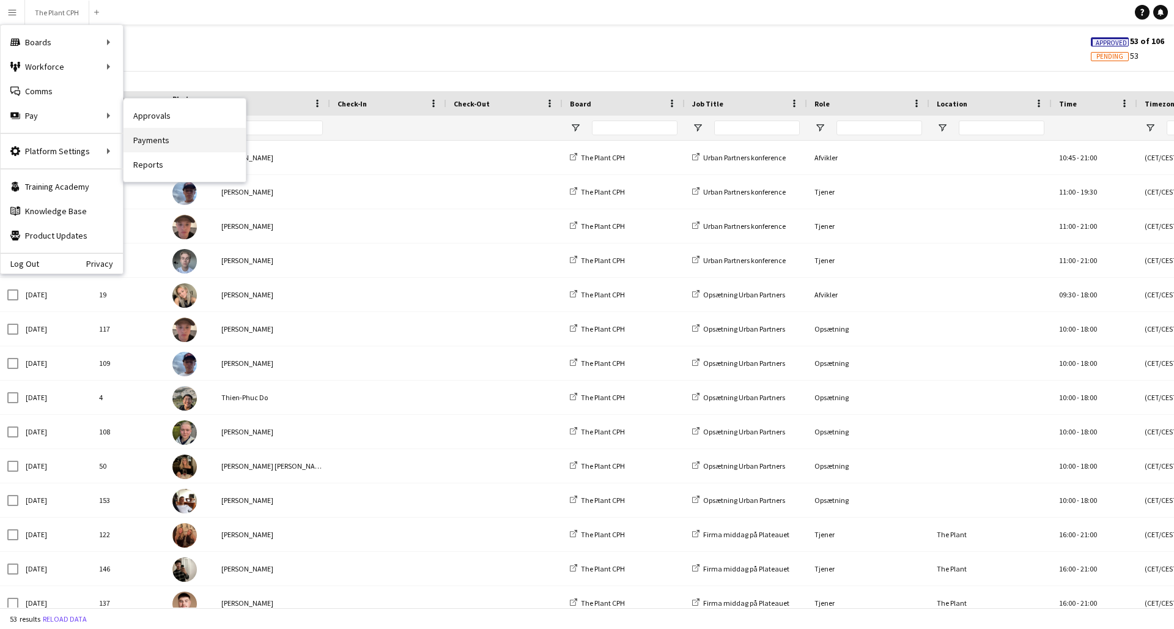
click at [184, 140] on link "Payments" at bounding box center [185, 140] width 122 height 24
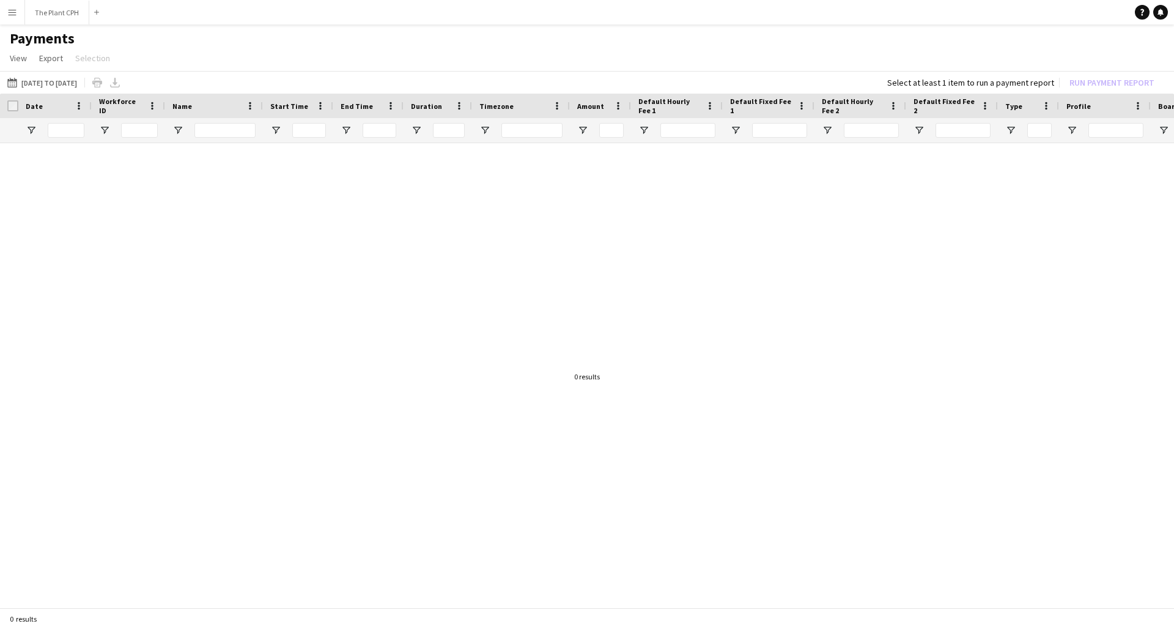
click at [10, 20] on button "Menu" at bounding box center [12, 12] width 24 height 24
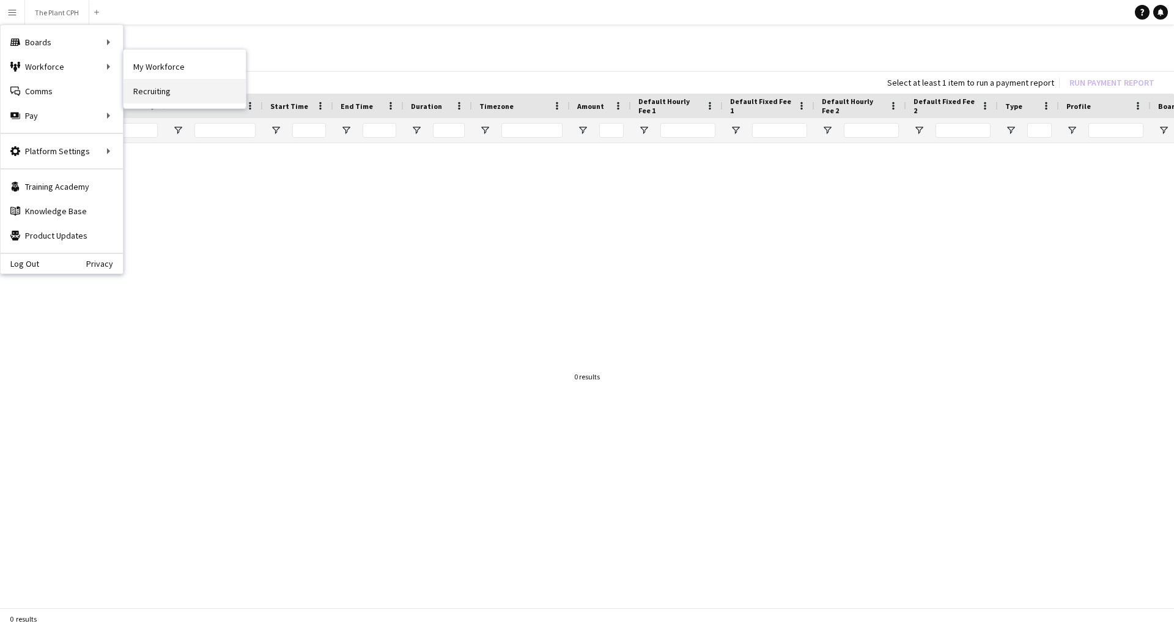
click at [160, 90] on link "Recruiting" at bounding box center [185, 91] width 122 height 24
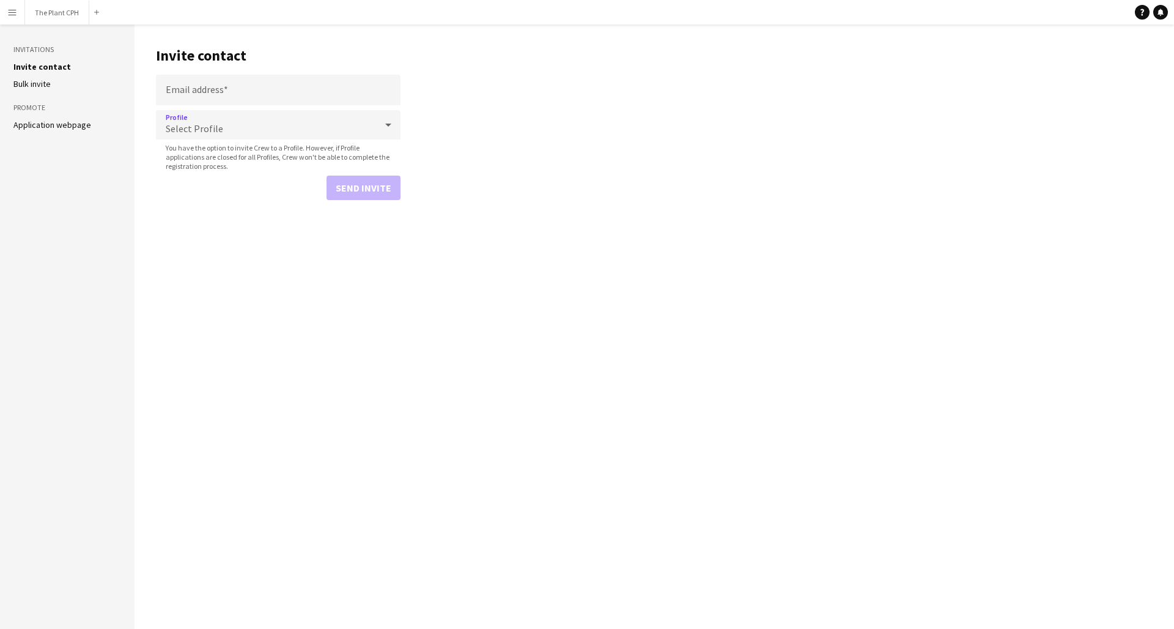
click at [257, 130] on div "Select Profile" at bounding box center [266, 124] width 220 height 29
click at [257, 130] on div at bounding box center [587, 314] width 1174 height 629
click at [25, 86] on link "Bulk invite" at bounding box center [31, 83] width 37 height 11
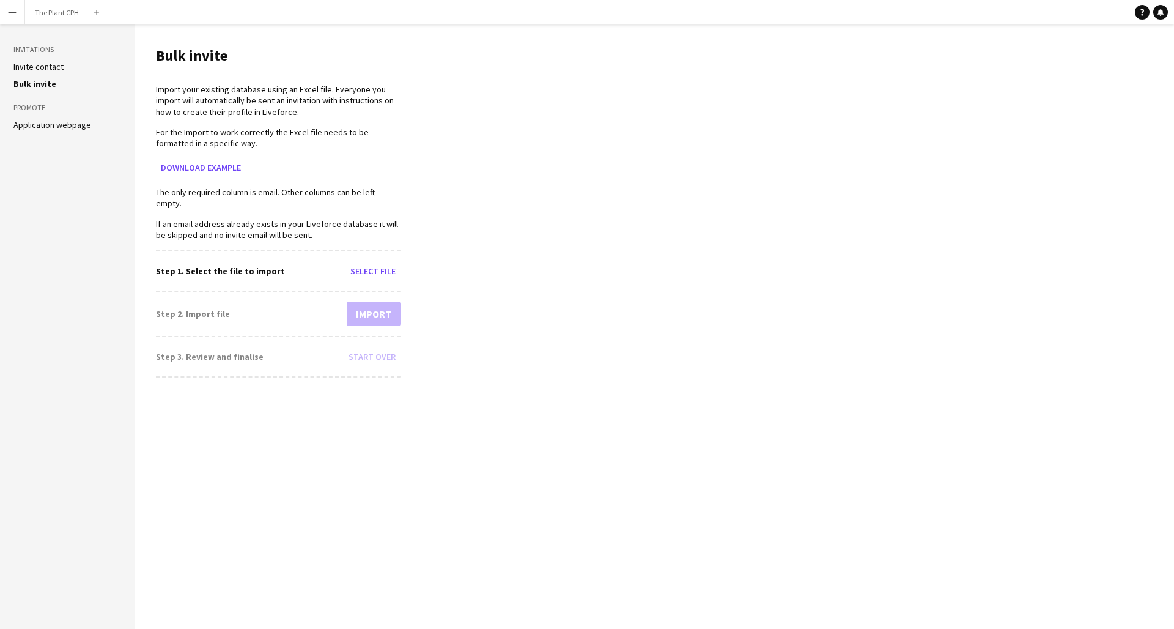
click at [59, 128] on link "Application webpage" at bounding box center [52, 124] width 78 height 11
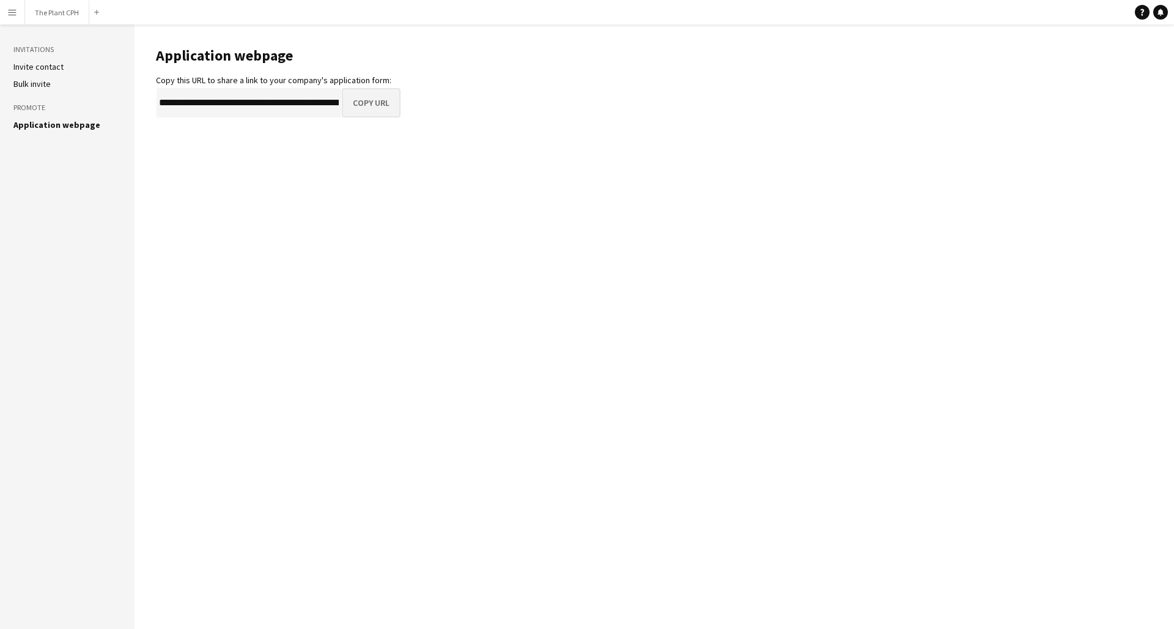
click at [374, 97] on button "Copy URL" at bounding box center [371, 102] width 59 height 29
click at [40, 68] on link "Invite contact" at bounding box center [38, 66] width 50 height 11
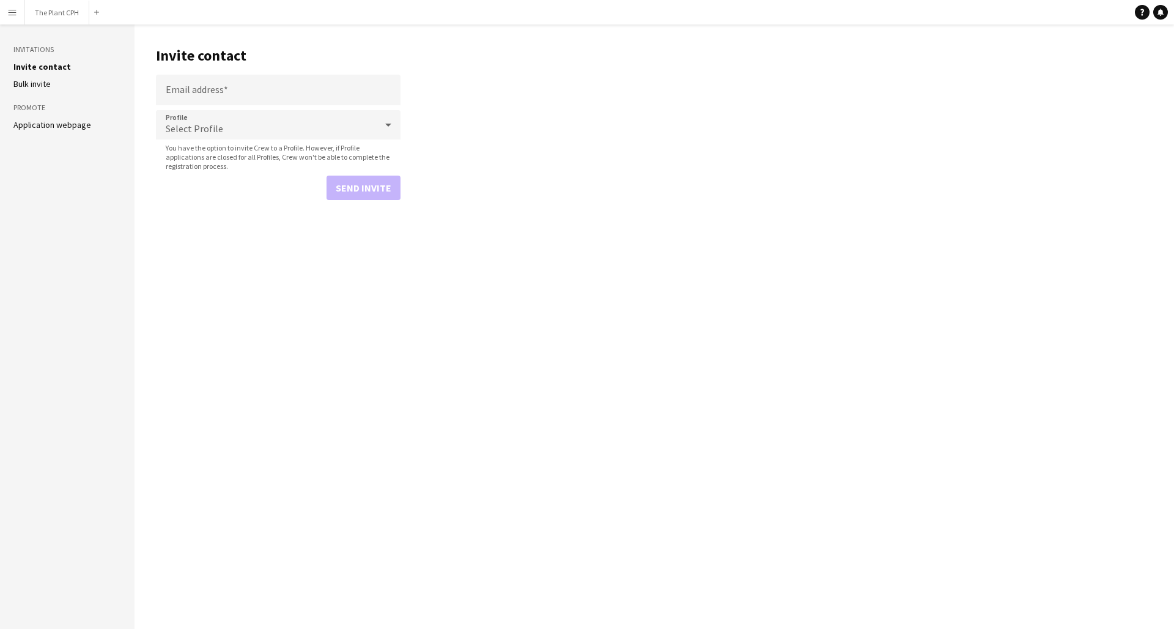
click at [248, 130] on div "Select Profile" at bounding box center [266, 124] width 220 height 29
click at [257, 164] on span "Self-employed Crew" at bounding box center [278, 160] width 225 height 12
click at [278, 95] on input "Email address" at bounding box center [278, 90] width 245 height 31
paste input "**********"
type input "**********"
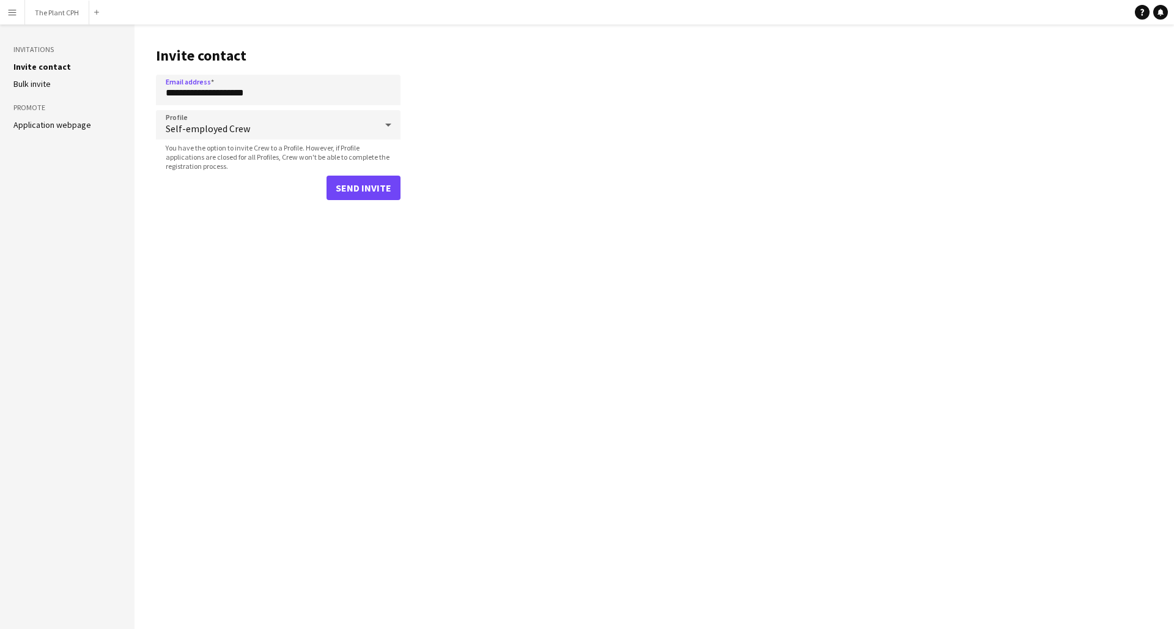
click at [385, 194] on button "Send invite" at bounding box center [364, 188] width 74 height 24
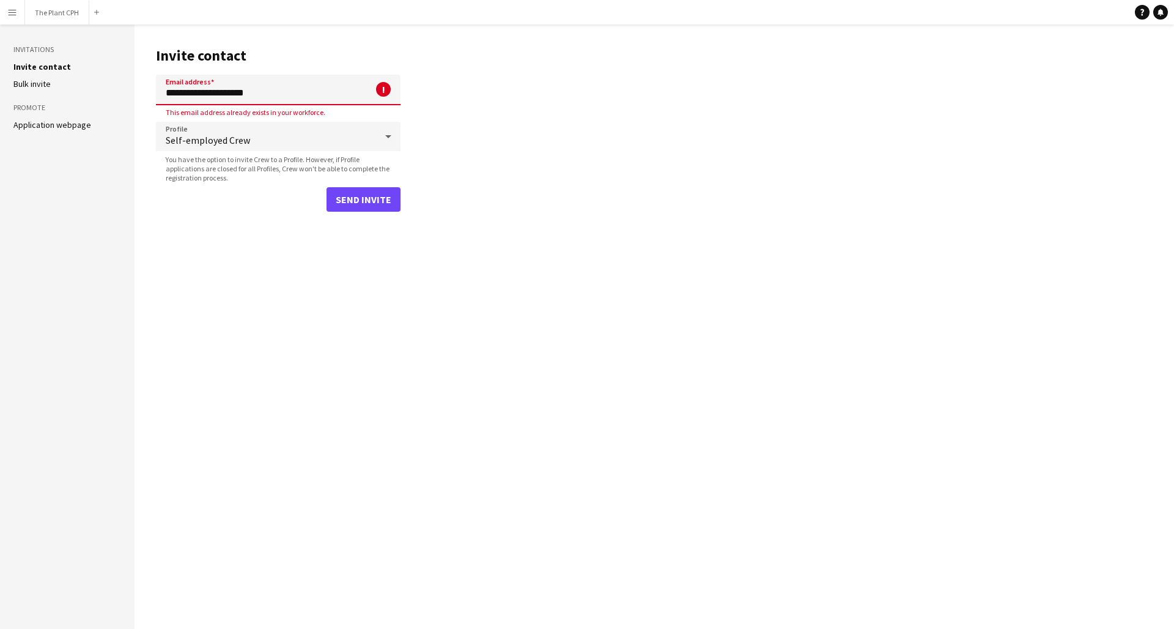
click at [272, 88] on input "**********" at bounding box center [278, 90] width 245 height 31
click at [476, 113] on main "**********" at bounding box center [655, 326] width 1040 height 604
click at [270, 129] on div "Self-employed Crew" at bounding box center [266, 136] width 220 height 29
click at [547, 153] on div at bounding box center [587, 314] width 1174 height 629
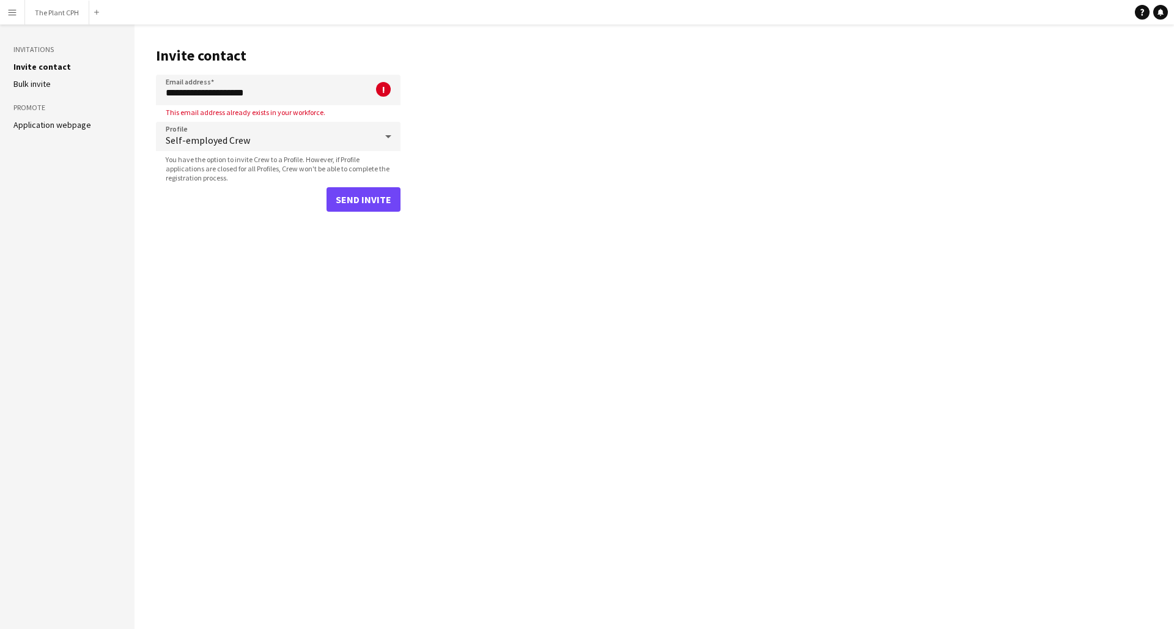
click at [17, 12] on button "Menu" at bounding box center [12, 12] width 24 height 24
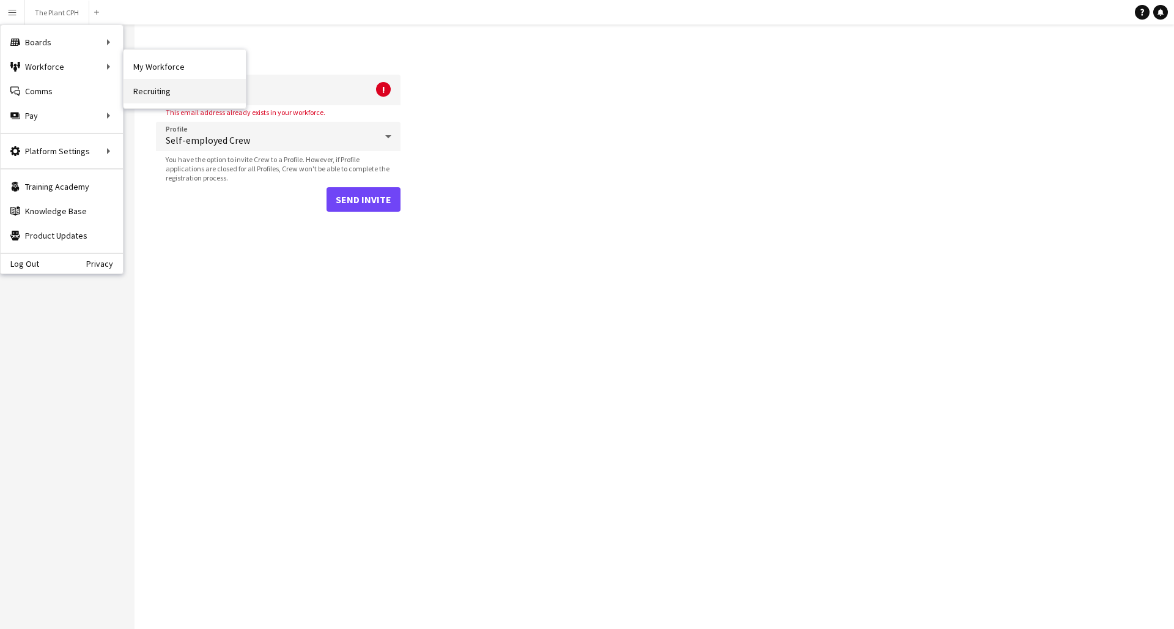
click at [215, 81] on link "Recruiting" at bounding box center [185, 91] width 122 height 24
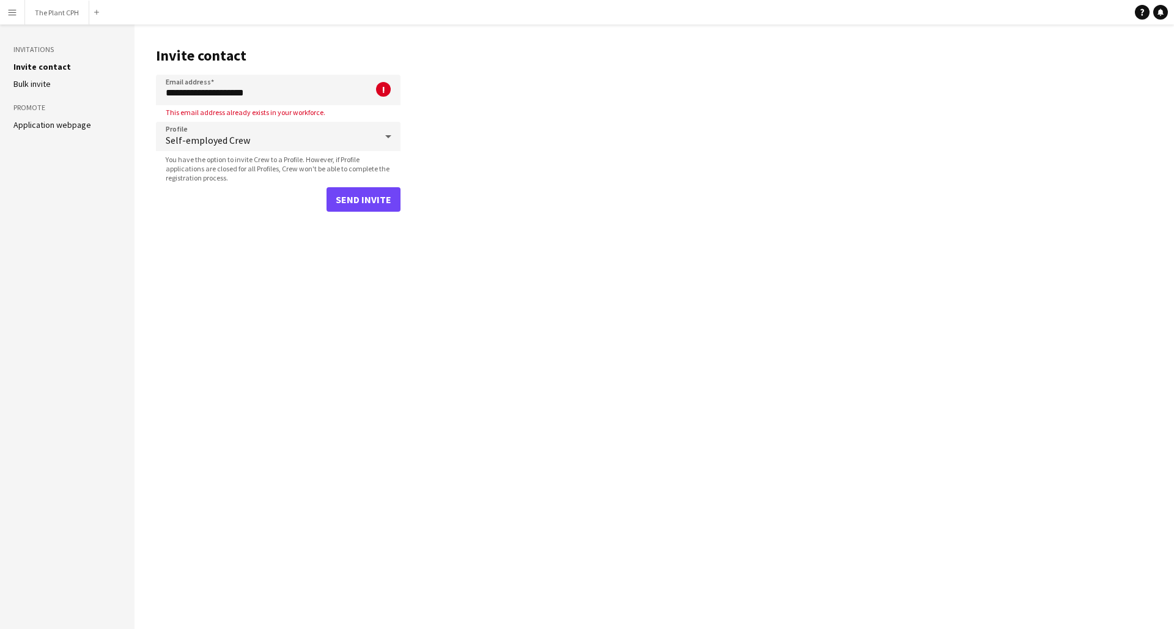
click at [1, 15] on button "Menu" at bounding box center [12, 12] width 24 height 24
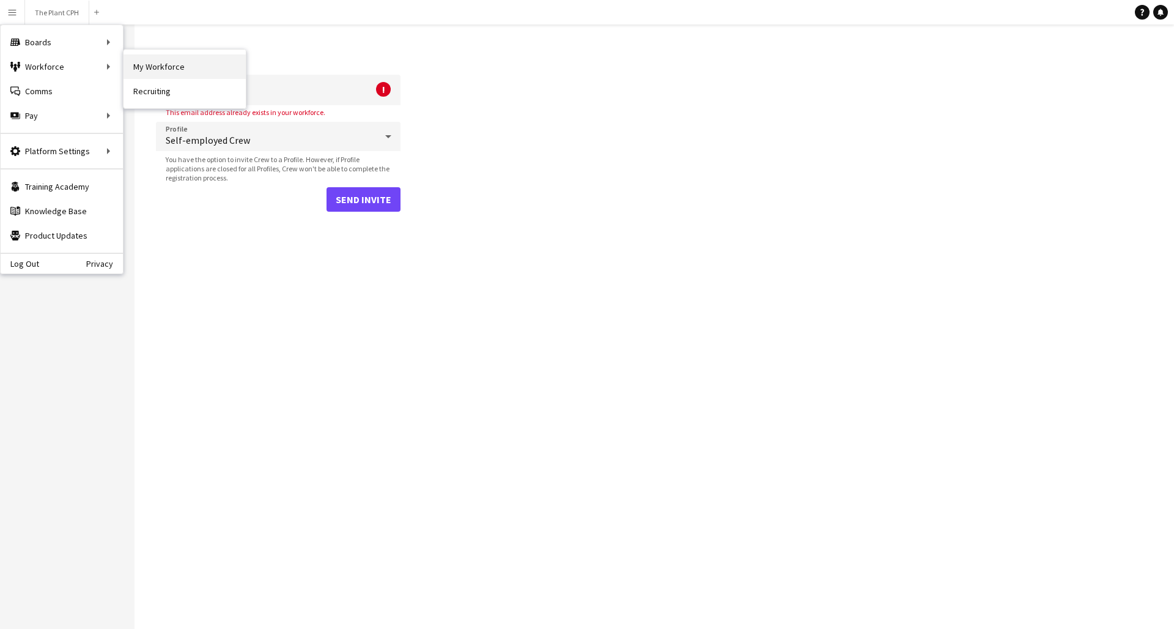
click at [185, 73] on link "My Workforce" at bounding box center [185, 66] width 122 height 24
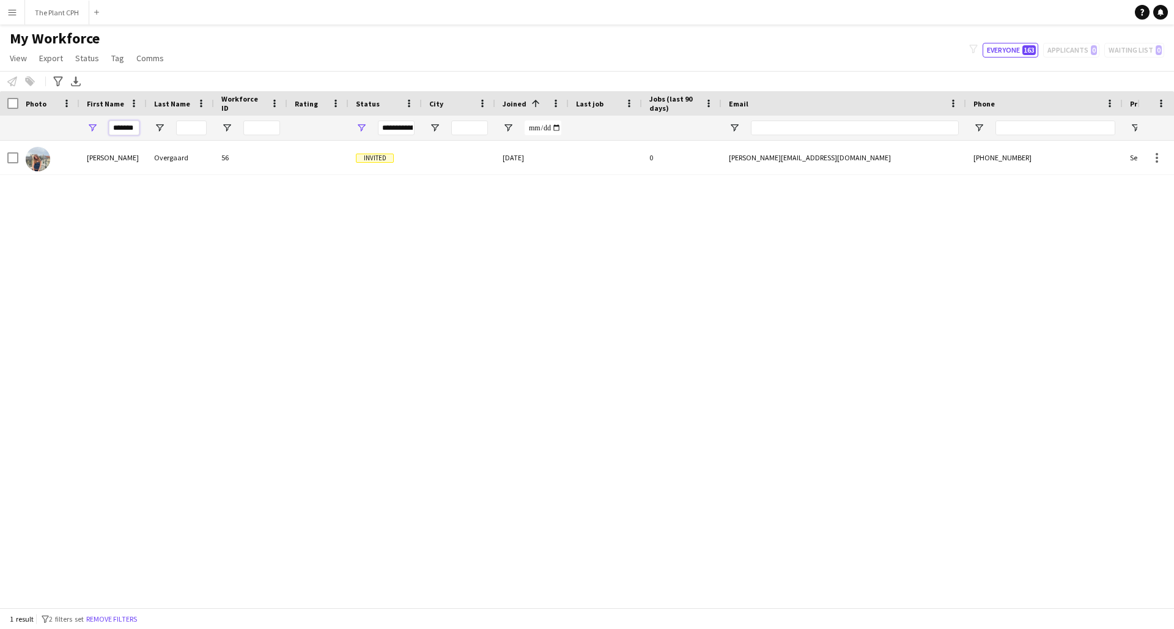
click at [131, 129] on input "*******" at bounding box center [124, 127] width 31 height 15
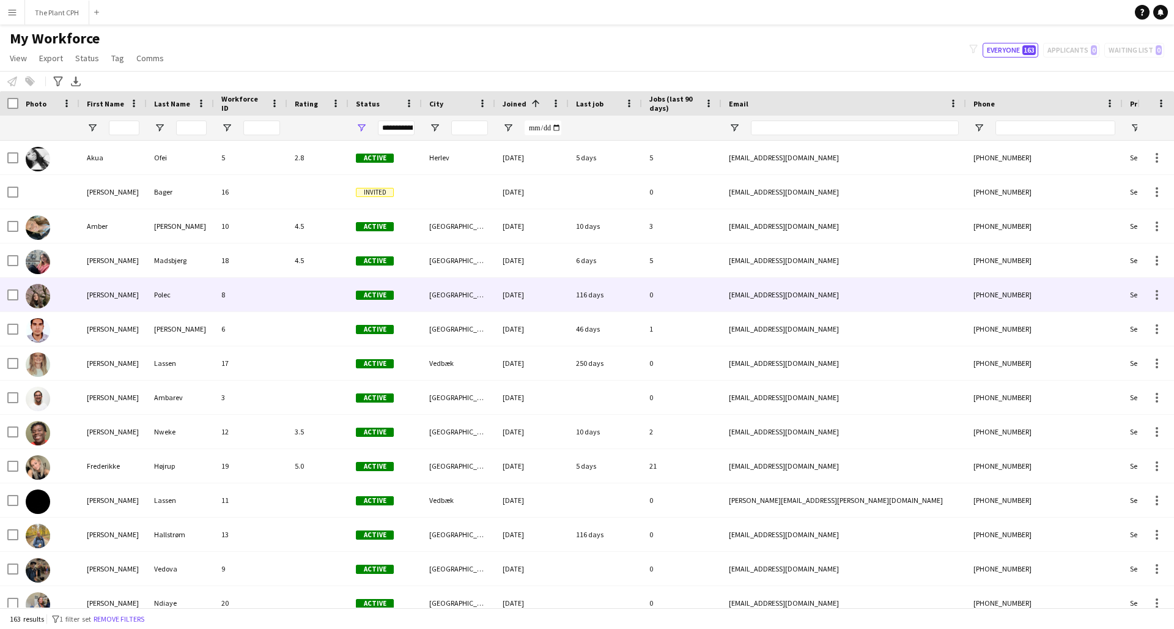
click at [206, 298] on div "Polec" at bounding box center [180, 295] width 67 height 34
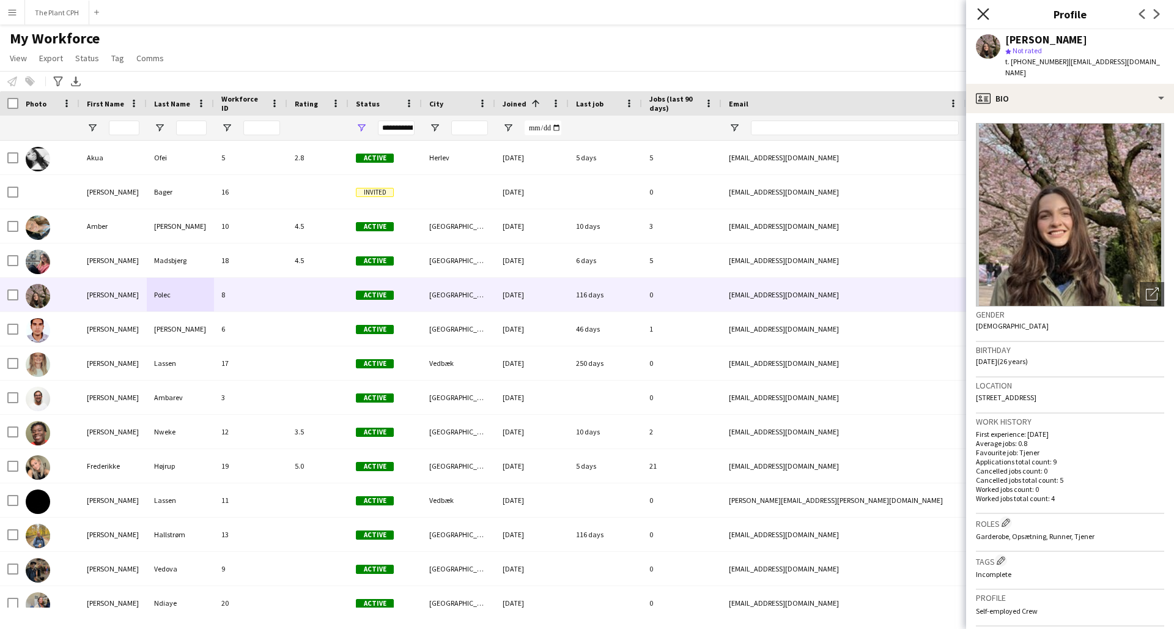
click at [985, 13] on icon at bounding box center [983, 14] width 12 height 12
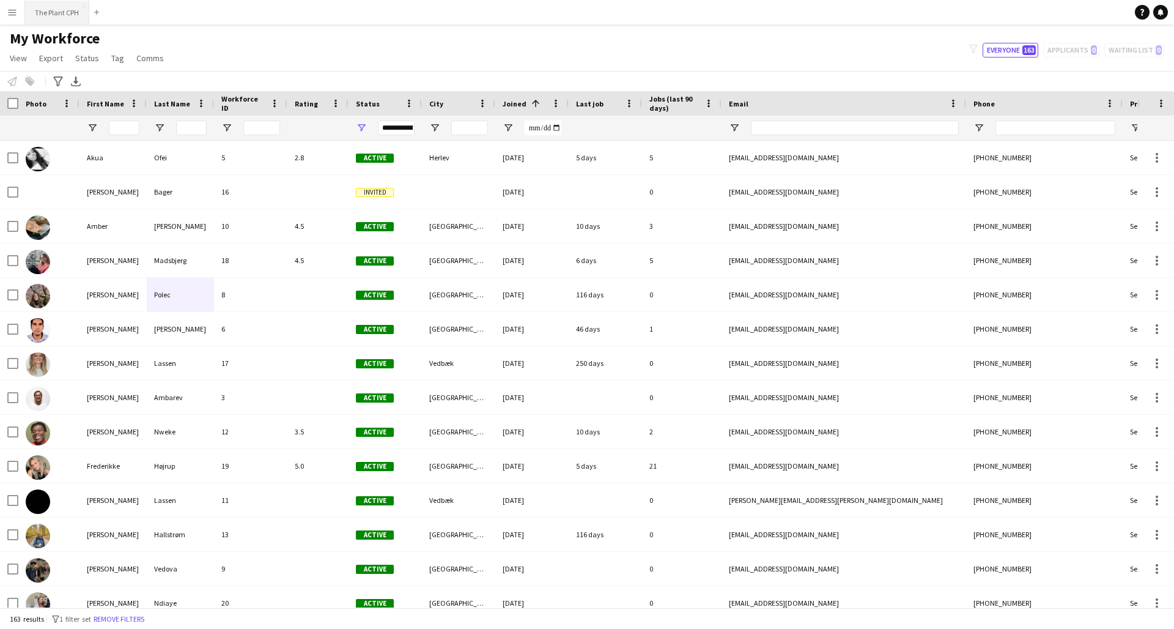
click at [51, 12] on button "The Plant CPH Close" at bounding box center [57, 13] width 64 height 24
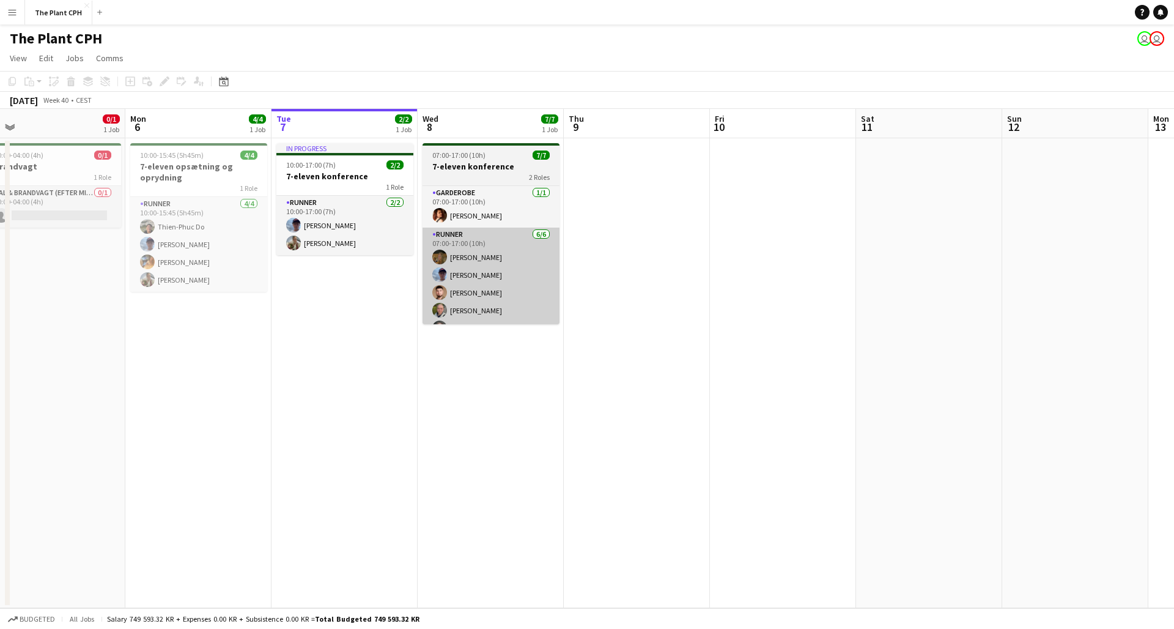
scroll to position [0, 270]
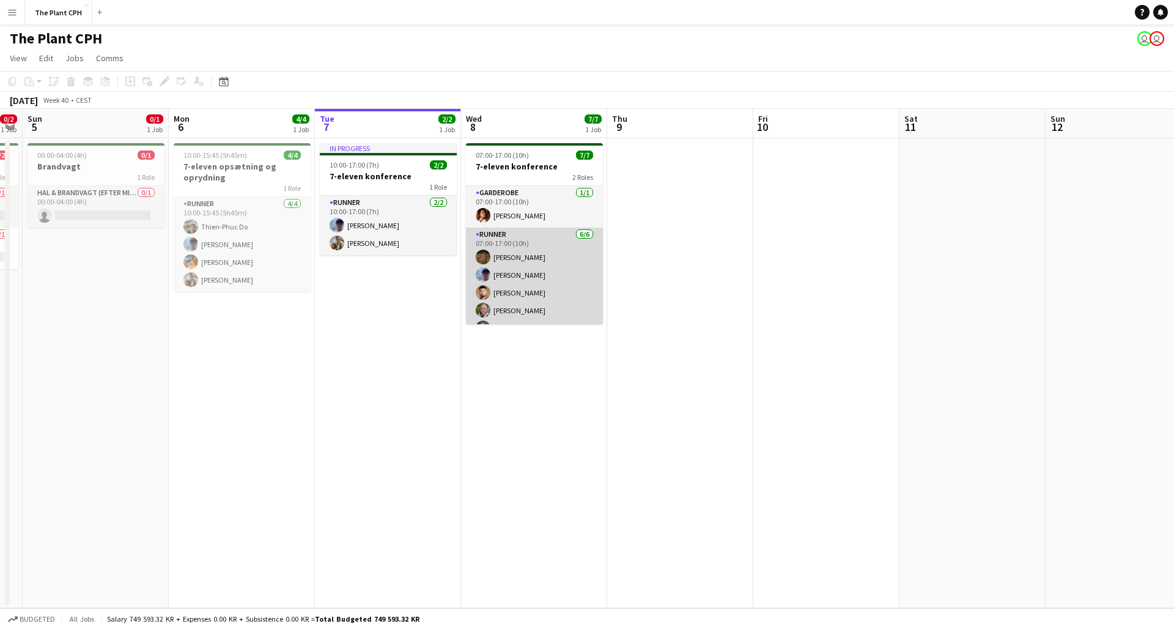
click at [510, 263] on app-card-role "Runner [DATE] 07:00-17:00 (10h) [PERSON_NAME] [PERSON_NAME] [PERSON_NAME] [PERS…" at bounding box center [534, 293] width 137 height 130
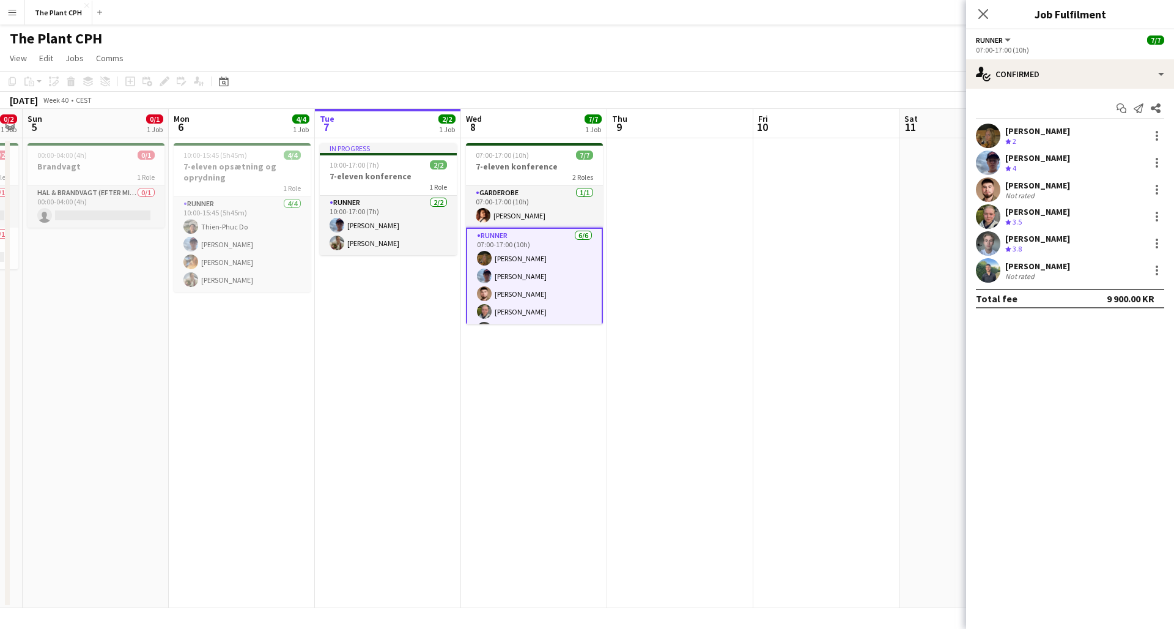
scroll to position [0, 0]
click at [984, 6] on div "Close pop-in" at bounding box center [983, 14] width 34 height 28
click at [982, 10] on icon "Close pop-in" at bounding box center [983, 14] width 12 height 12
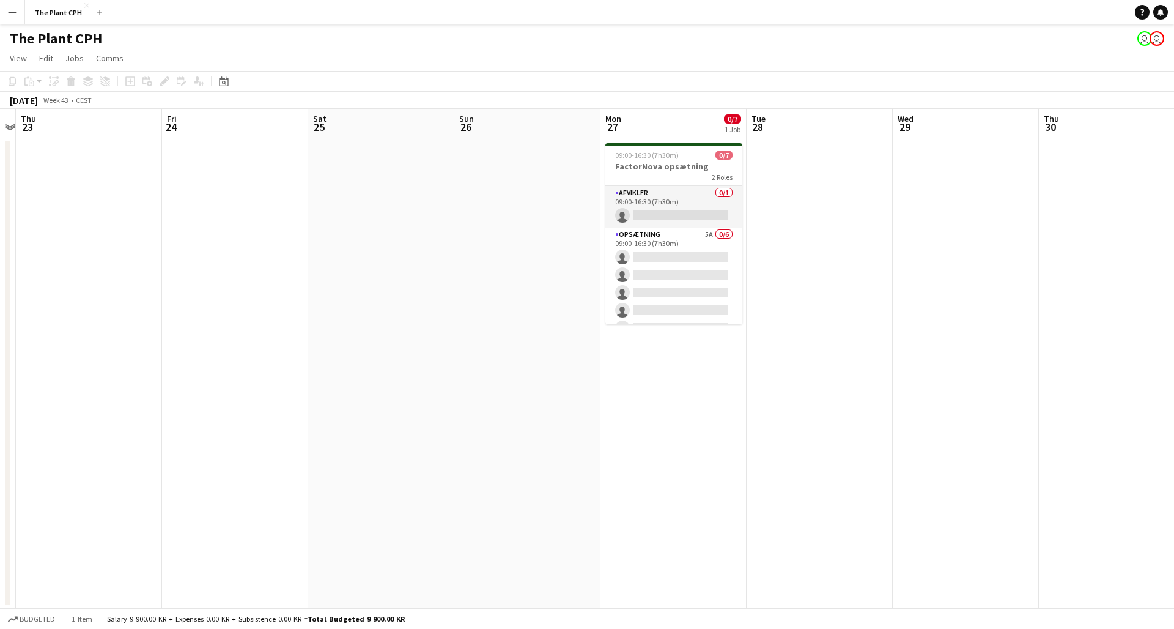
scroll to position [0, 450]
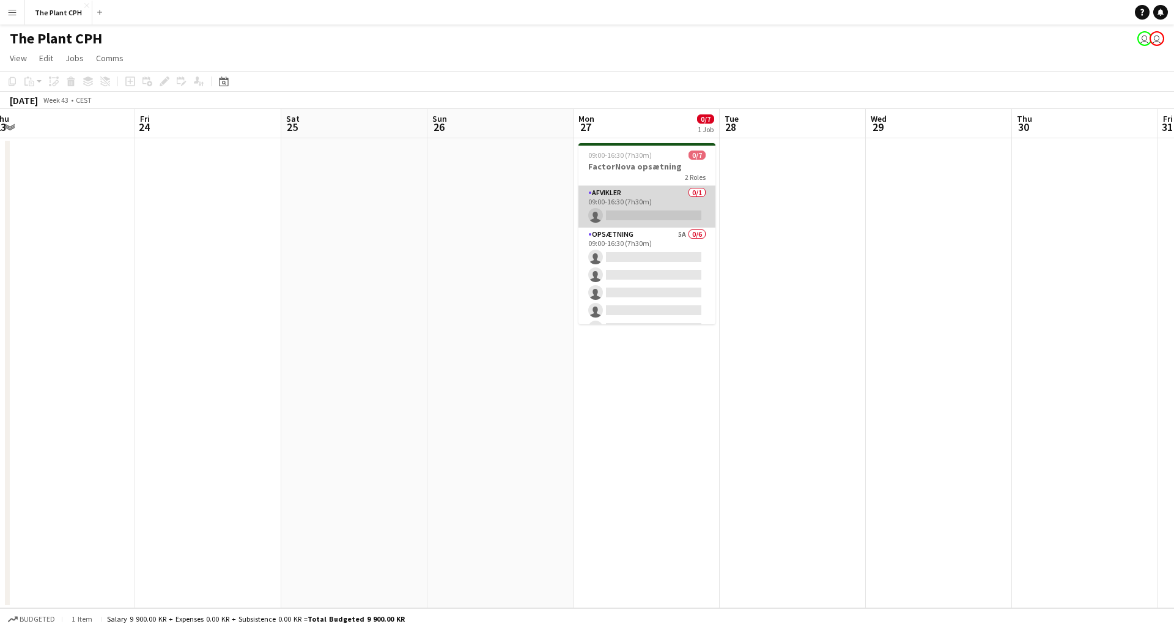
click at [659, 193] on app-card-role "Afvikler 0/1 09:00-16:30 (7h30m) single-neutral-actions" at bounding box center [647, 207] width 137 height 42
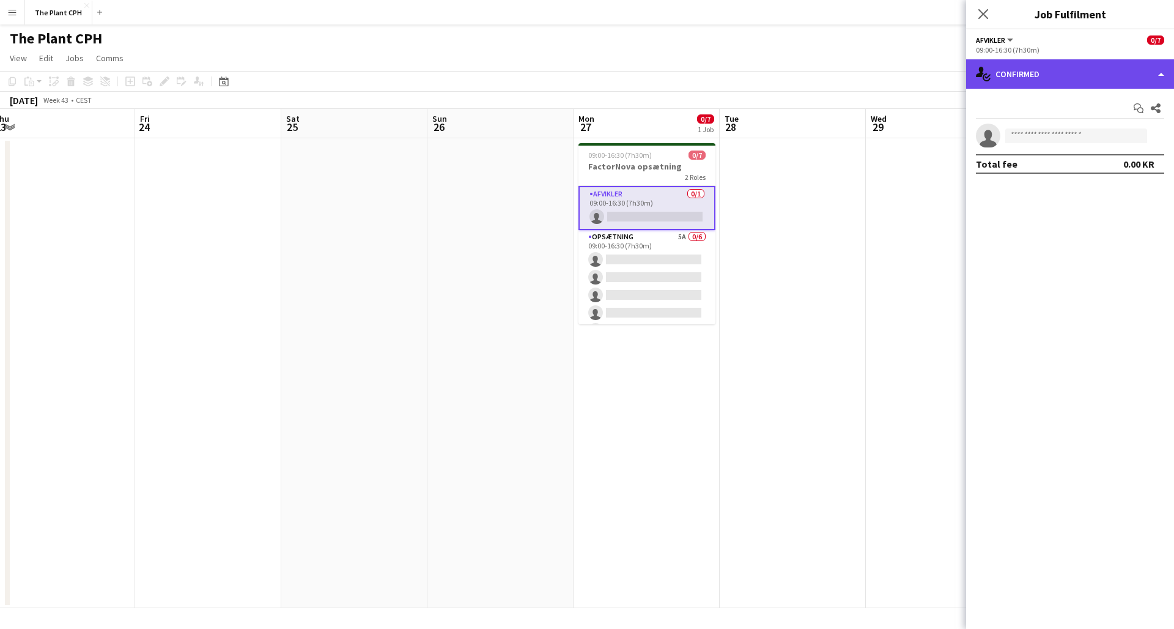
click at [1018, 80] on div "single-neutral-actions-check-2 Confirmed" at bounding box center [1070, 73] width 208 height 29
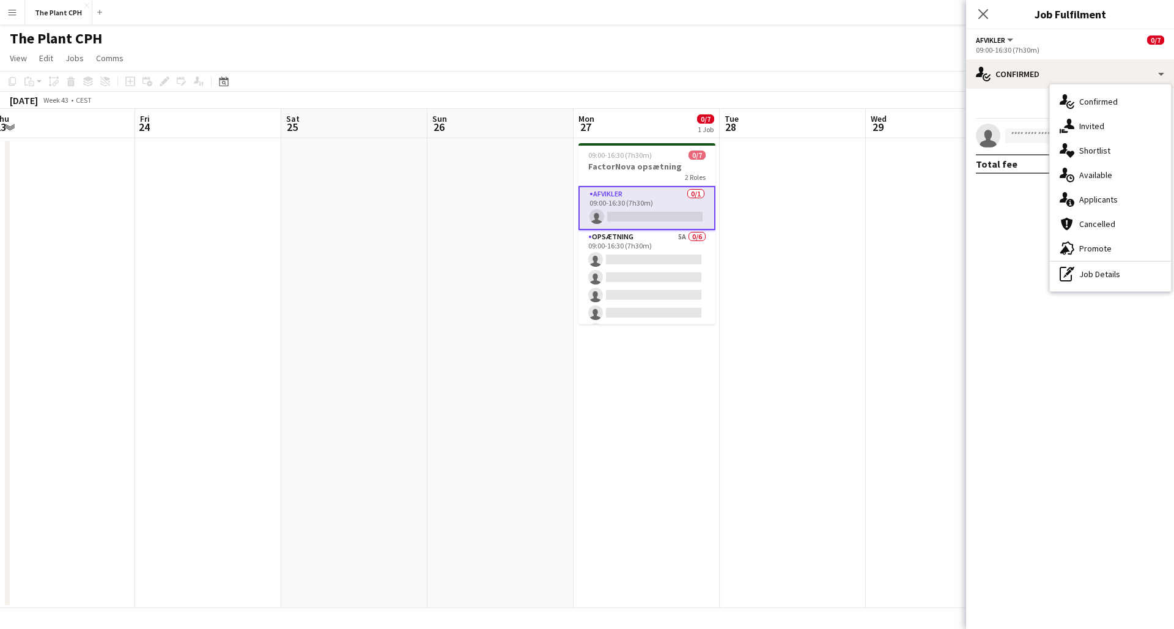
click at [1088, 194] on span "Applicants" at bounding box center [1099, 199] width 39 height 11
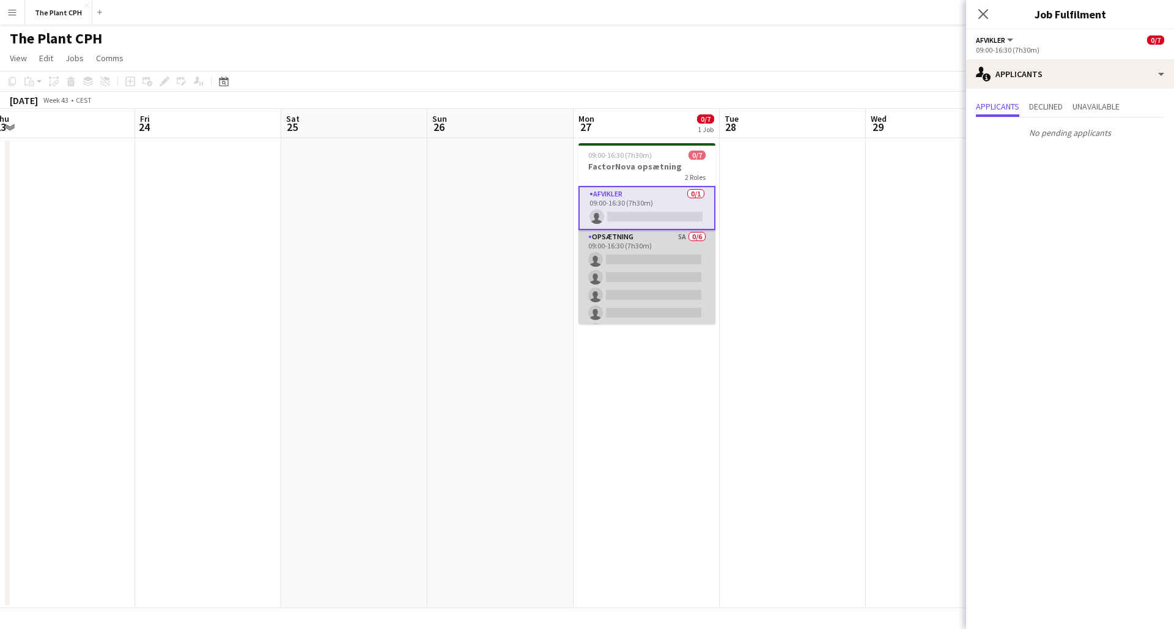
scroll to position [0, 450]
click at [660, 251] on app-card-role "Opsætning 5A 0/6 09:00-16:30 (7h30m) single-neutral-actions single-neutral-acti…" at bounding box center [646, 295] width 137 height 130
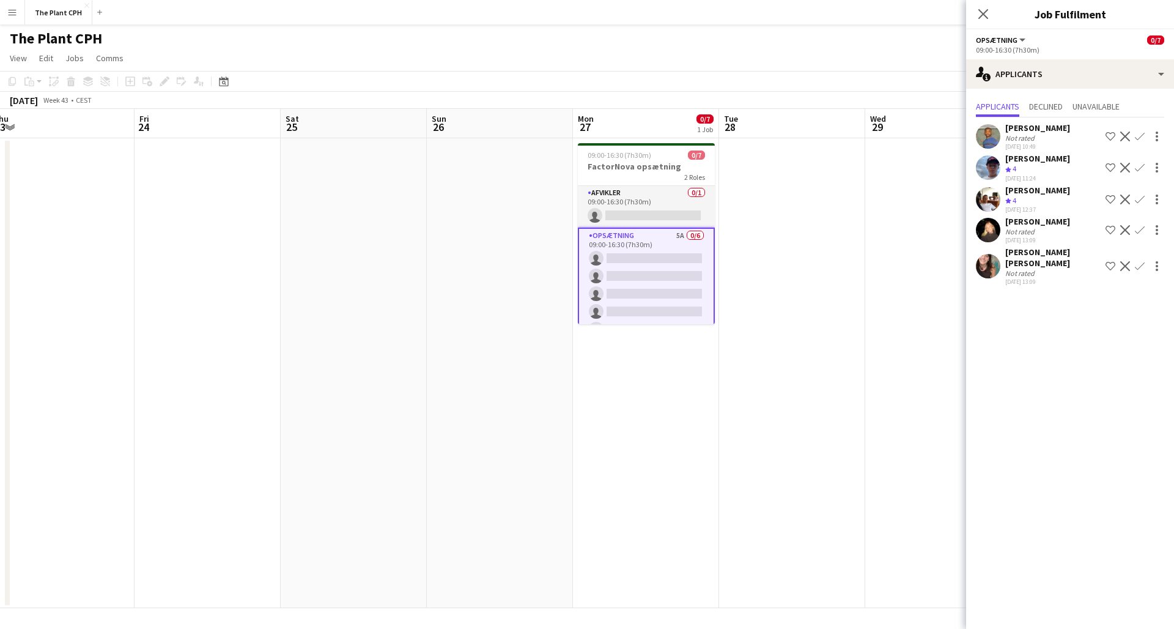
click at [992, 262] on app-user-avatar at bounding box center [988, 266] width 24 height 24
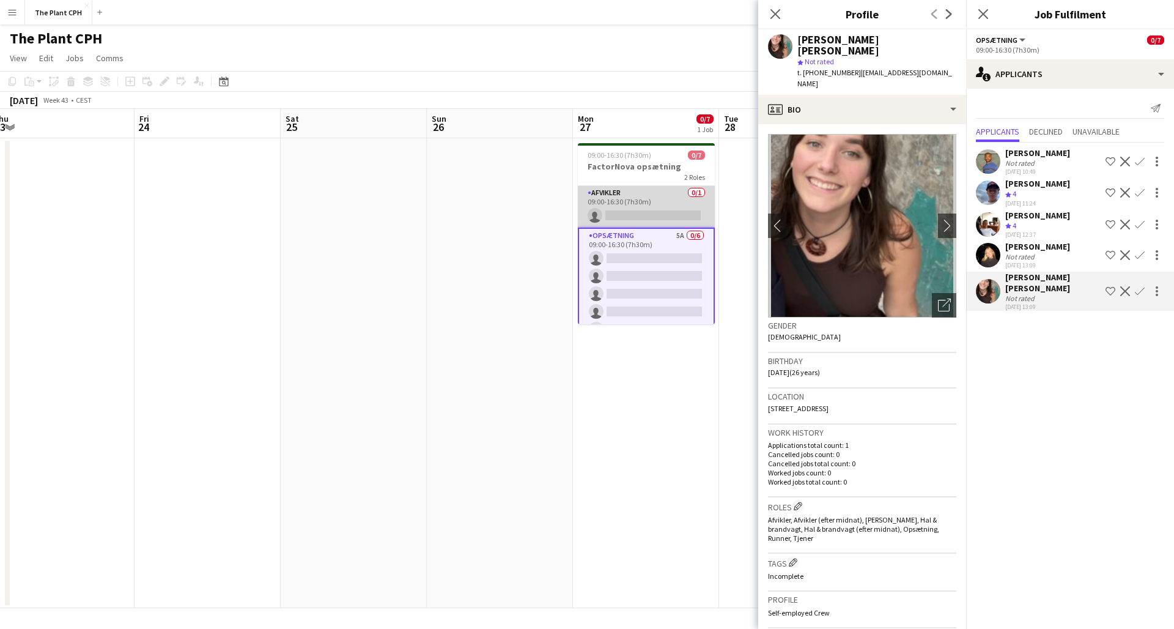
click at [680, 212] on app-card-role "Afvikler 0/1 09:00-16:30 (7h30m) single-neutral-actions" at bounding box center [646, 207] width 137 height 42
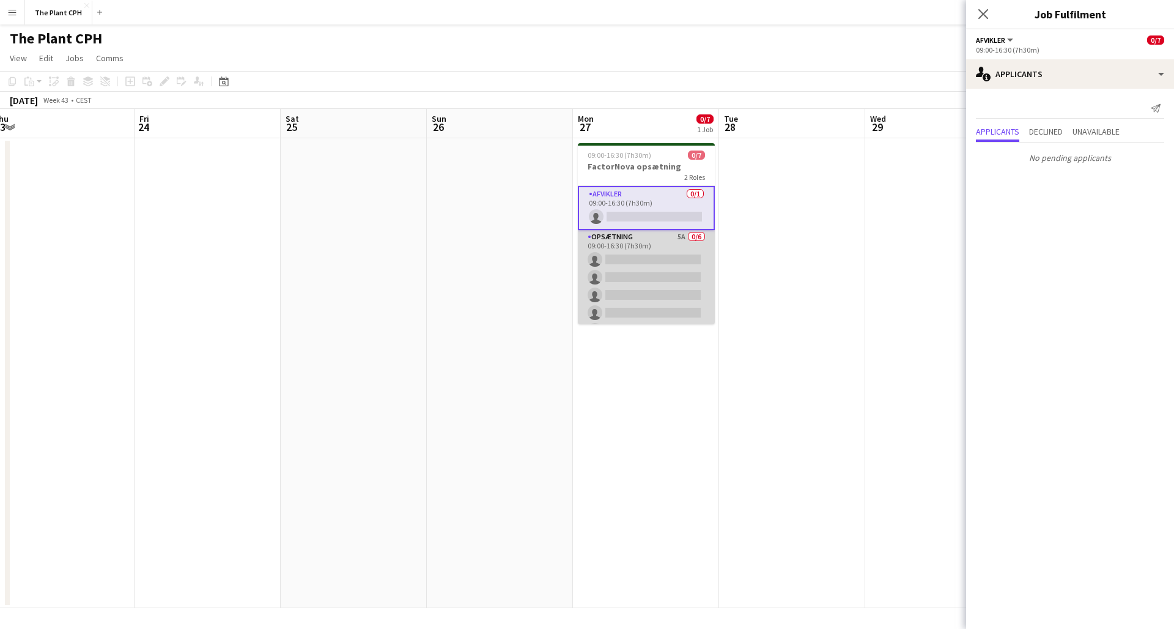
click at [628, 268] on app-card-role "Opsætning 5A 0/6 09:00-16:30 (7h30m) single-neutral-actions single-neutral-acti…" at bounding box center [646, 295] width 137 height 130
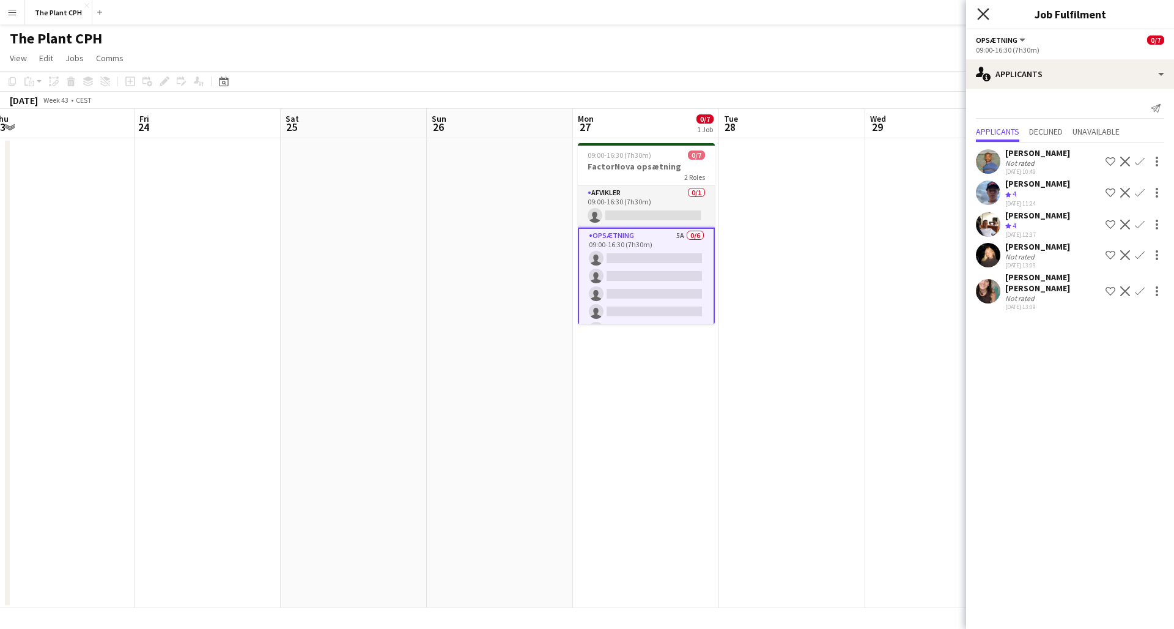
click at [984, 10] on icon "Close pop-in" at bounding box center [983, 14] width 12 height 12
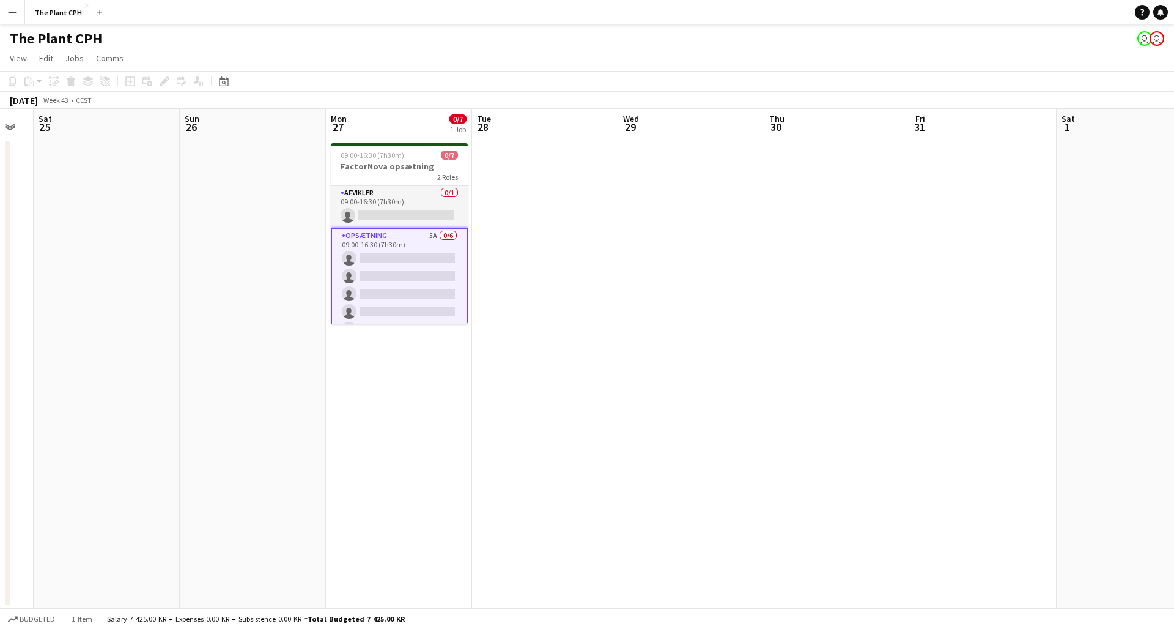
scroll to position [0, 402]
click at [12, 15] on app-icon "Menu" at bounding box center [12, 12] width 10 height 10
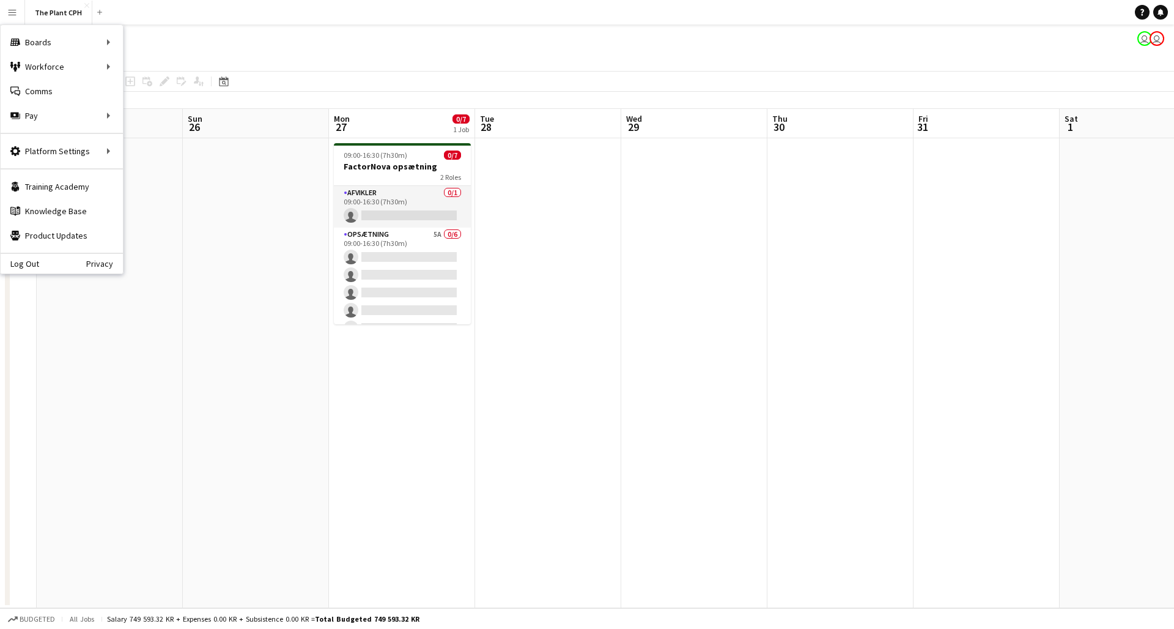
scroll to position [-4, 0]
click at [153, 46] on link "Boards" at bounding box center [185, 42] width 122 height 24
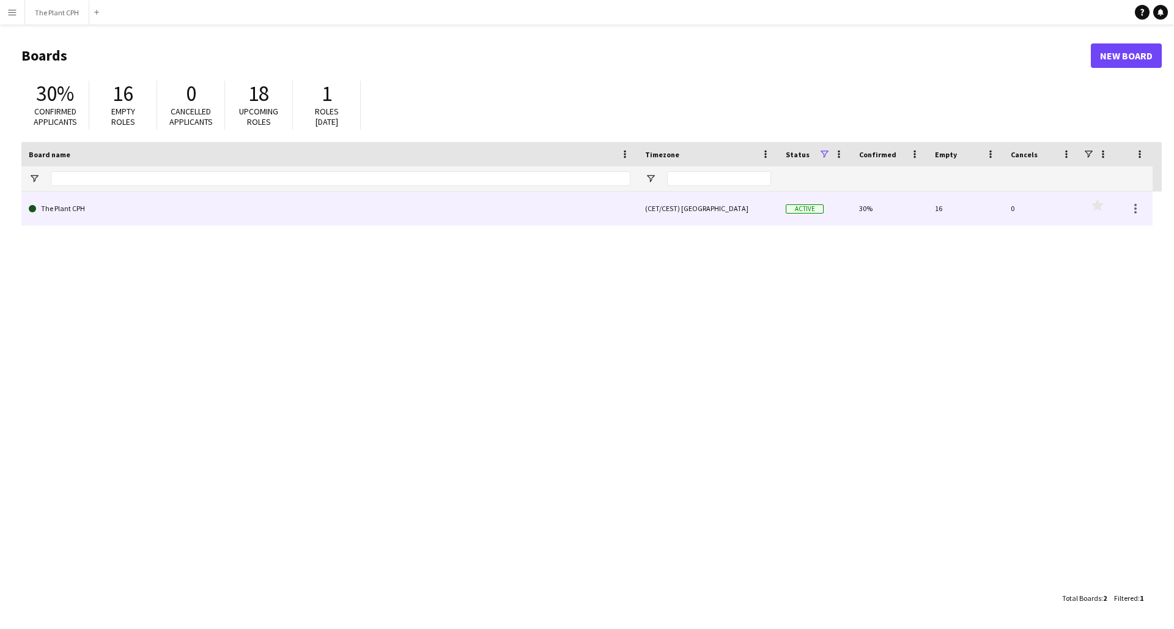
click at [192, 206] on link "The Plant CPH" at bounding box center [330, 208] width 602 height 34
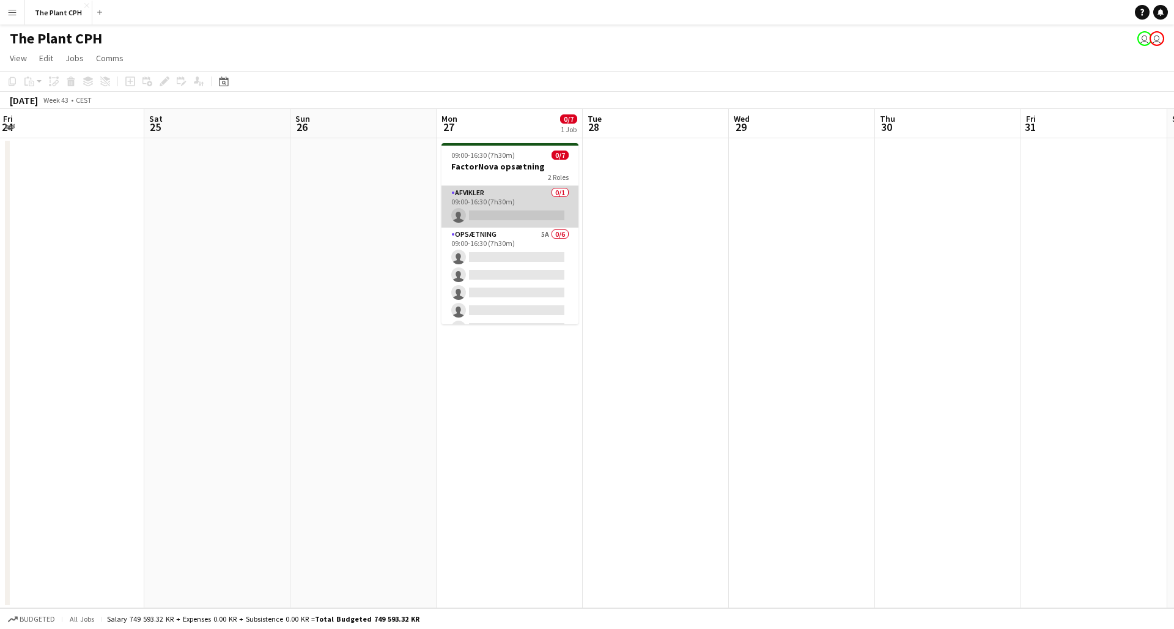
scroll to position [0, 591]
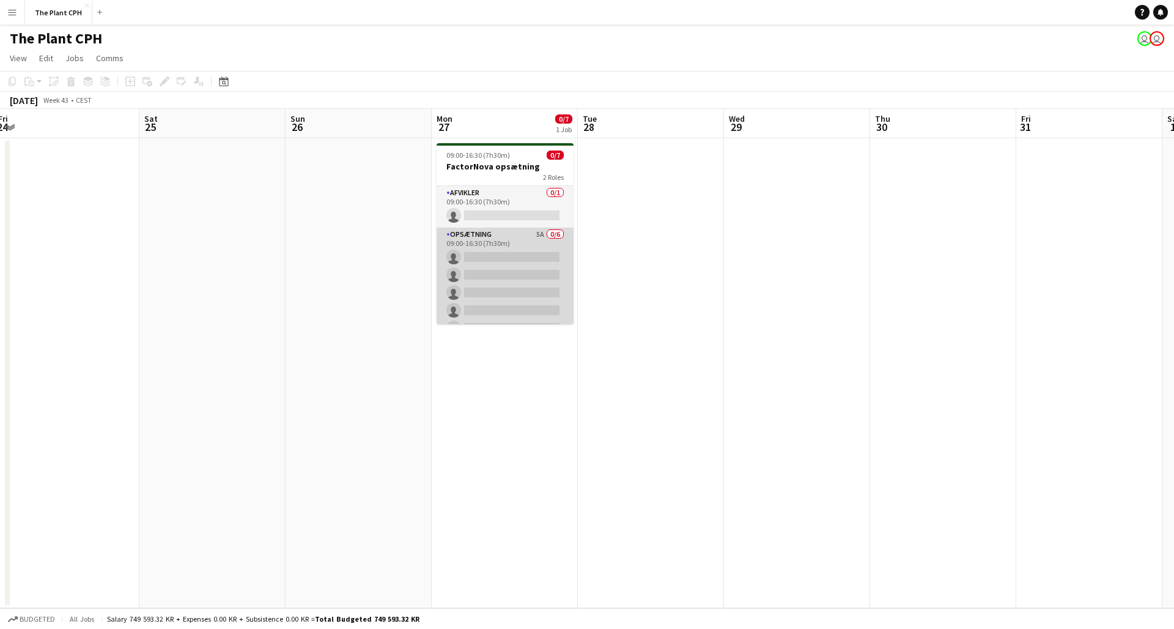
click at [497, 302] on app-card-role "Opsætning 5A 0/6 09:00-16:30 (7h30m) single-neutral-actions single-neutral-acti…" at bounding box center [505, 293] width 137 height 130
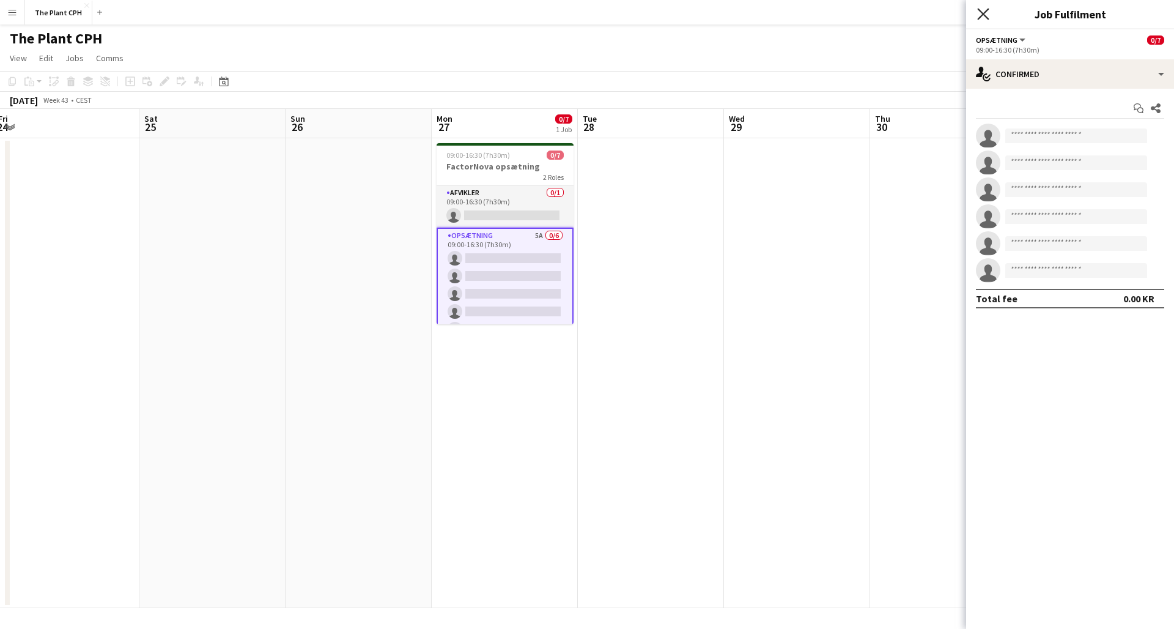
click at [981, 16] on icon at bounding box center [983, 14] width 12 height 12
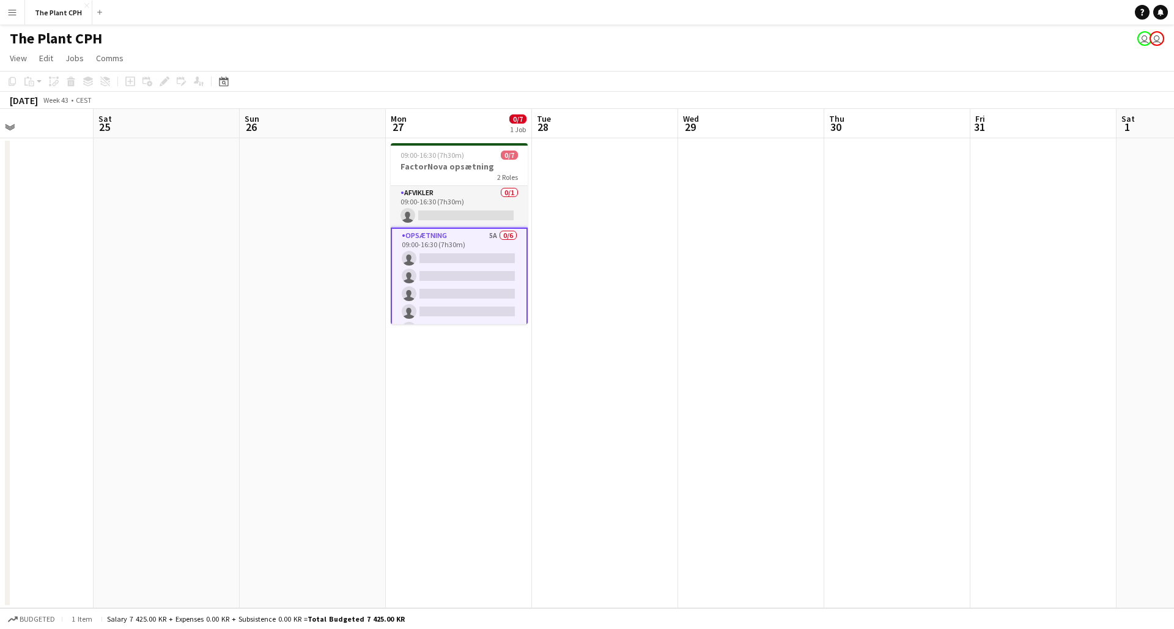
scroll to position [0, 522]
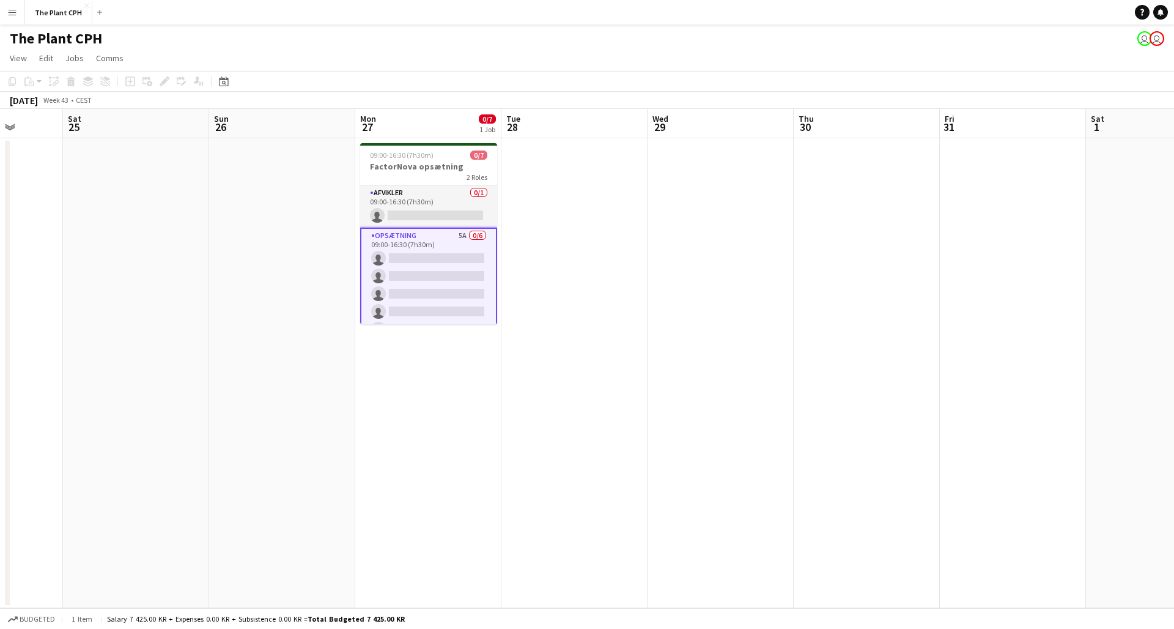
click at [546, 167] on app-date-cell at bounding box center [575, 373] width 146 height 470
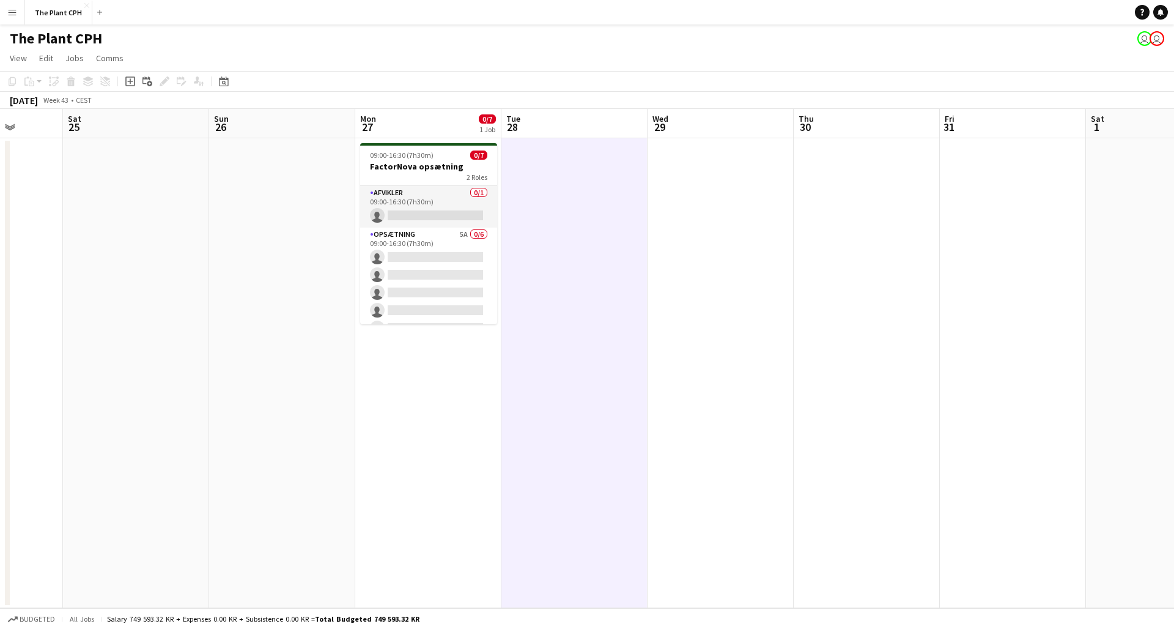
click at [554, 168] on app-date-cell at bounding box center [575, 373] width 146 height 470
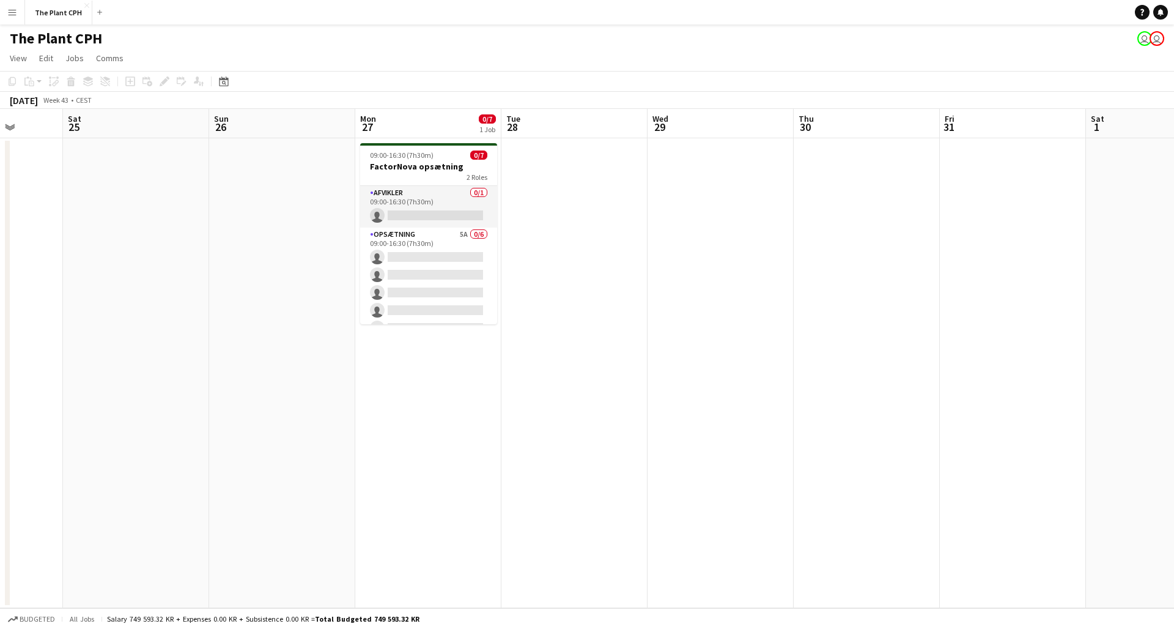
click at [546, 169] on app-date-cell at bounding box center [575, 373] width 146 height 470
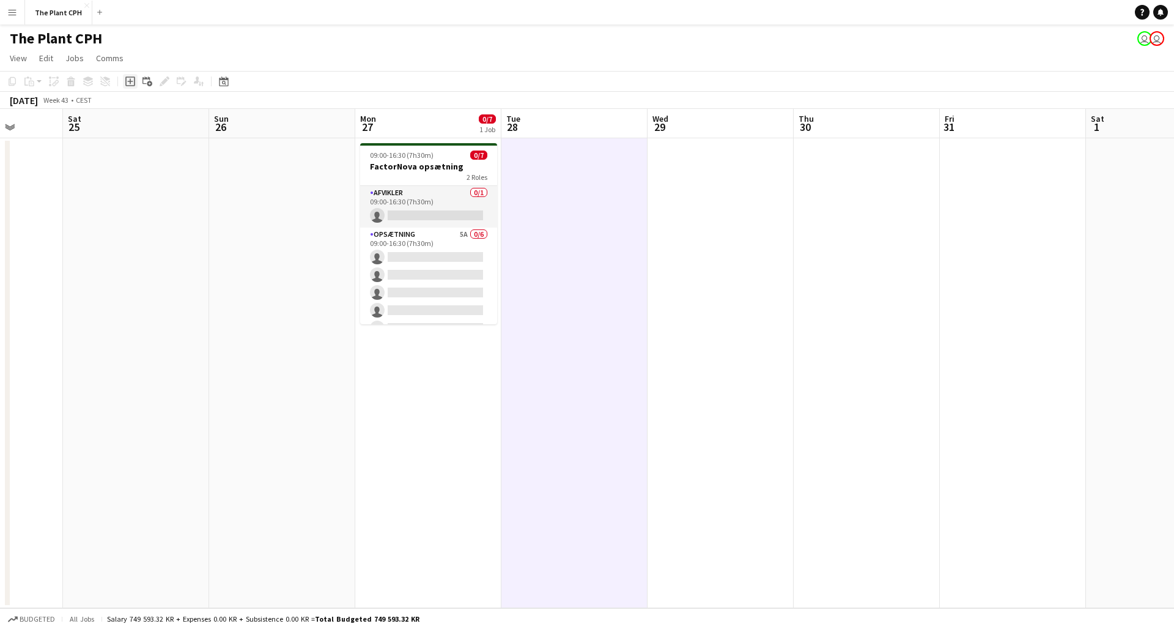
click at [128, 84] on icon "Add job" at bounding box center [130, 81] width 10 height 10
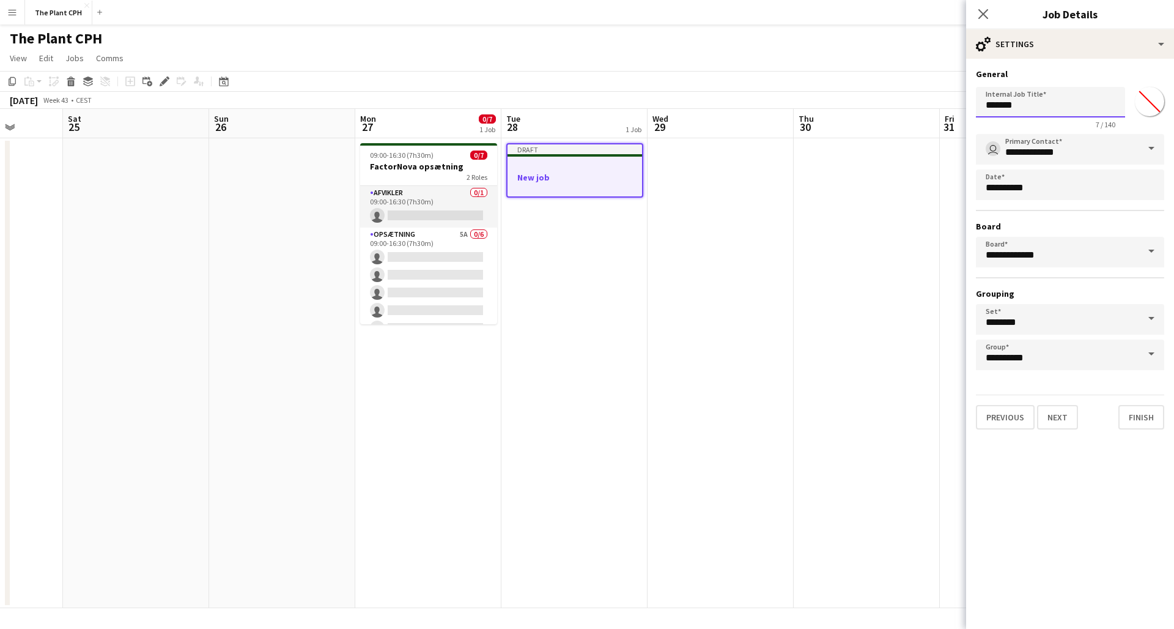
click at [1033, 111] on input "*******" at bounding box center [1050, 102] width 149 height 31
drag, startPoint x: 1033, startPoint y: 111, endPoint x: 953, endPoint y: 107, distance: 80.2
click at [953, 107] on body "Menu Boards Boards Boards All jobs Status Workforce Workforce My Workforce Recr…" at bounding box center [587, 314] width 1174 height 629
click at [988, 8] on div "Close pop-in" at bounding box center [983, 14] width 34 height 28
click at [986, 12] on div "Close pop-in" at bounding box center [983, 14] width 34 height 28
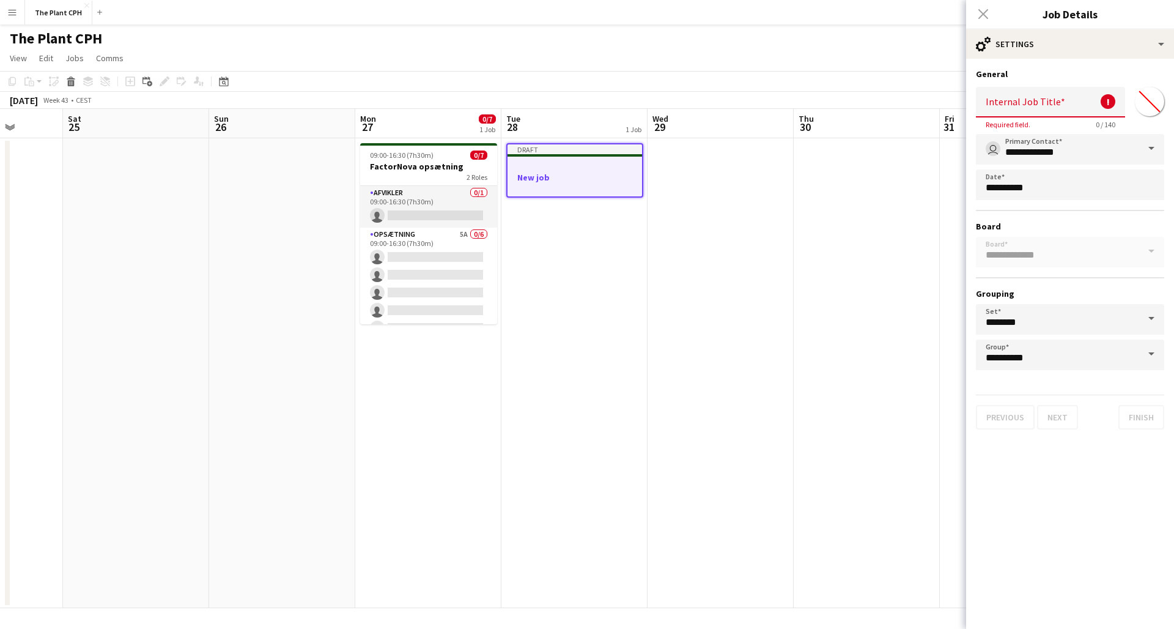
click at [984, 15] on div "Close pop-in" at bounding box center [983, 14] width 34 height 28
click at [875, 253] on app-date-cell at bounding box center [867, 373] width 146 height 470
click at [984, 10] on div "Close pop-in" at bounding box center [983, 14] width 34 height 28
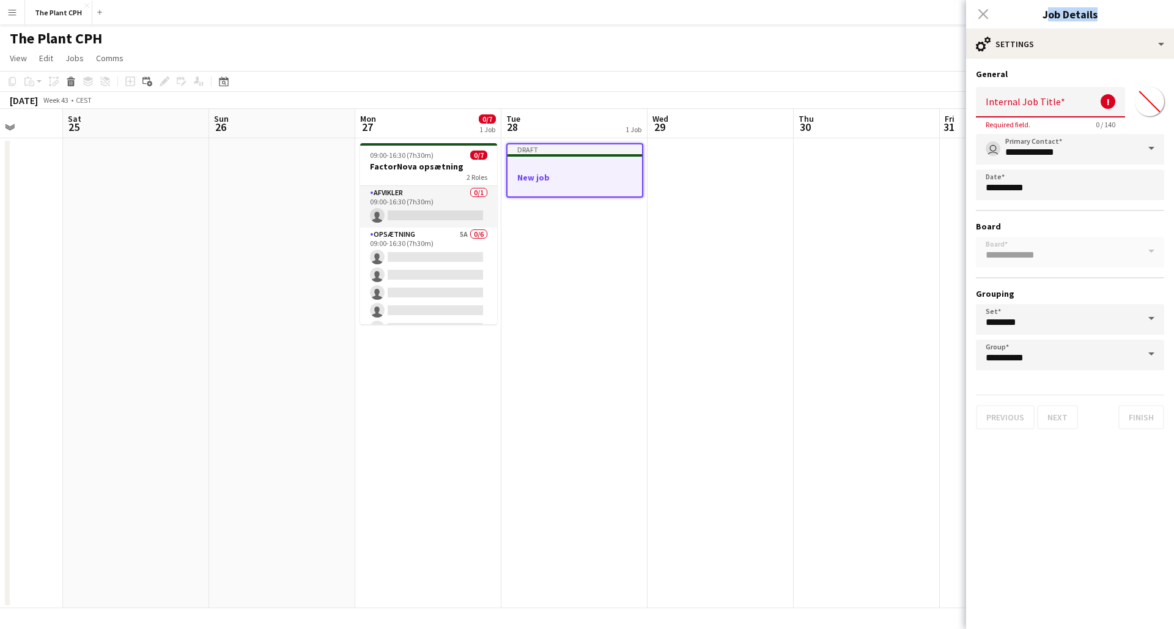
click at [984, 10] on div "Close pop-in" at bounding box center [983, 14] width 34 height 28
click at [783, 265] on app-date-cell at bounding box center [721, 373] width 146 height 470
click at [601, 183] on div at bounding box center [575, 188] width 135 height 10
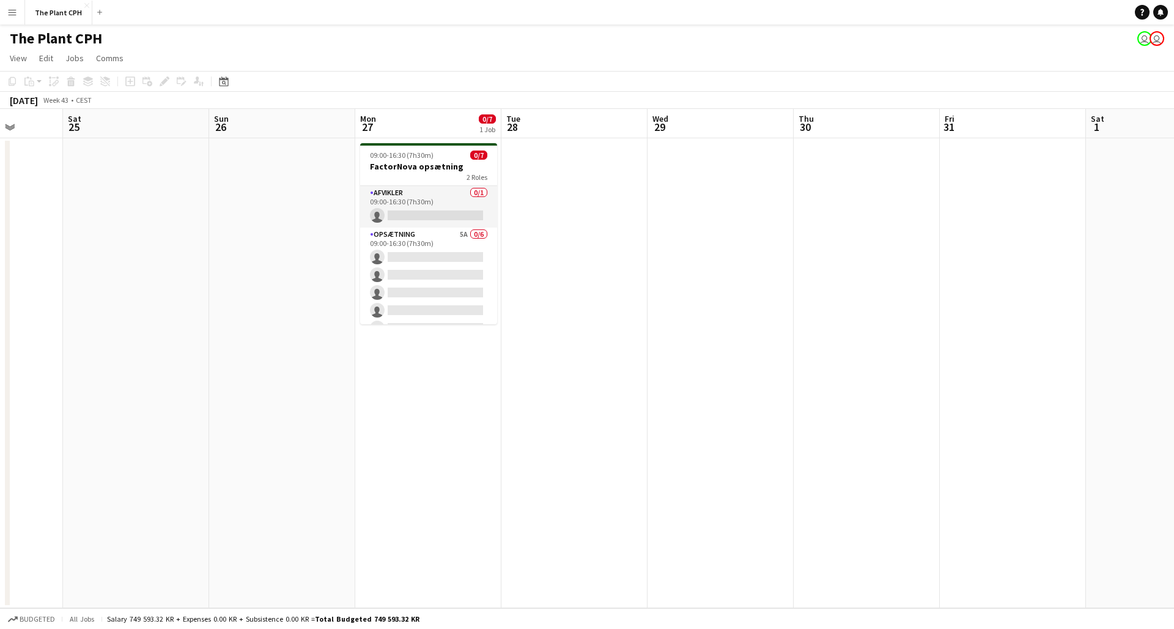
click at [725, 267] on app-date-cell at bounding box center [721, 373] width 146 height 470
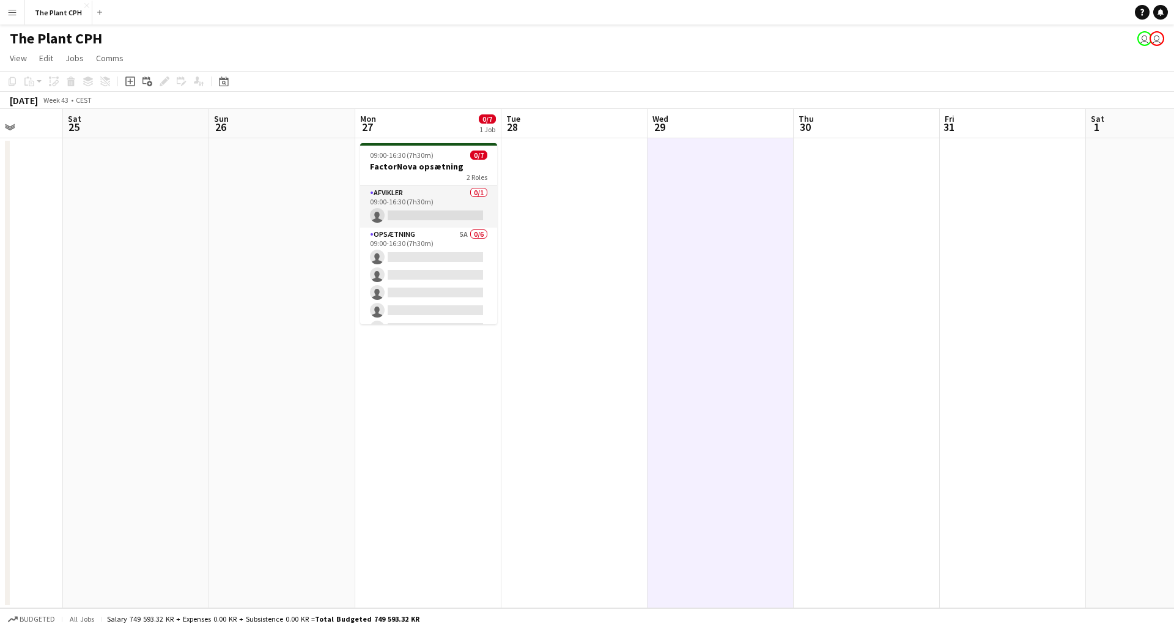
click at [598, 280] on app-date-cell at bounding box center [575, 373] width 146 height 470
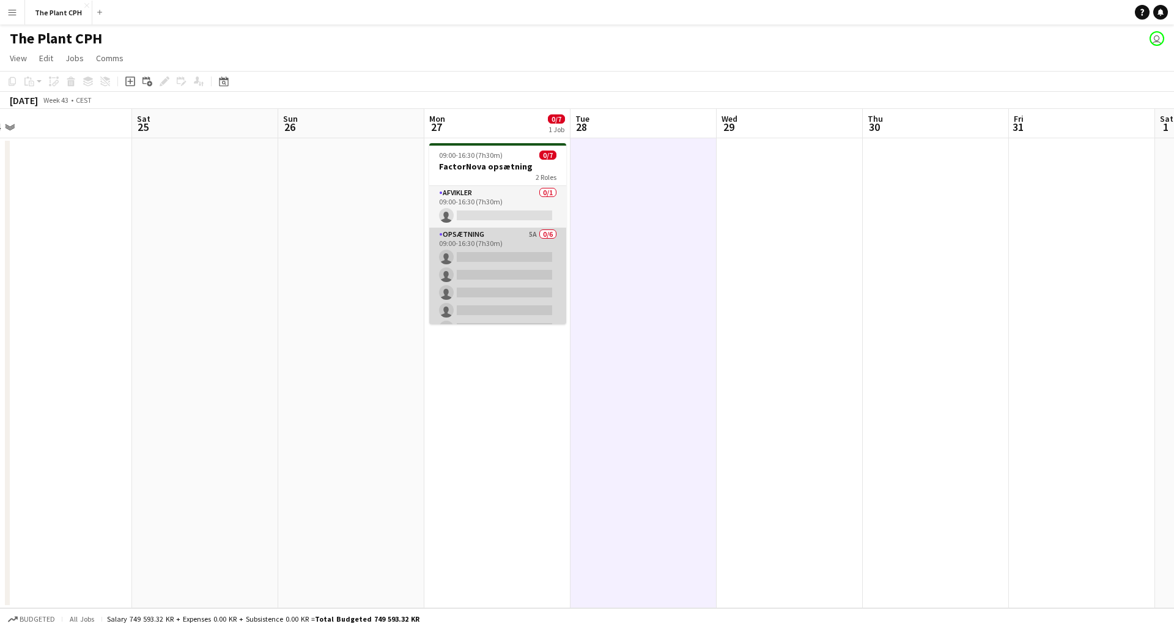
scroll to position [0, 601]
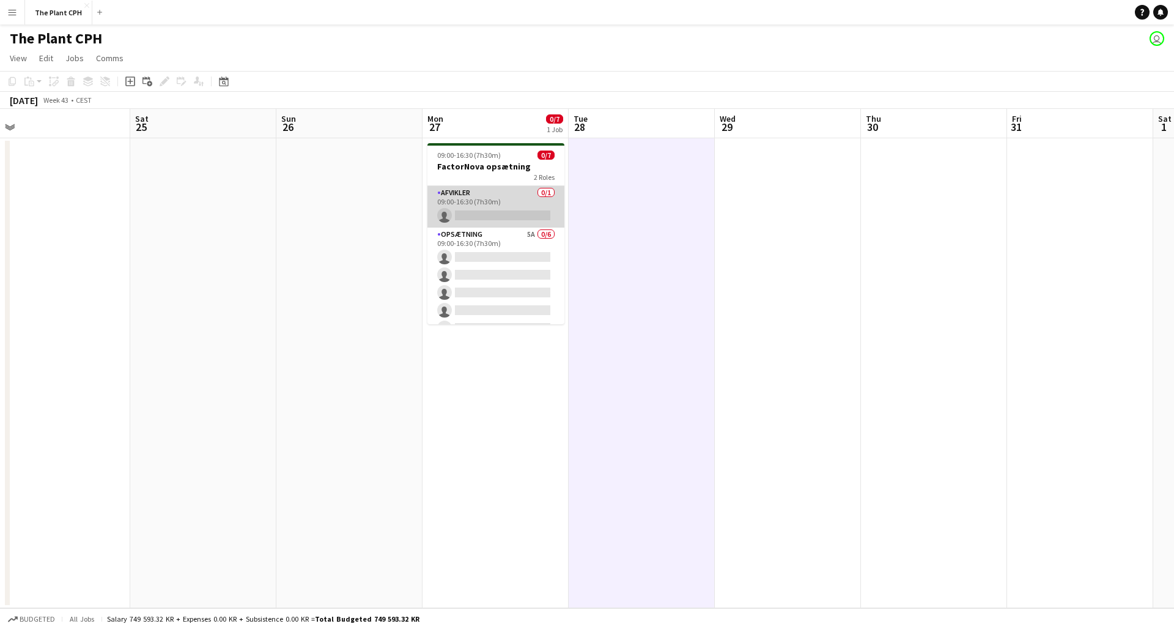
click at [502, 220] on app-card-role "Afvikler 0/1 09:00-16:30 (7h30m) single-neutral-actions" at bounding box center [496, 207] width 137 height 42
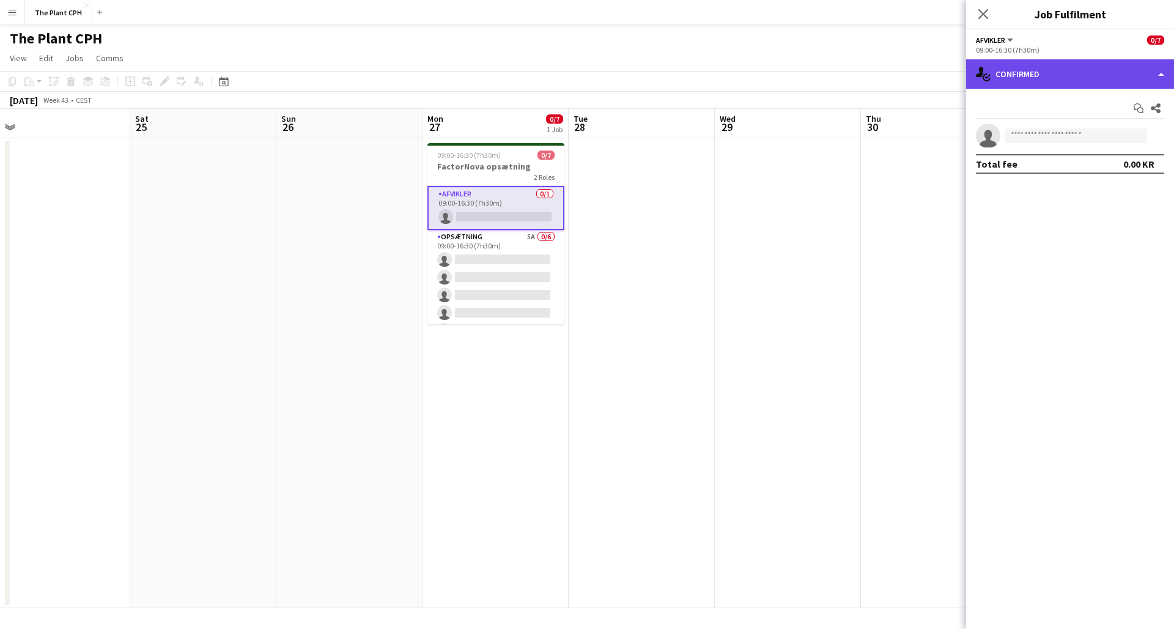
click at [1086, 76] on div "single-neutral-actions-check-2 Confirmed" at bounding box center [1070, 73] width 208 height 29
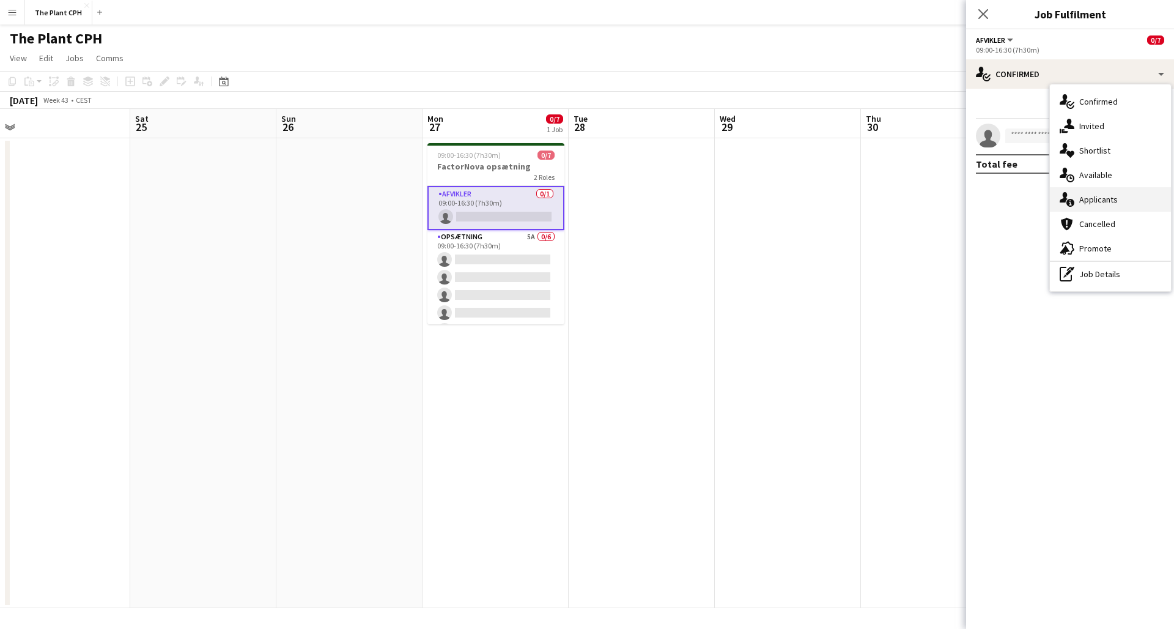
click at [1084, 193] on div "single-neutral-actions-information Applicants" at bounding box center [1110, 199] width 121 height 24
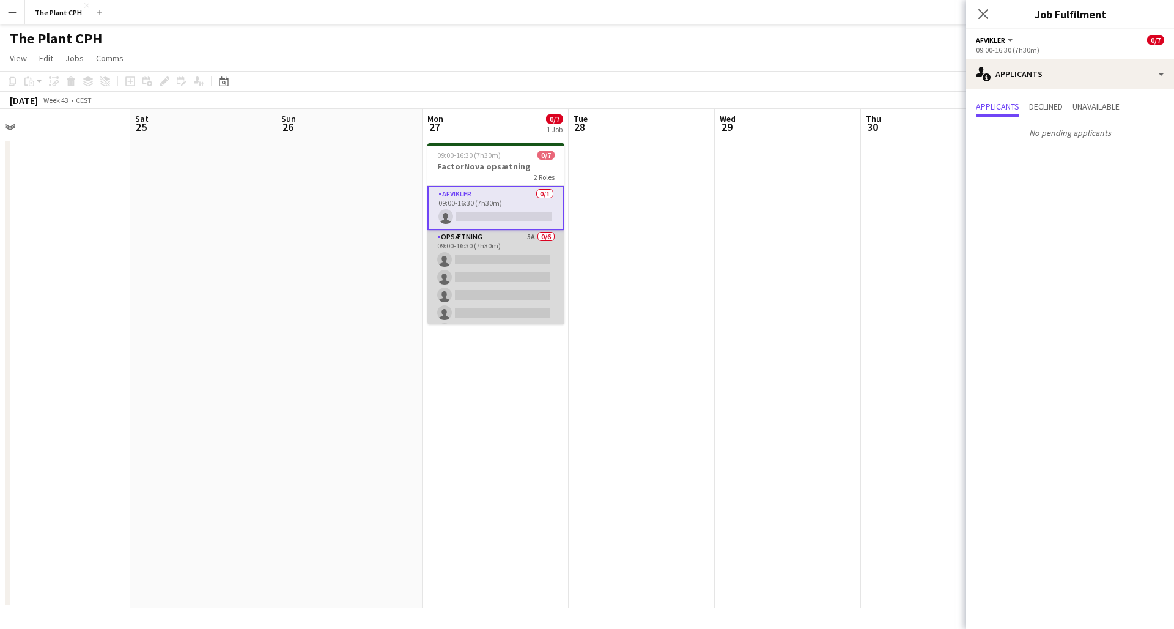
click at [467, 265] on app-card-role "Opsætning 5A 0/6 09:00-16:30 (7h30m) single-neutral-actions single-neutral-acti…" at bounding box center [496, 295] width 137 height 130
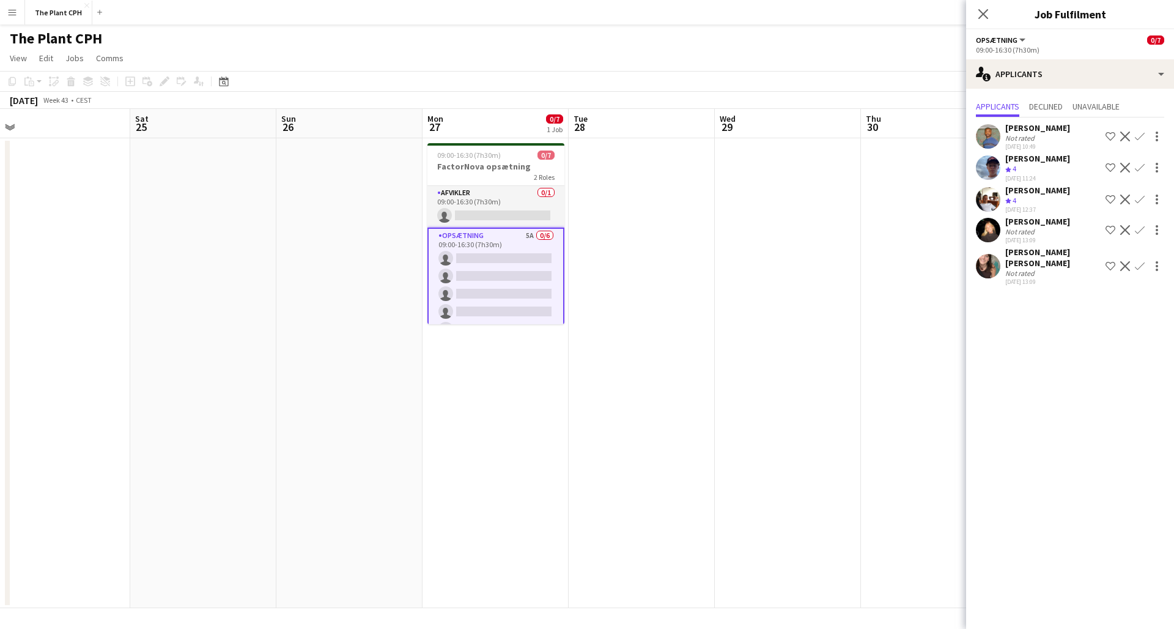
click at [983, 261] on app-user-avatar at bounding box center [988, 266] width 24 height 24
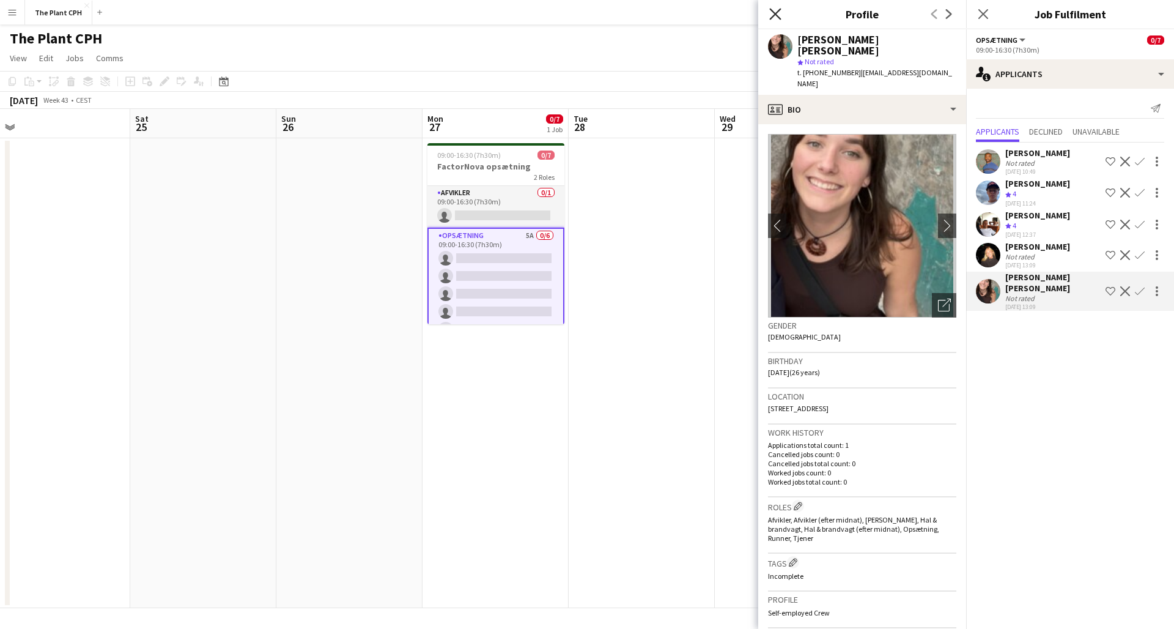
click at [772, 10] on icon "Close pop-in" at bounding box center [775, 14] width 12 height 12
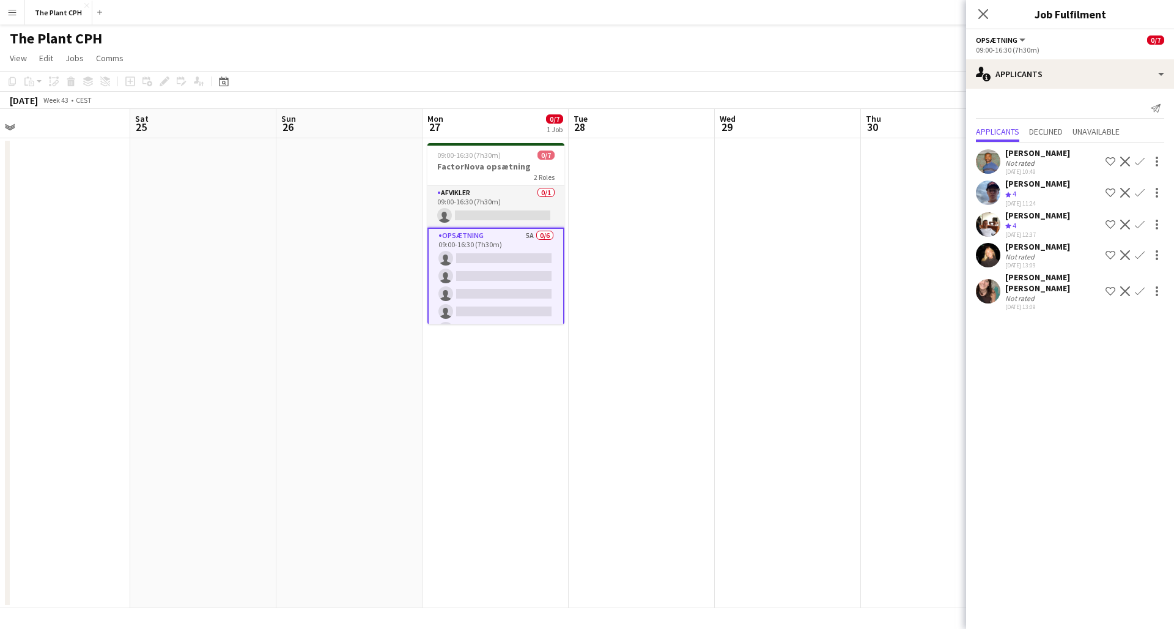
scroll to position [1, 0]
click at [707, 259] on app-date-cell at bounding box center [642, 373] width 146 height 470
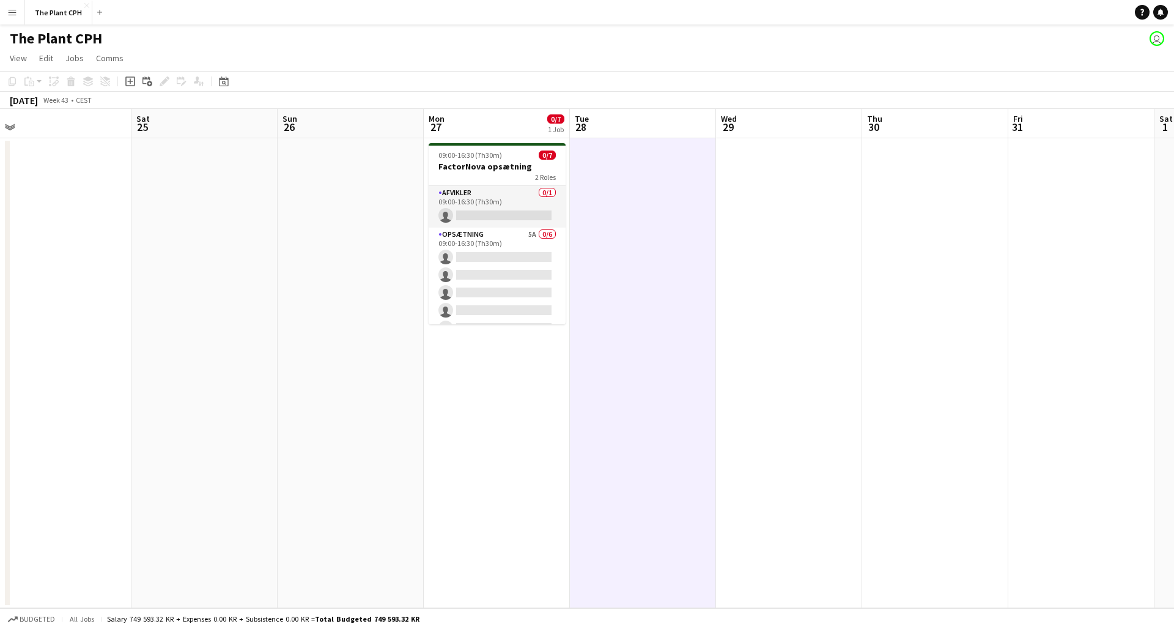
scroll to position [0, 0]
click at [16, 19] on button "Menu" at bounding box center [12, 12] width 24 height 24
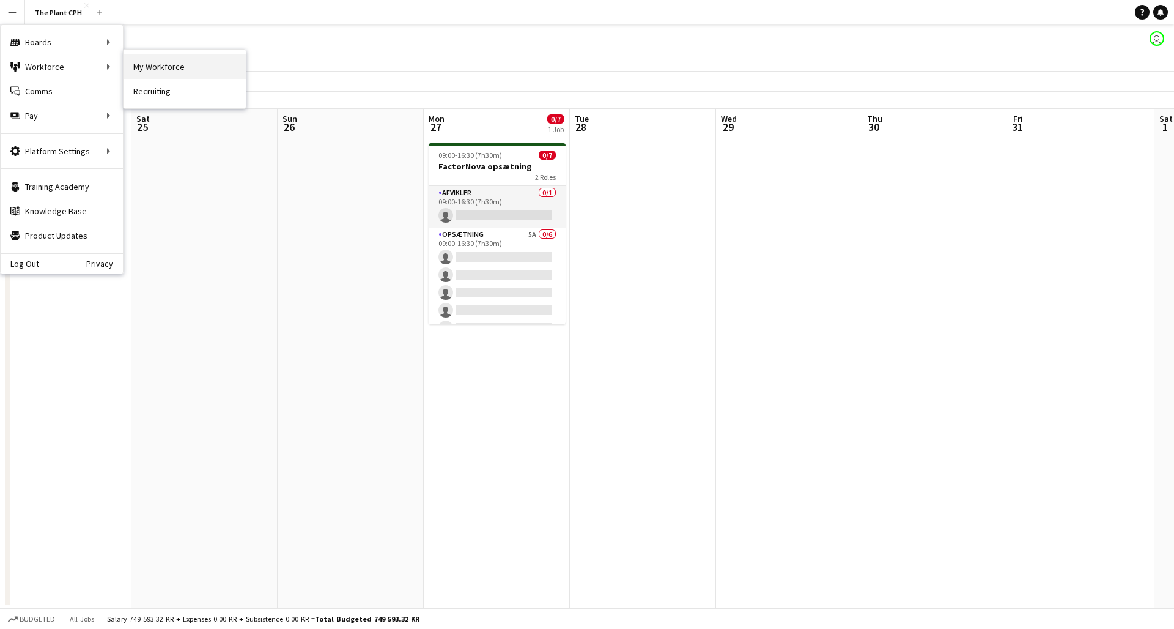
click at [158, 61] on link "My Workforce" at bounding box center [185, 66] width 122 height 24
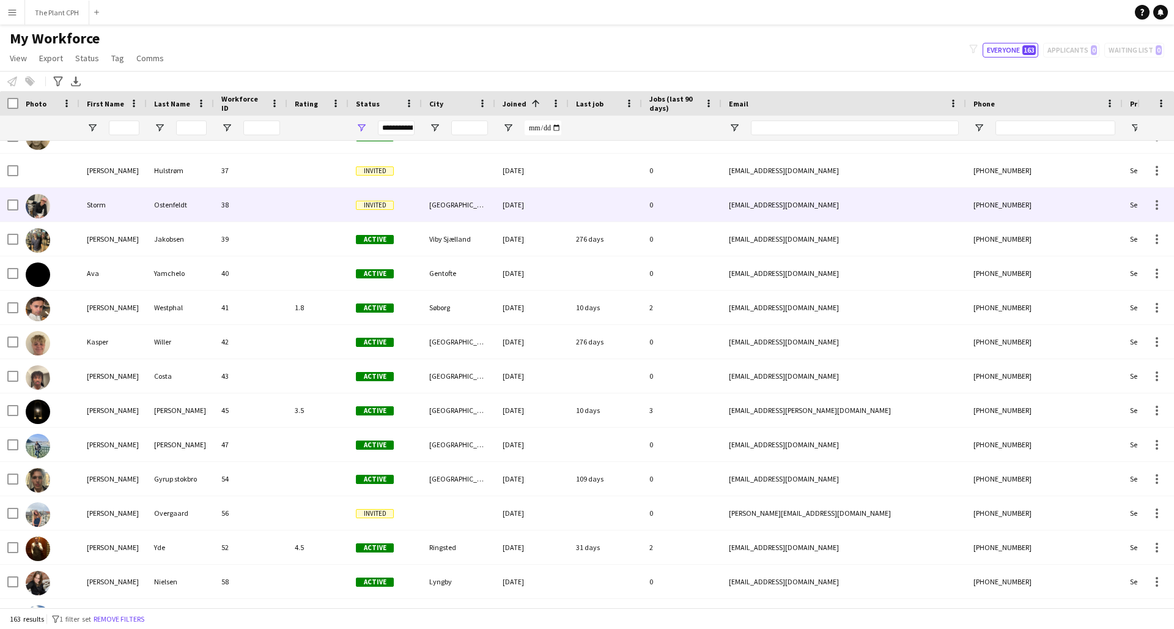
scroll to position [1154, 0]
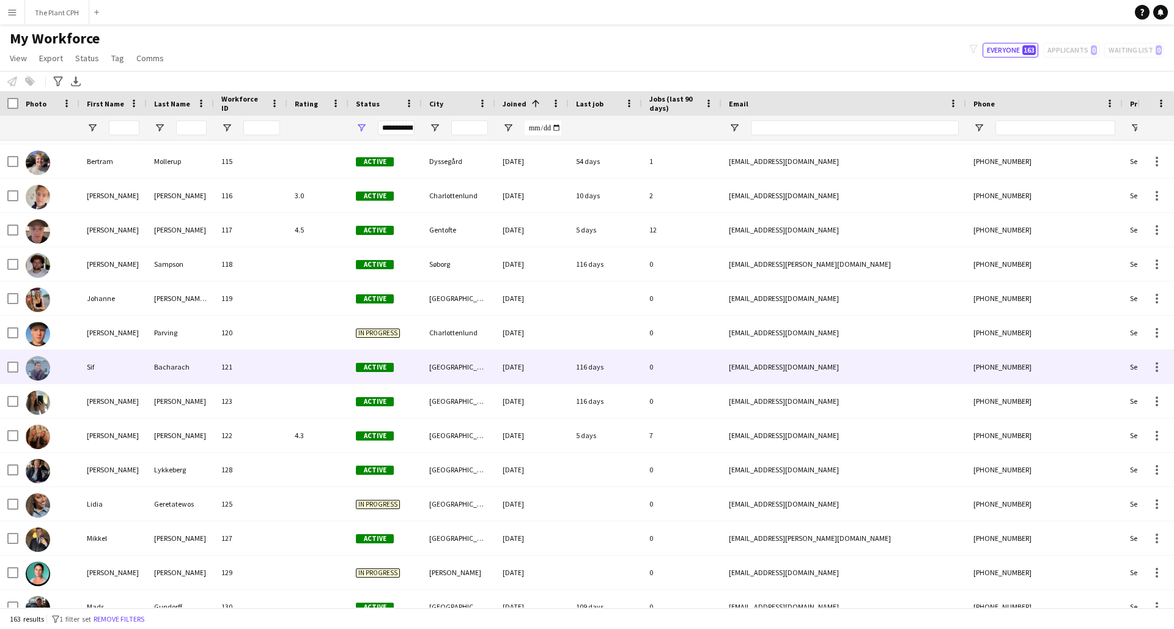
click at [161, 365] on div "Bacharach" at bounding box center [180, 367] width 67 height 34
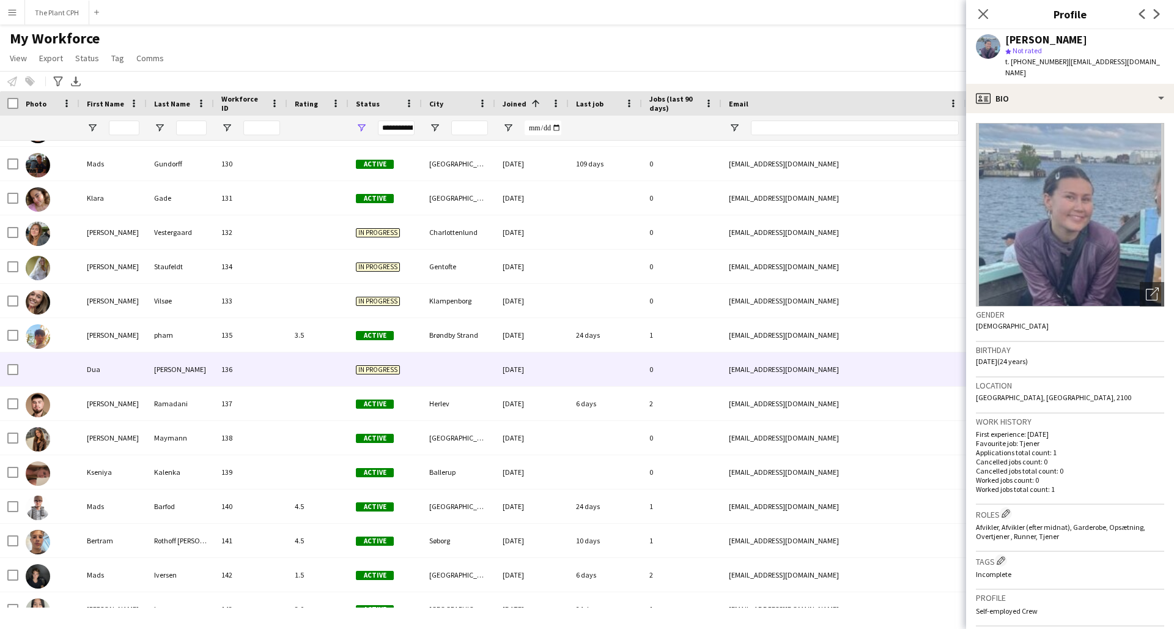
click at [161, 363] on div "[PERSON_NAME]" at bounding box center [180, 369] width 67 height 34
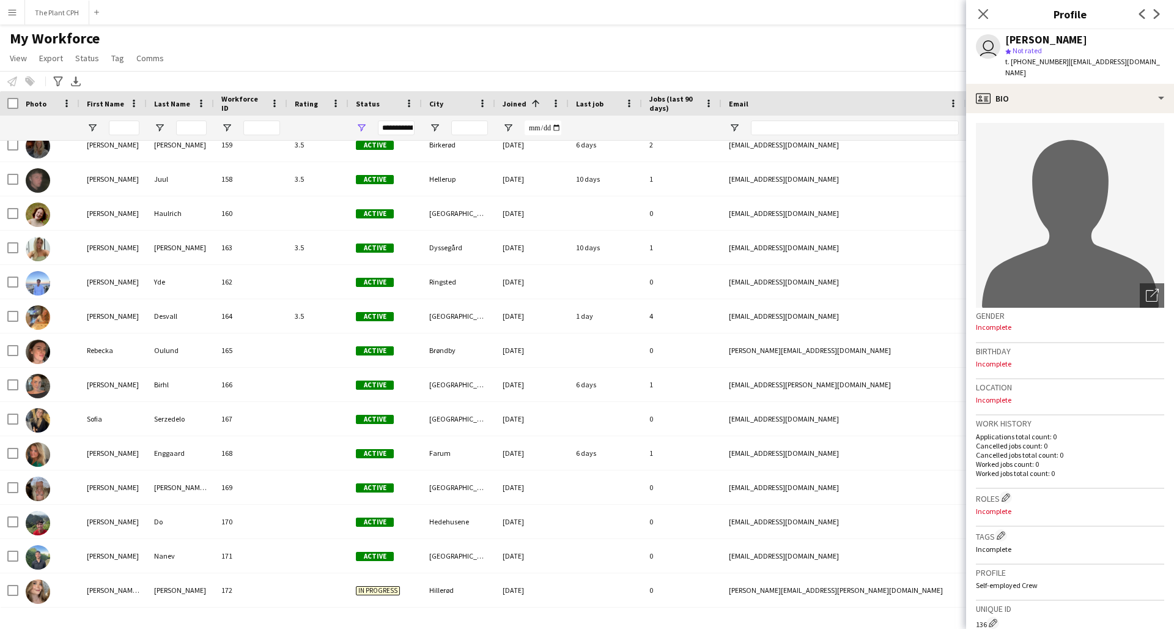
click at [1, 5] on button "Menu" at bounding box center [12, 12] width 24 height 24
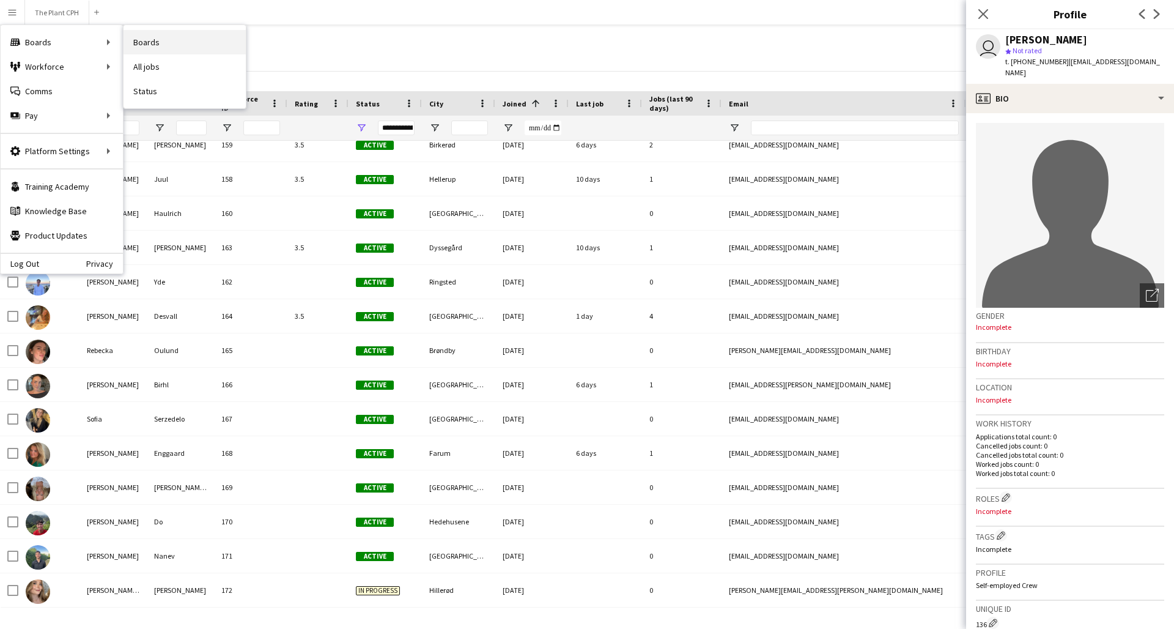
click at [206, 53] on link "Boards" at bounding box center [185, 42] width 122 height 24
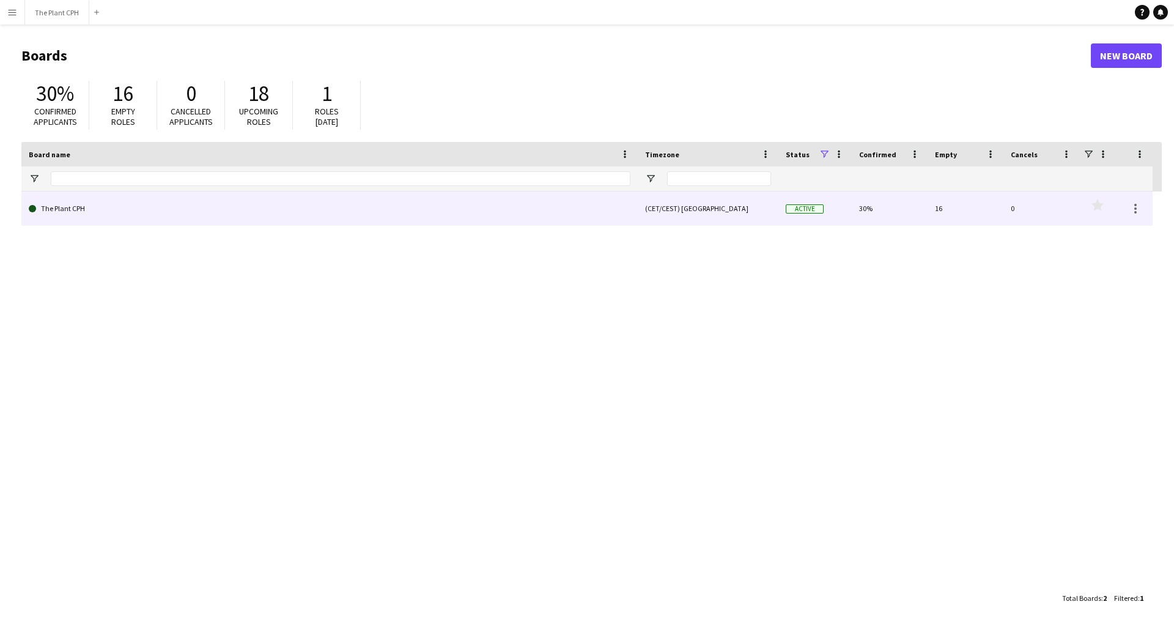
click at [143, 220] on link "The Plant CPH" at bounding box center [330, 208] width 602 height 34
